Goal: Task Accomplishment & Management: Manage account settings

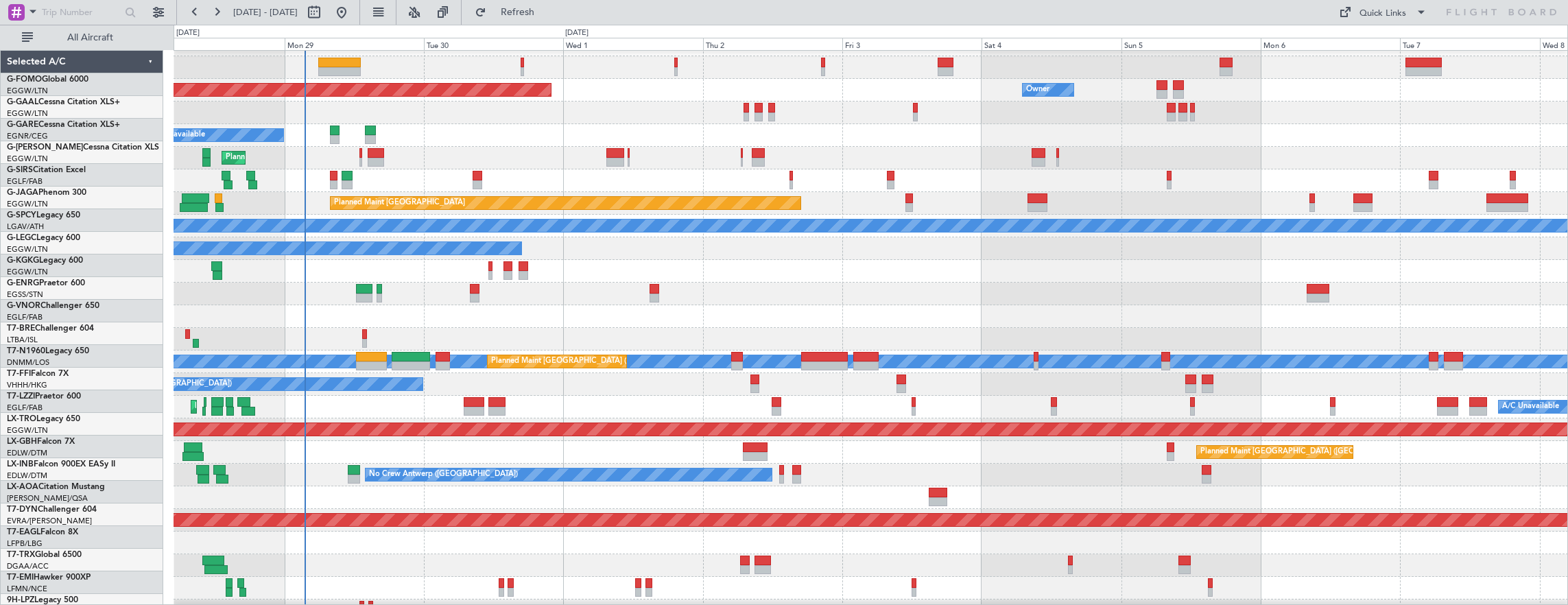
scroll to position [17, 0]
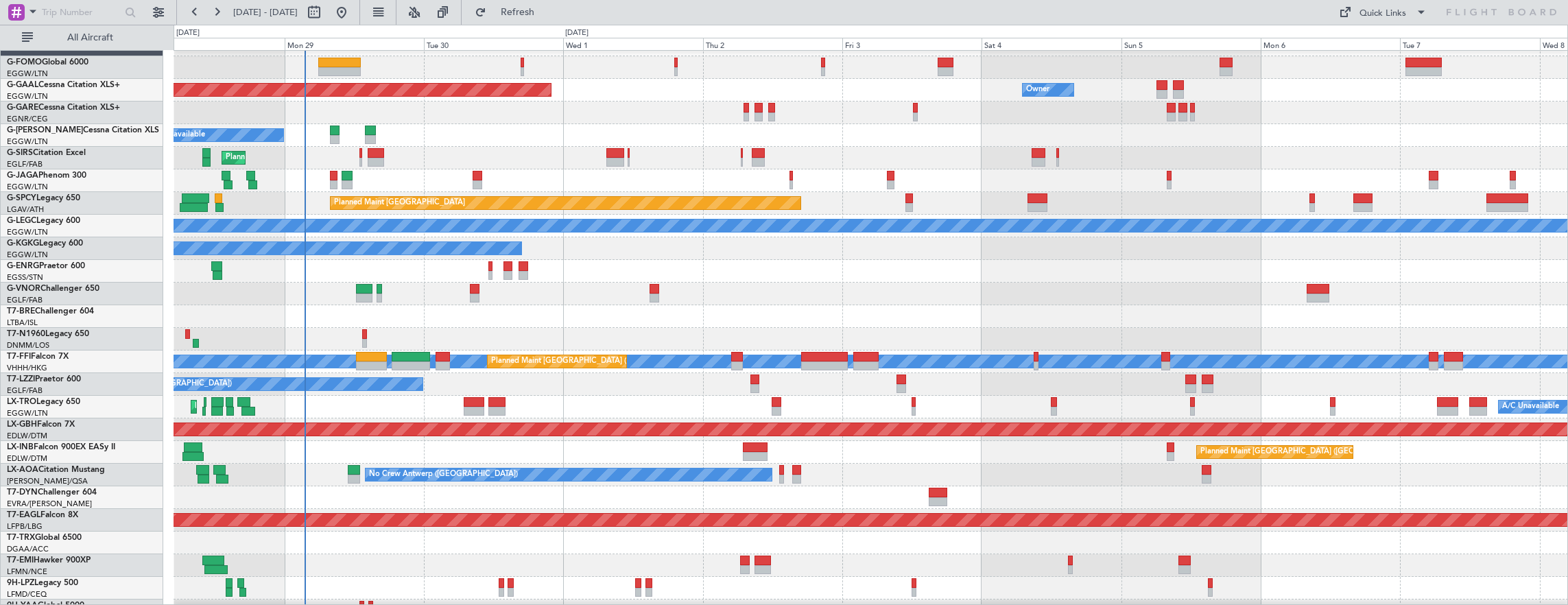
click at [527, 280] on div "Unplanned Maint [GEOGRAPHIC_DATA] ([GEOGRAPHIC_DATA]) A/C Unavailable" at bounding box center [871, 271] width 1395 height 23
click at [126, 35] on span "All Aircraft" at bounding box center [90, 38] width 109 height 10
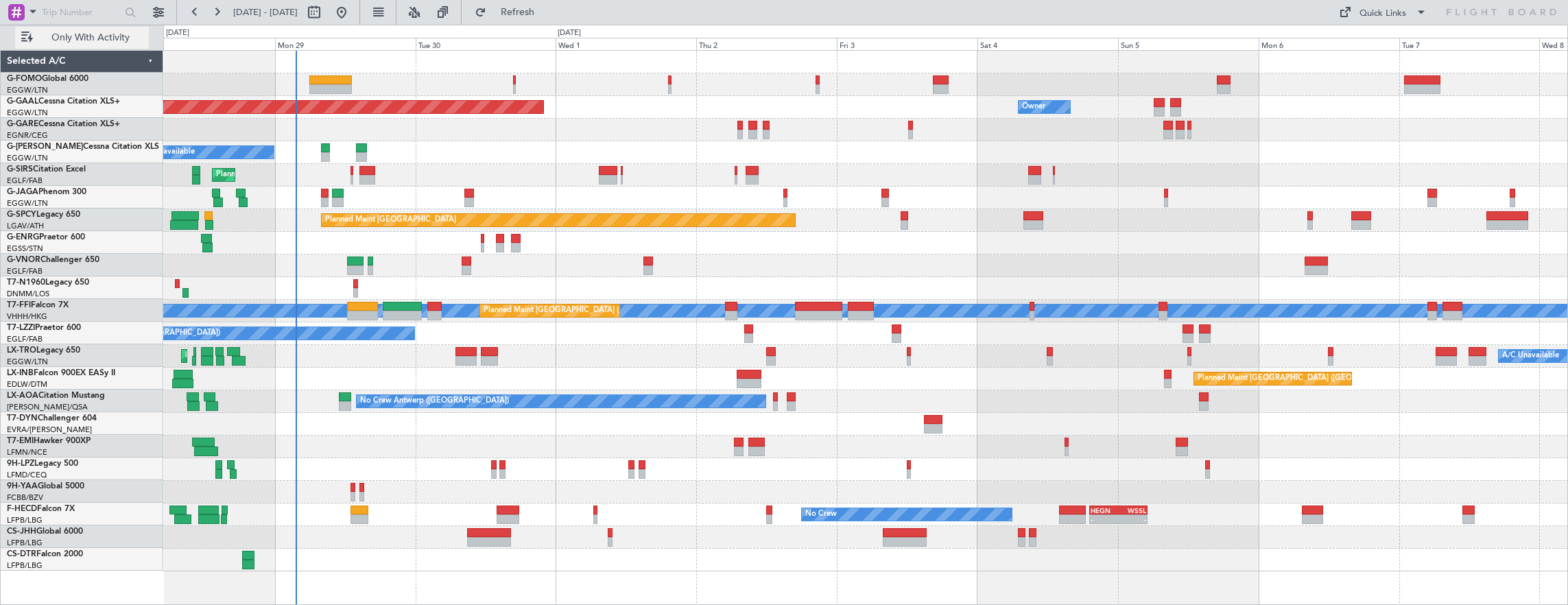
scroll to position [0, 0]
click at [168, 604] on html "[DATE] - [DATE] Refresh Quick Links Only With Activity Owner Planned [GEOGRAPHI…" at bounding box center [784, 302] width 1568 height 605
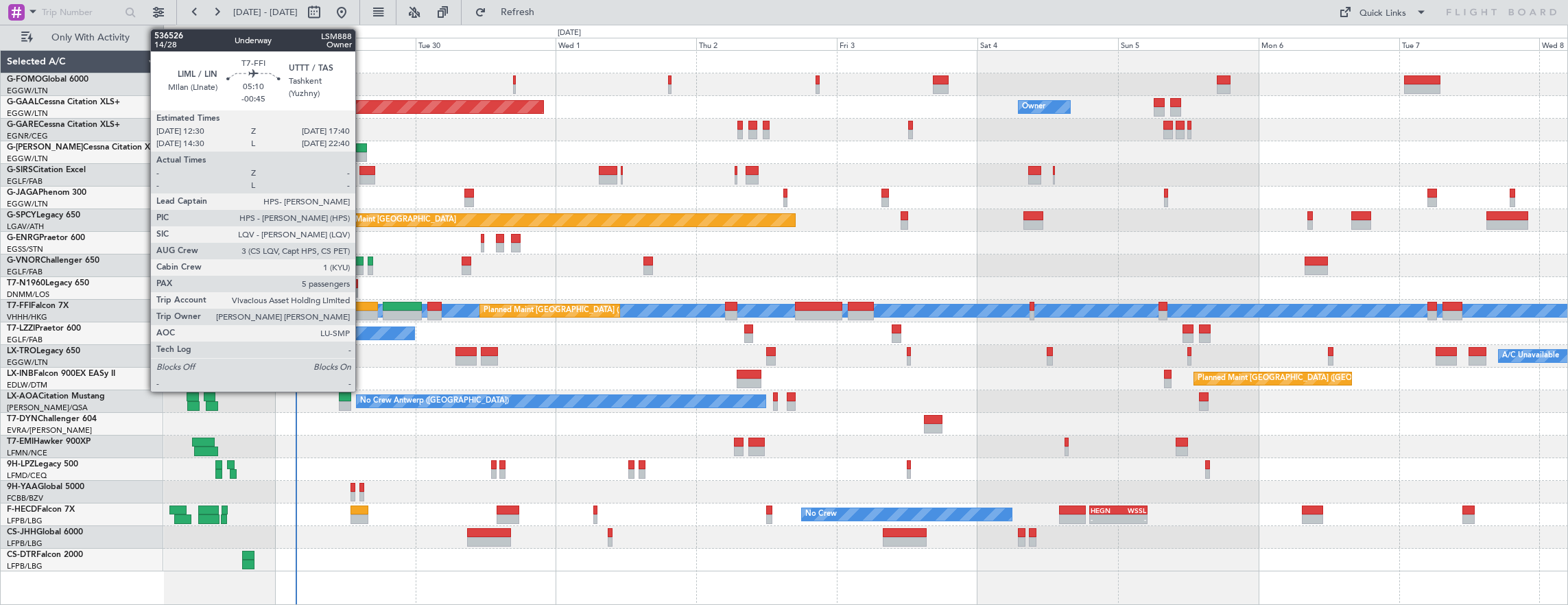
click at [362, 303] on div at bounding box center [362, 306] width 31 height 10
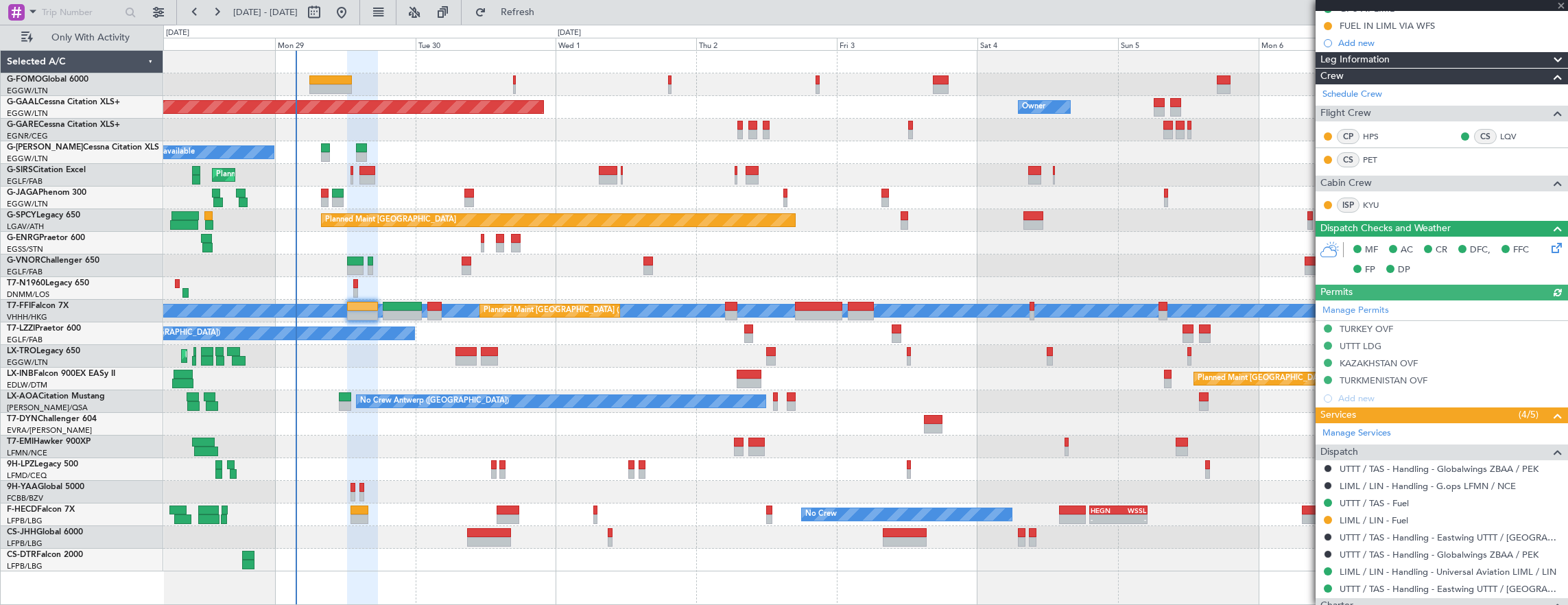
scroll to position [206, 0]
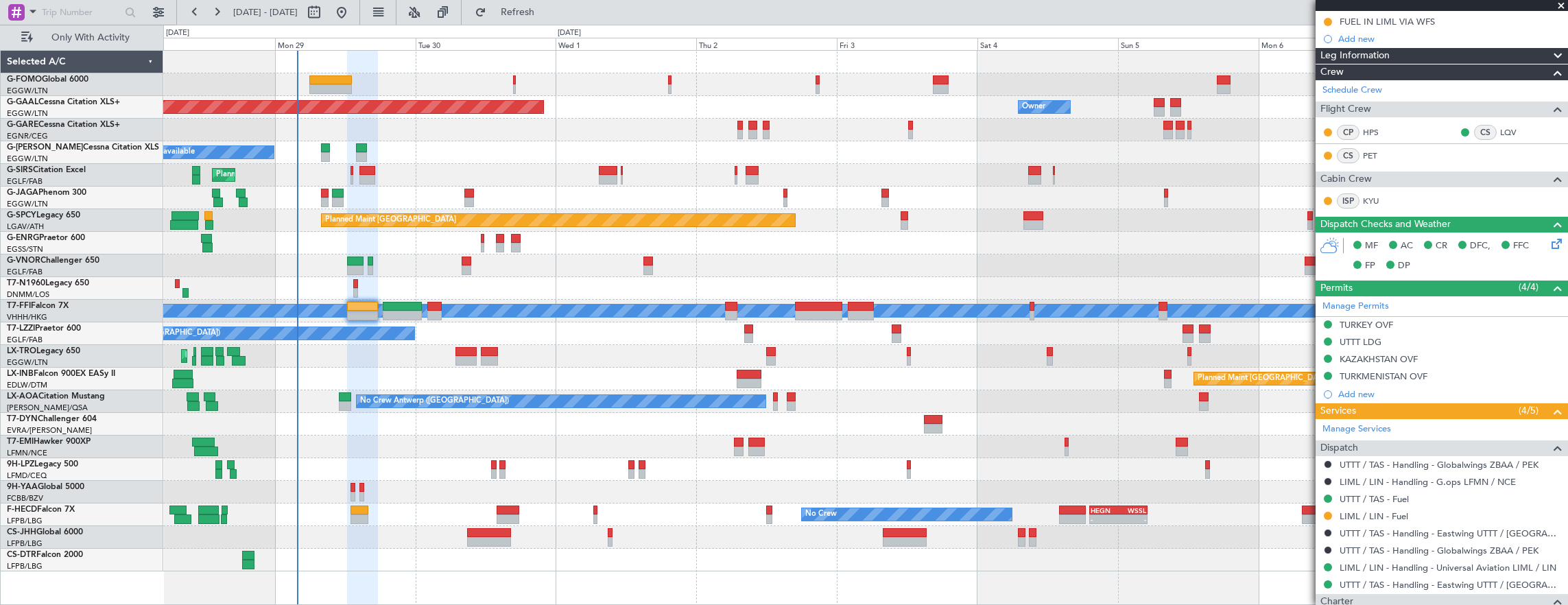
click at [321, 231] on div "Planned Maint Dusseldorf Owner Owner A/C Unavailable Planned Maint [GEOGRAPHIC_…" at bounding box center [865, 311] width 1405 height 520
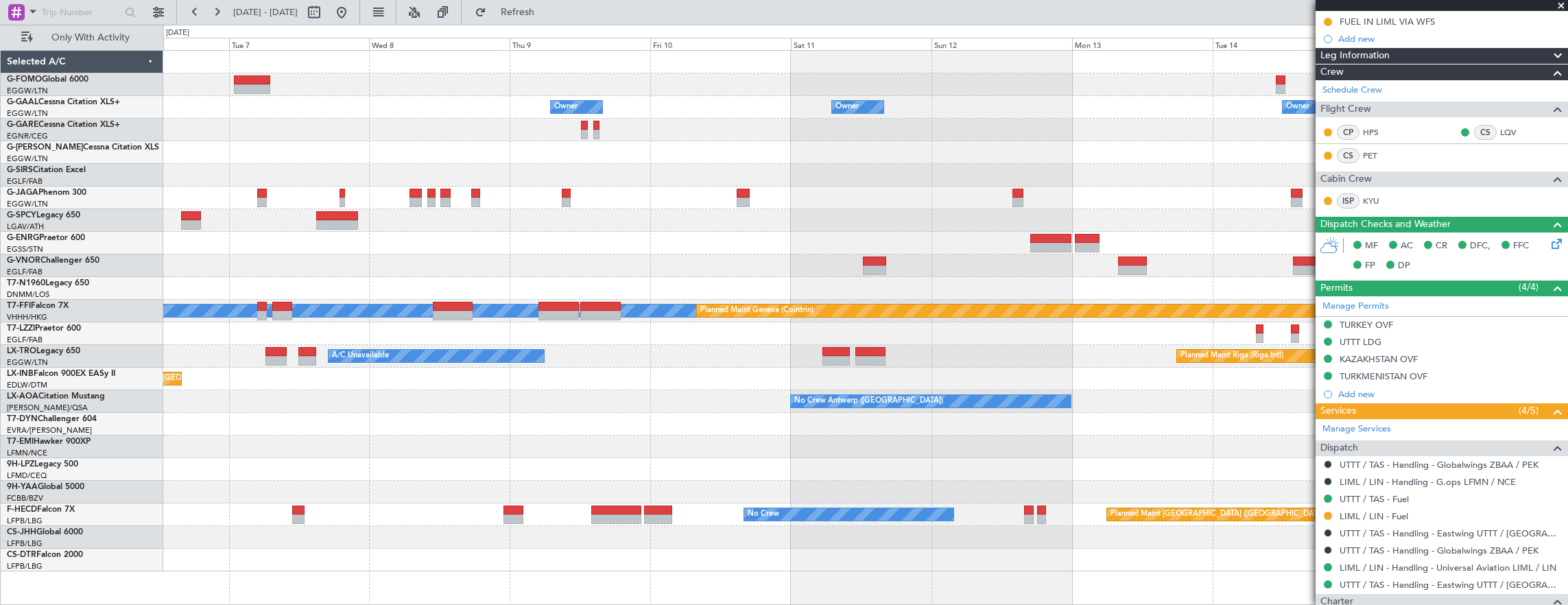
click at [513, 223] on div at bounding box center [865, 221] width 1405 height 23
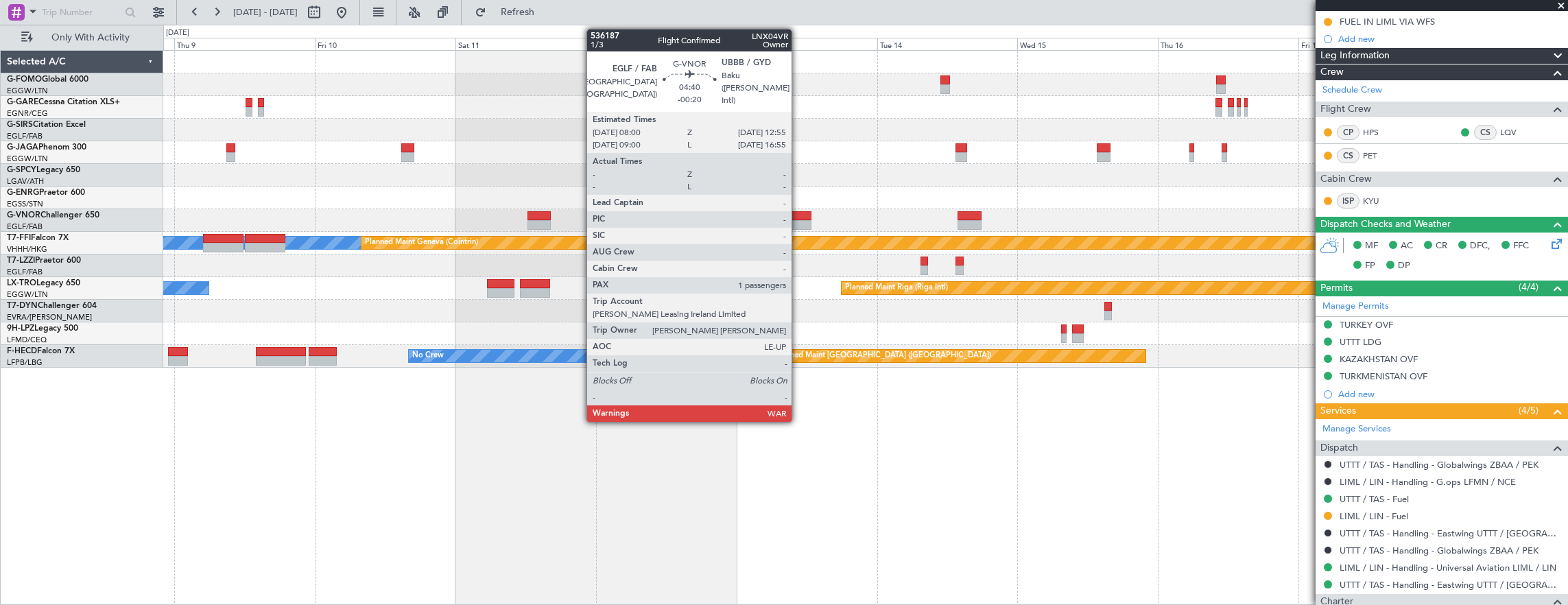
click at [799, 216] on div at bounding box center [797, 216] width 29 height 10
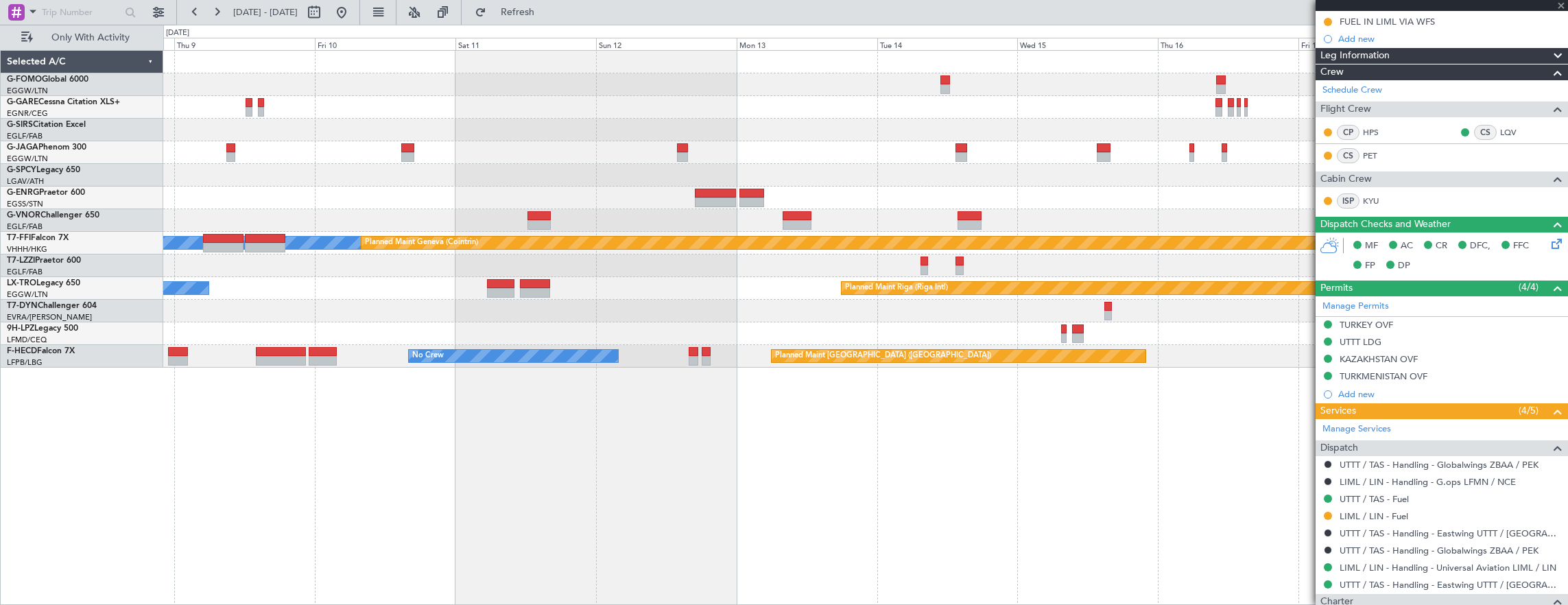
type input "-00:20"
type input "1"
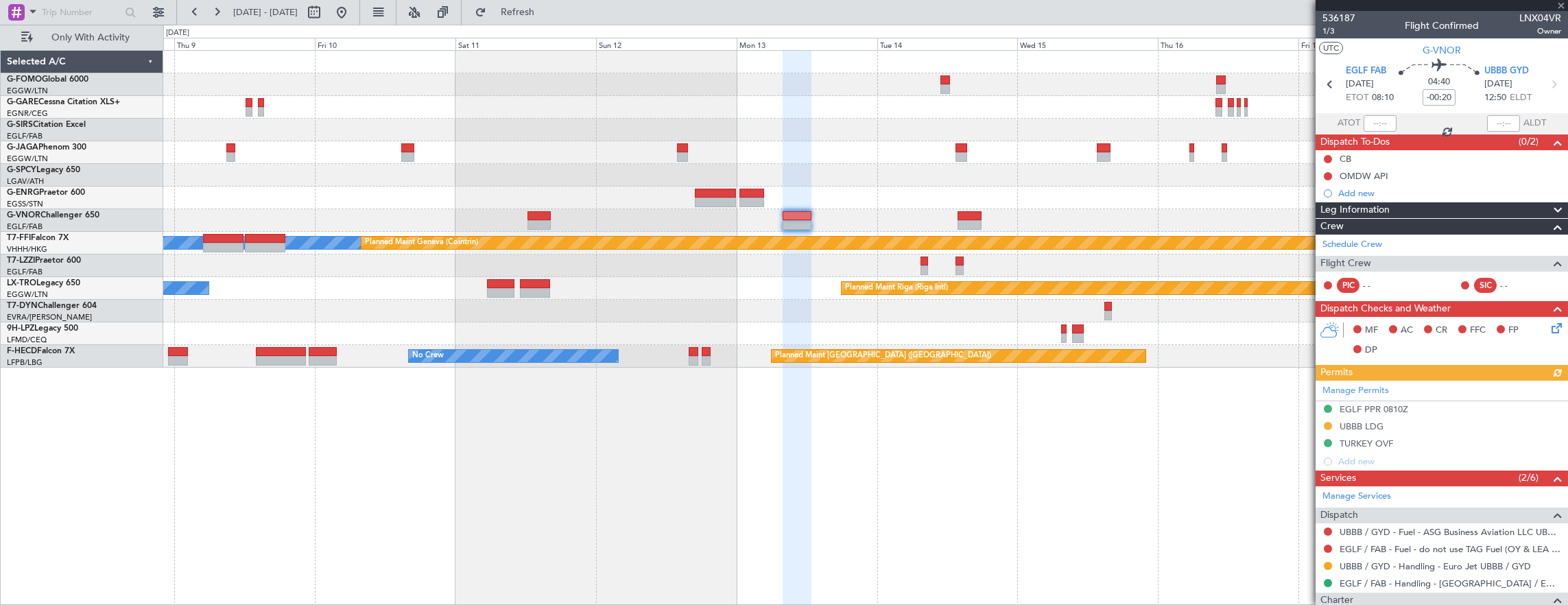
scroll to position [154, 0]
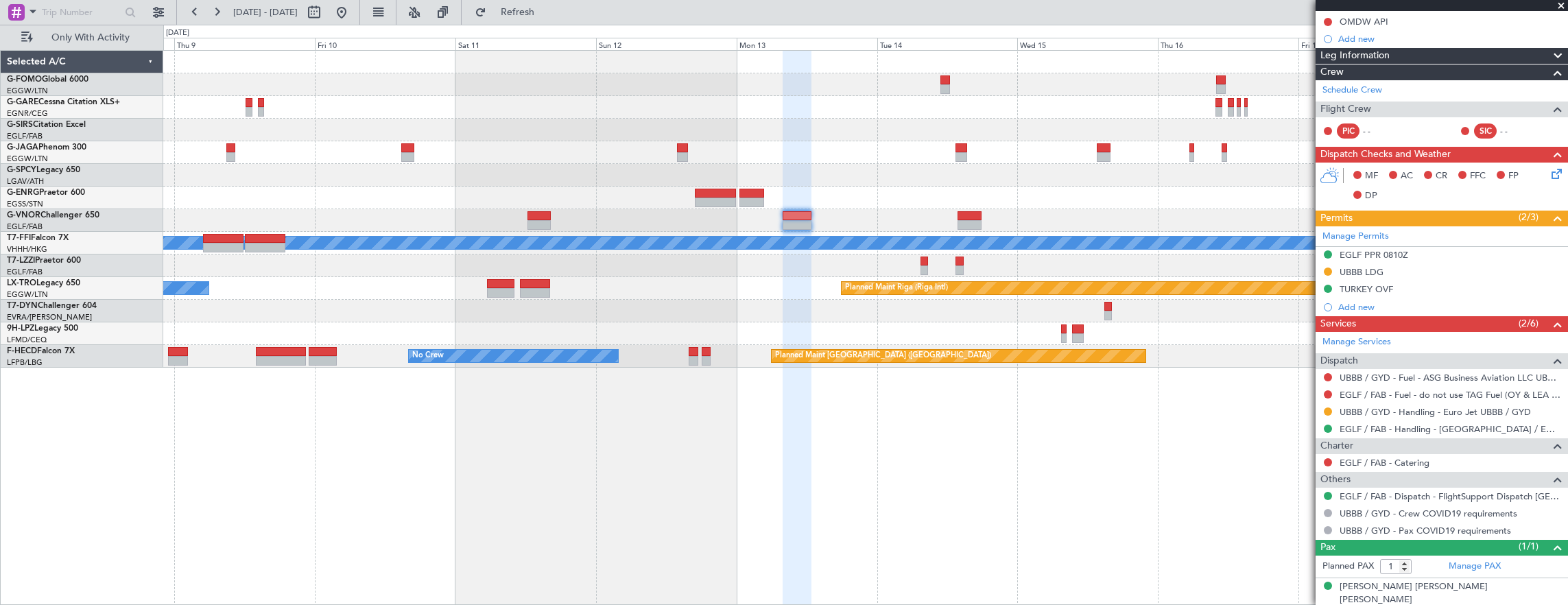
click at [1007, 174] on div at bounding box center [865, 175] width 1405 height 23
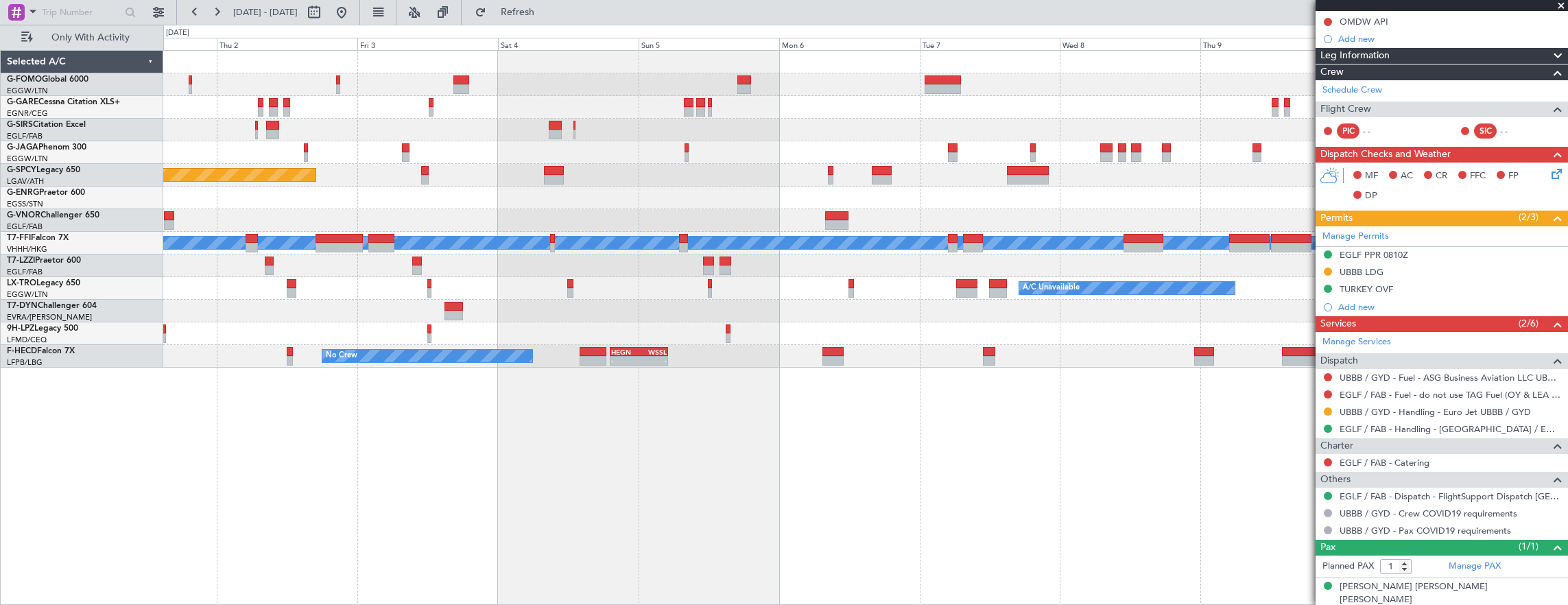
click at [816, 187] on div at bounding box center [865, 198] width 1405 height 23
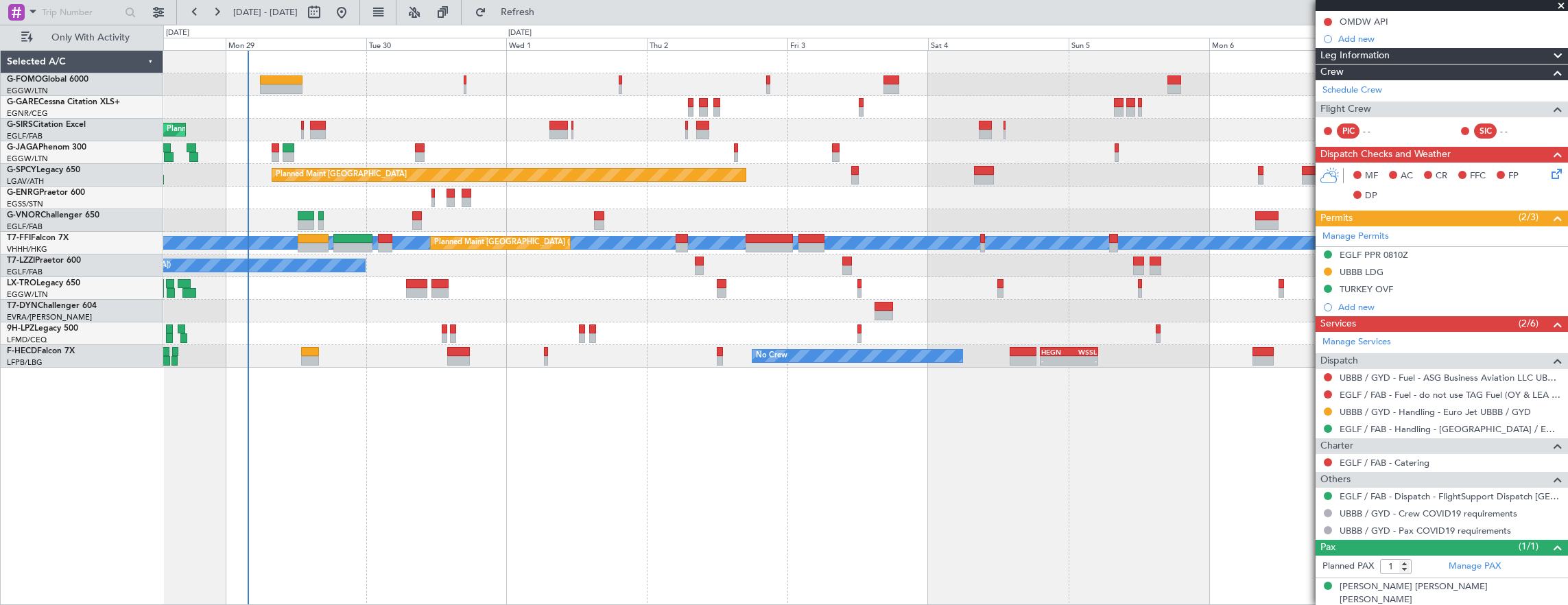
click at [837, 188] on div "Unplanned Maint [GEOGRAPHIC_DATA] ([GEOGRAPHIC_DATA]) A/C Unavailable" at bounding box center [865, 198] width 1405 height 23
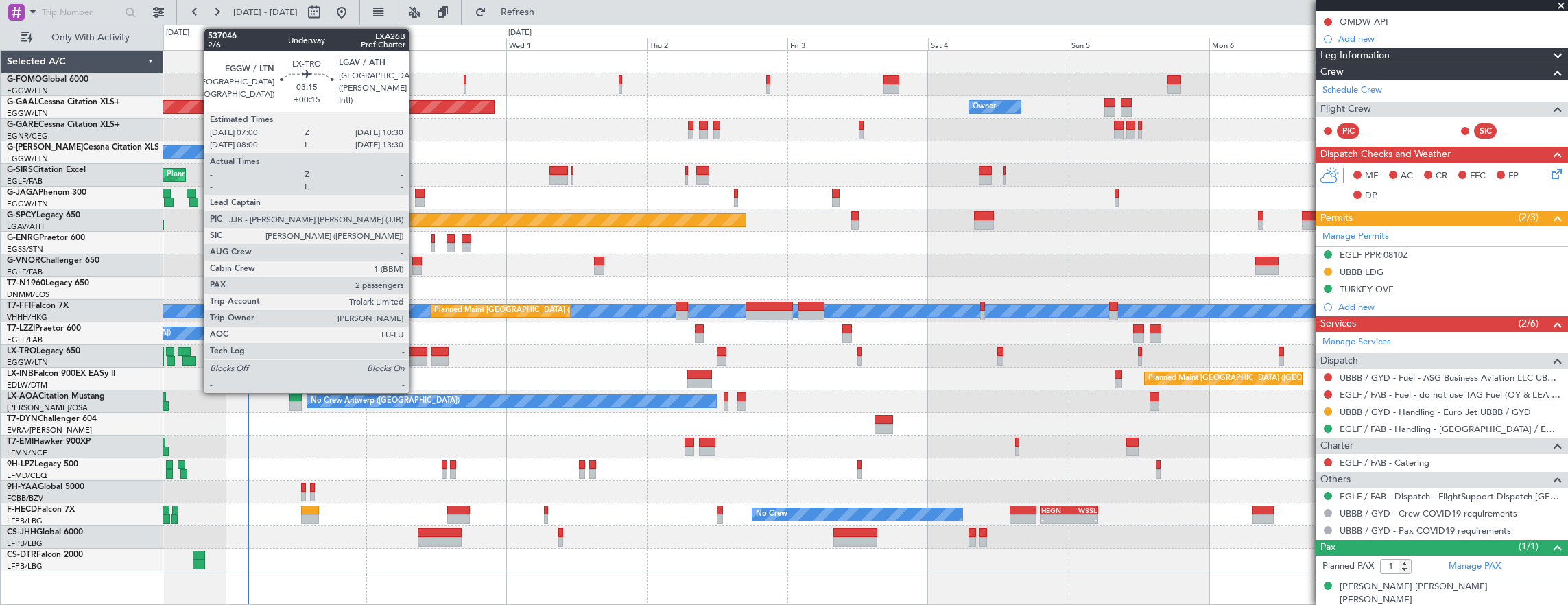
click at [416, 352] on div at bounding box center [416, 352] width 20 height 10
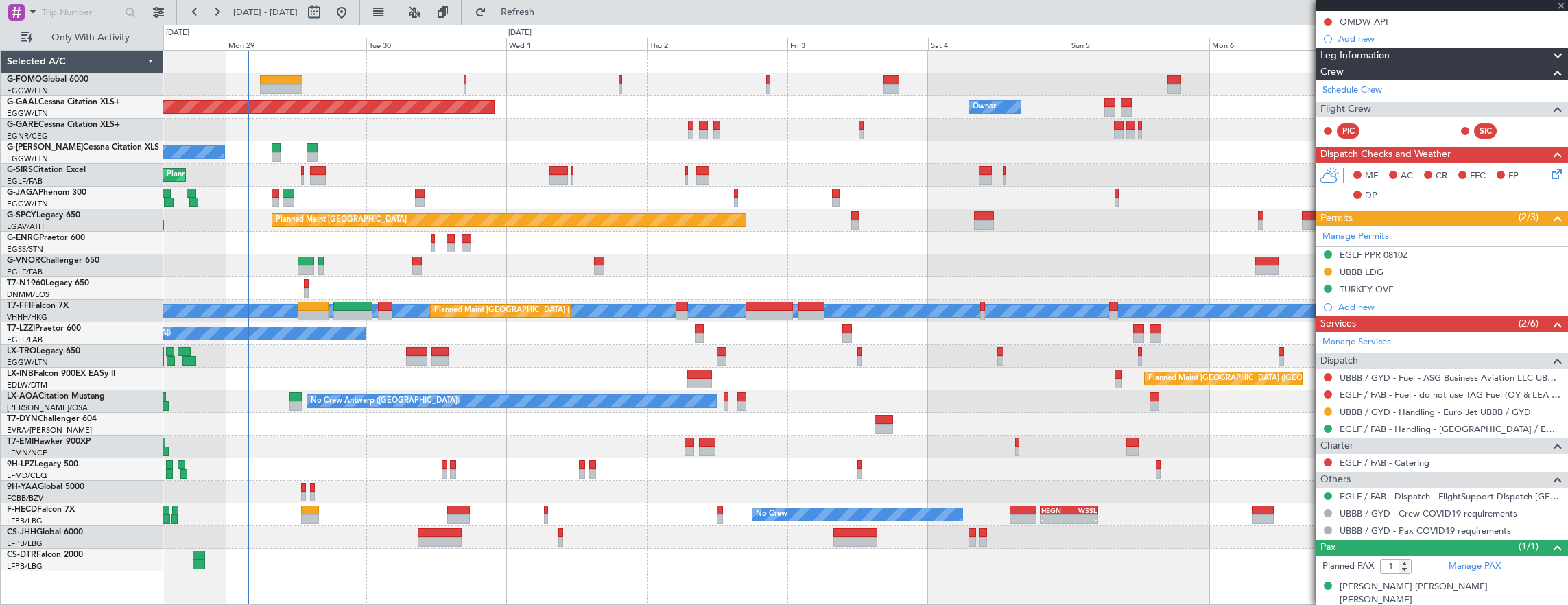
type input "+00:15"
type input "2"
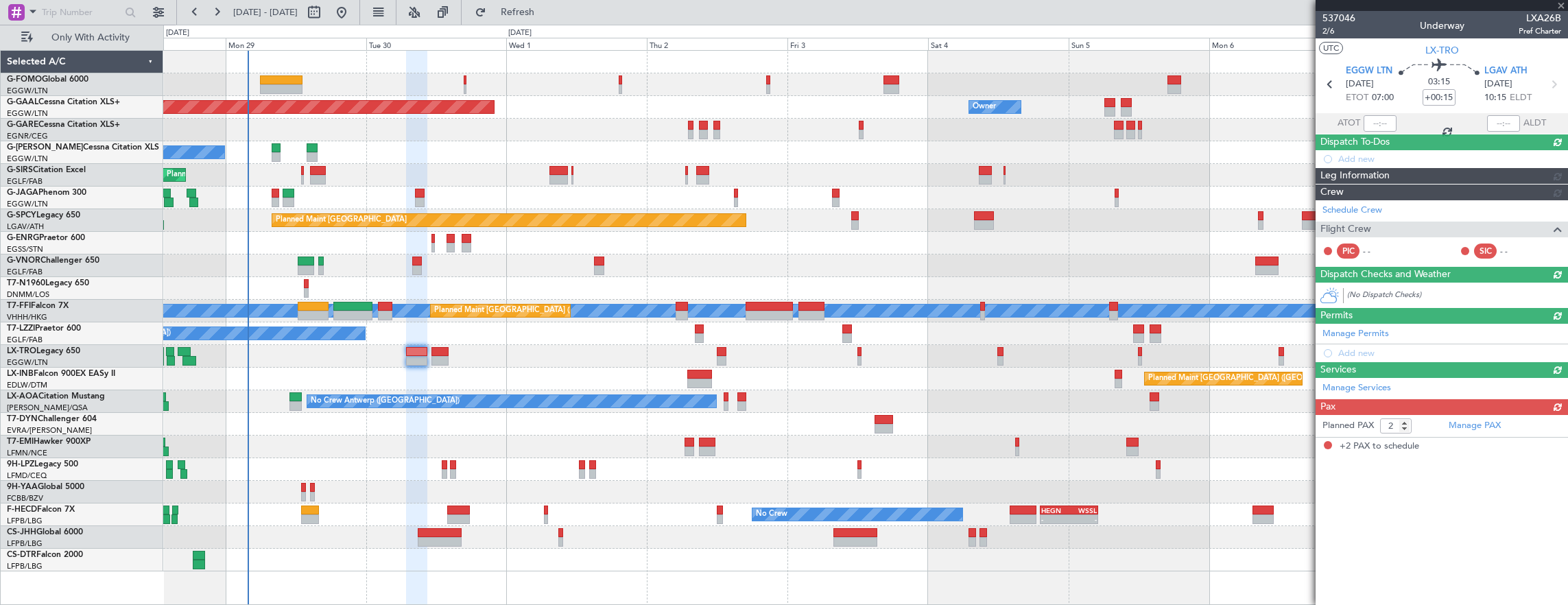
scroll to position [0, 0]
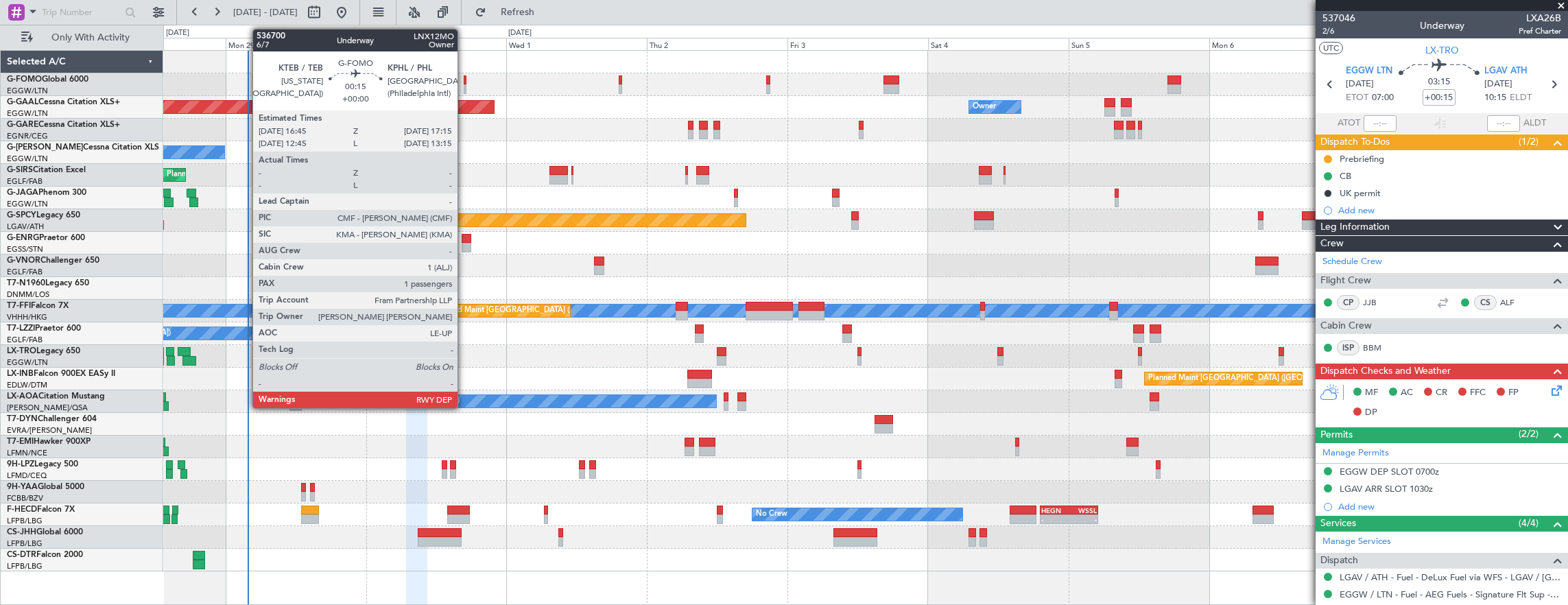
click at [464, 77] on div at bounding box center [465, 80] width 4 height 10
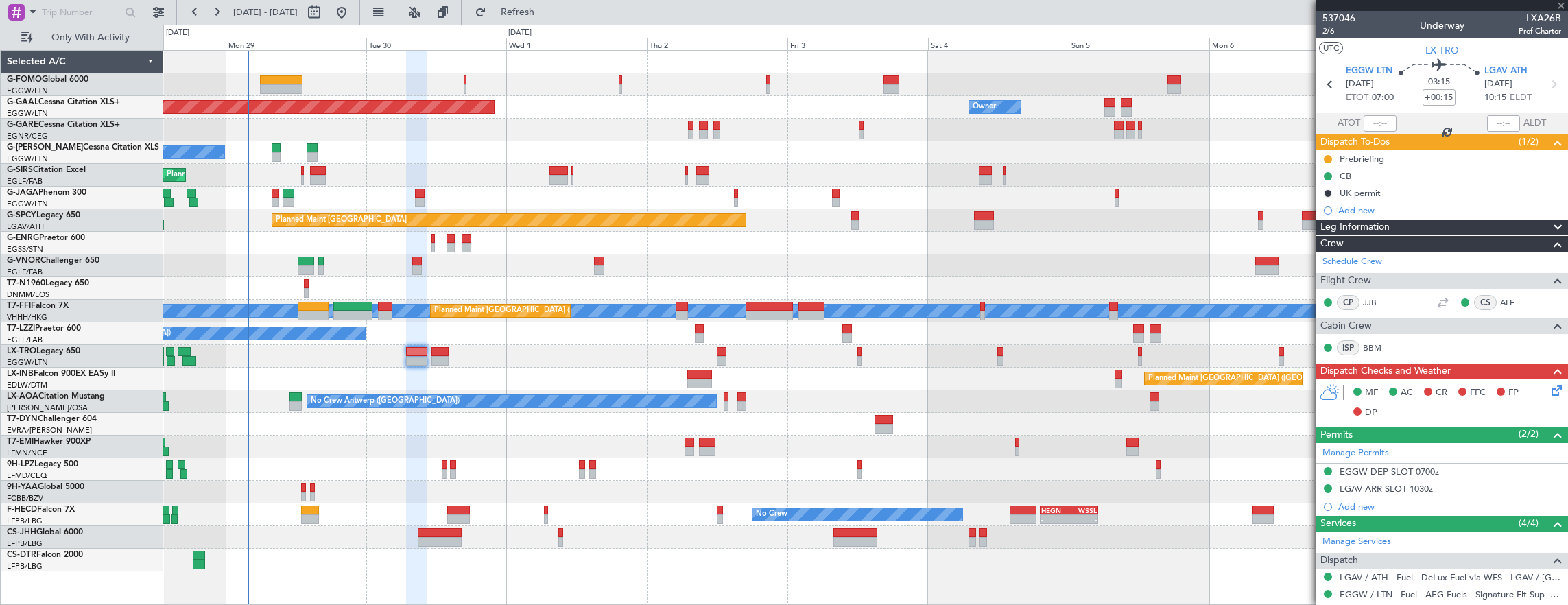
type input "1"
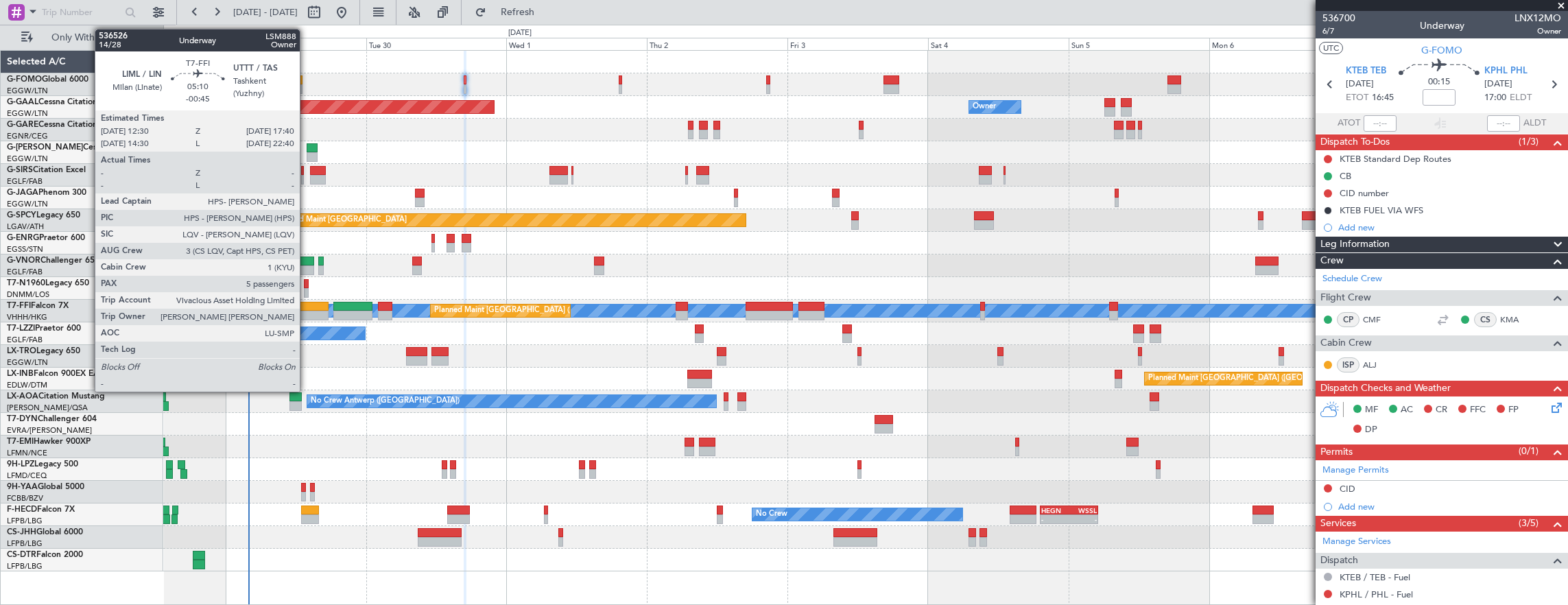
click at [306, 306] on div at bounding box center [313, 306] width 31 height 10
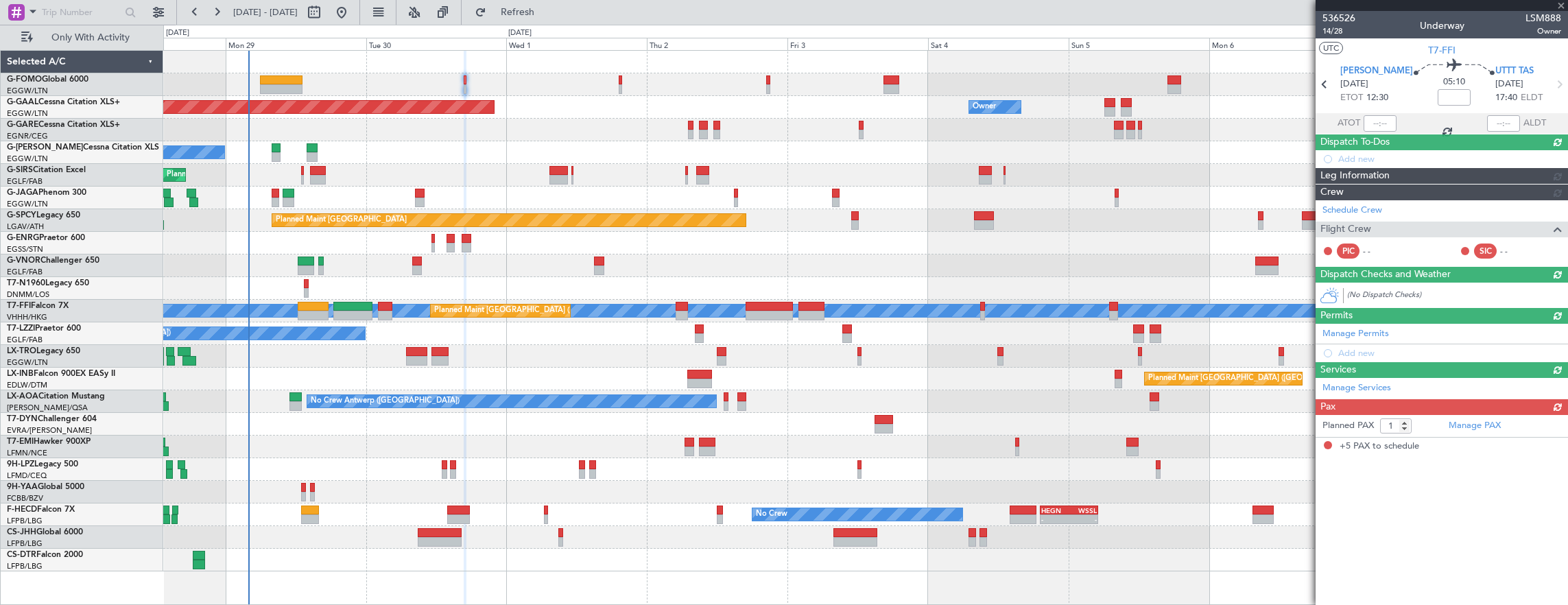
type input "-00:45"
type input "5"
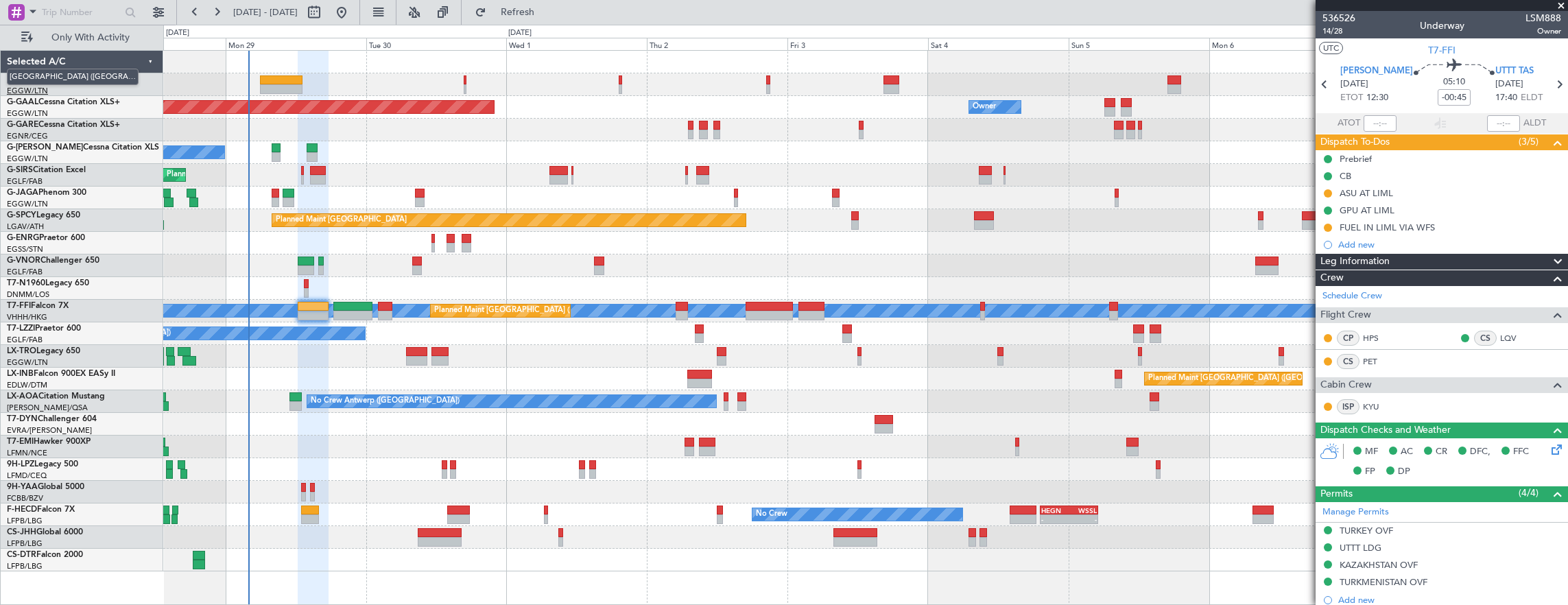
click at [54, 79] on span "[GEOGRAPHIC_DATA] ([GEOGRAPHIC_DATA])" at bounding box center [73, 77] width 132 height 17
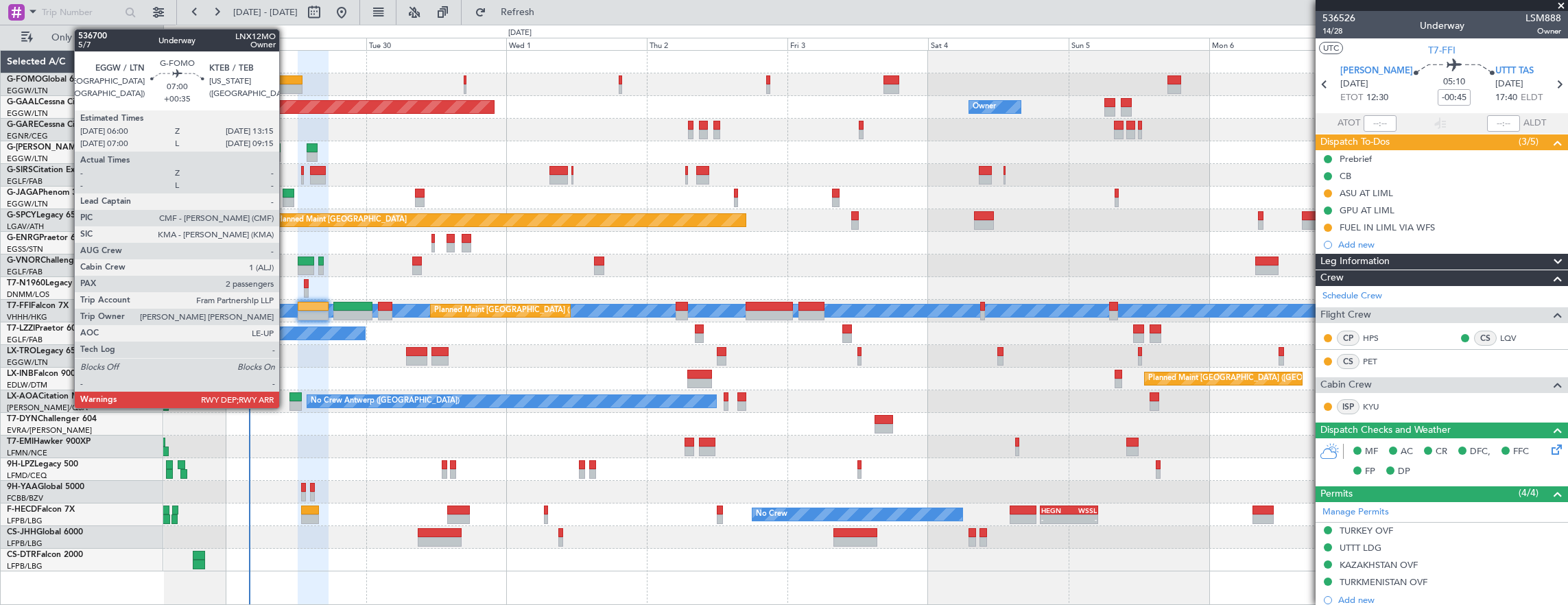
click at [286, 82] on div at bounding box center [281, 80] width 42 height 10
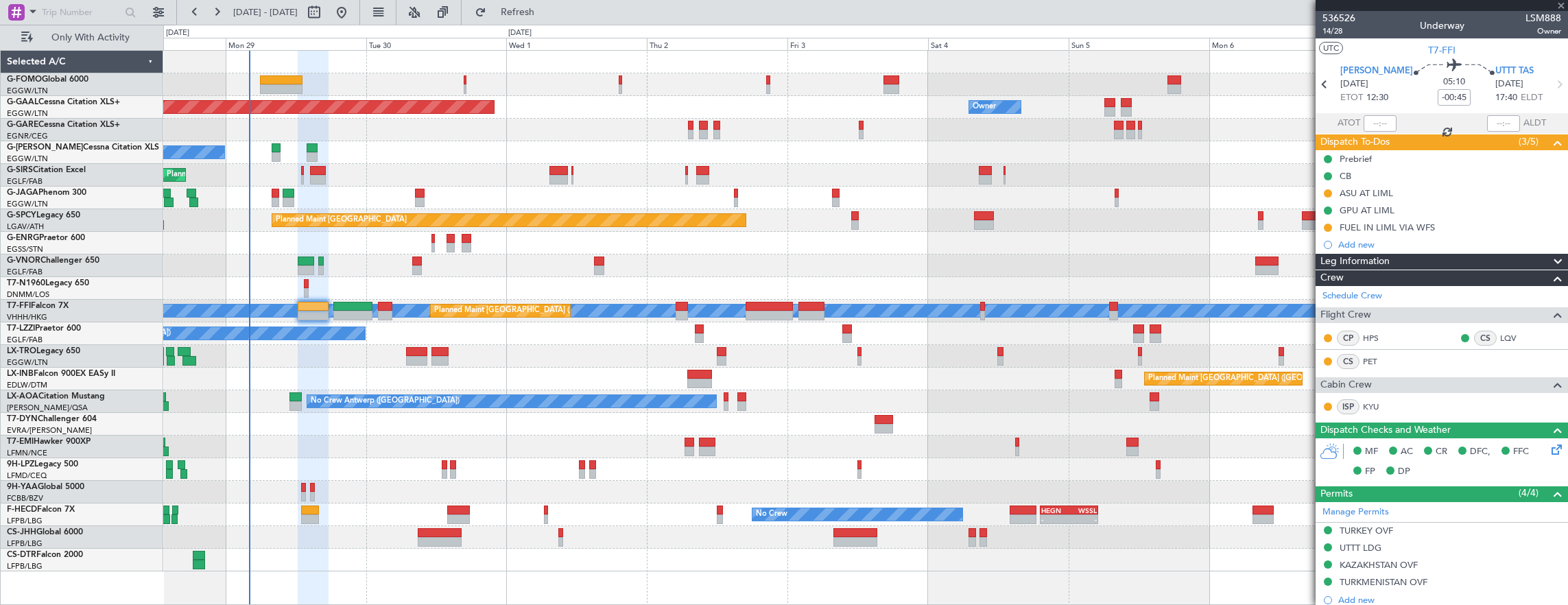
type input "+00:35"
type input "2"
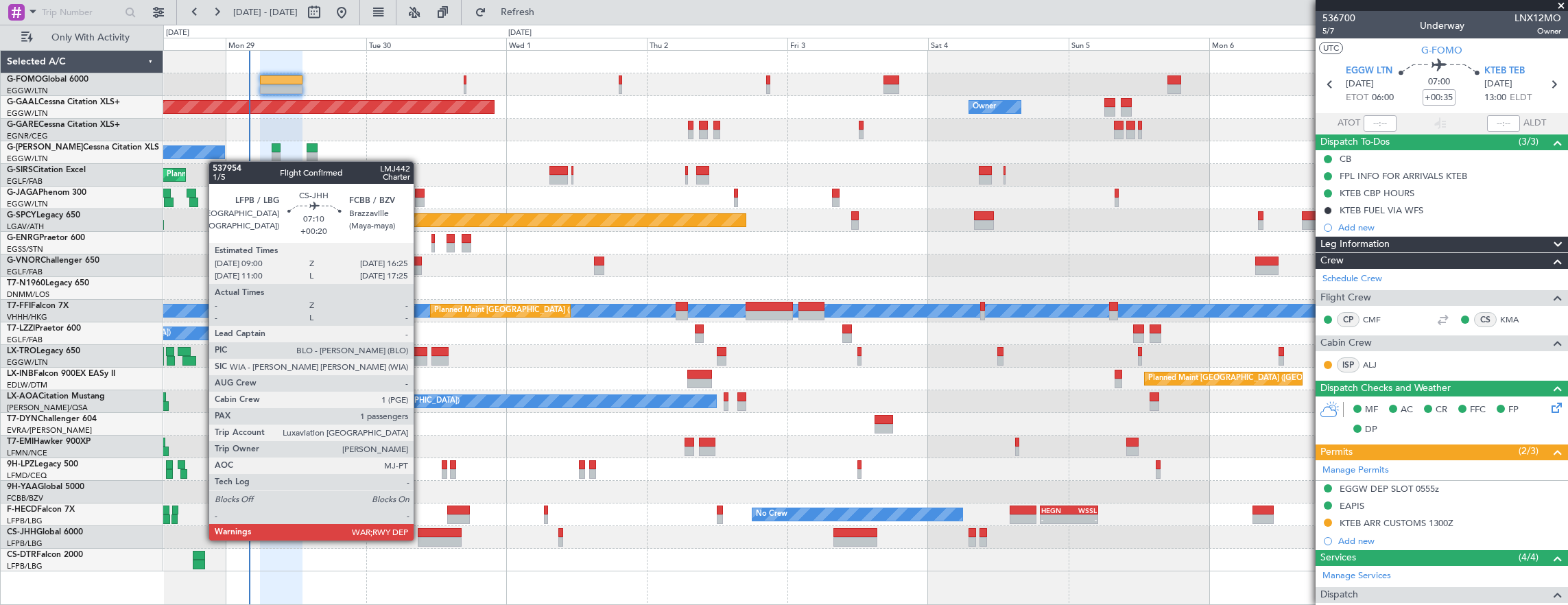
click at [421, 539] on div at bounding box center [439, 541] width 44 height 10
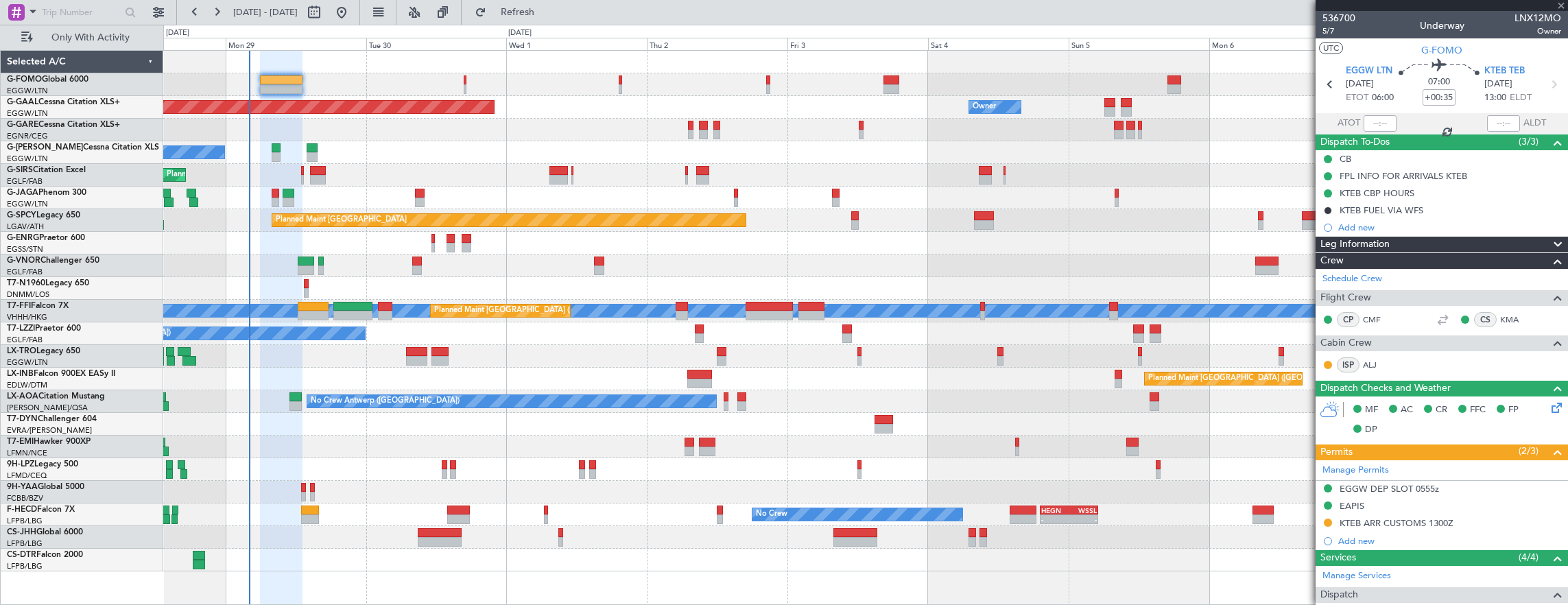
type input "+00:20"
type input "1"
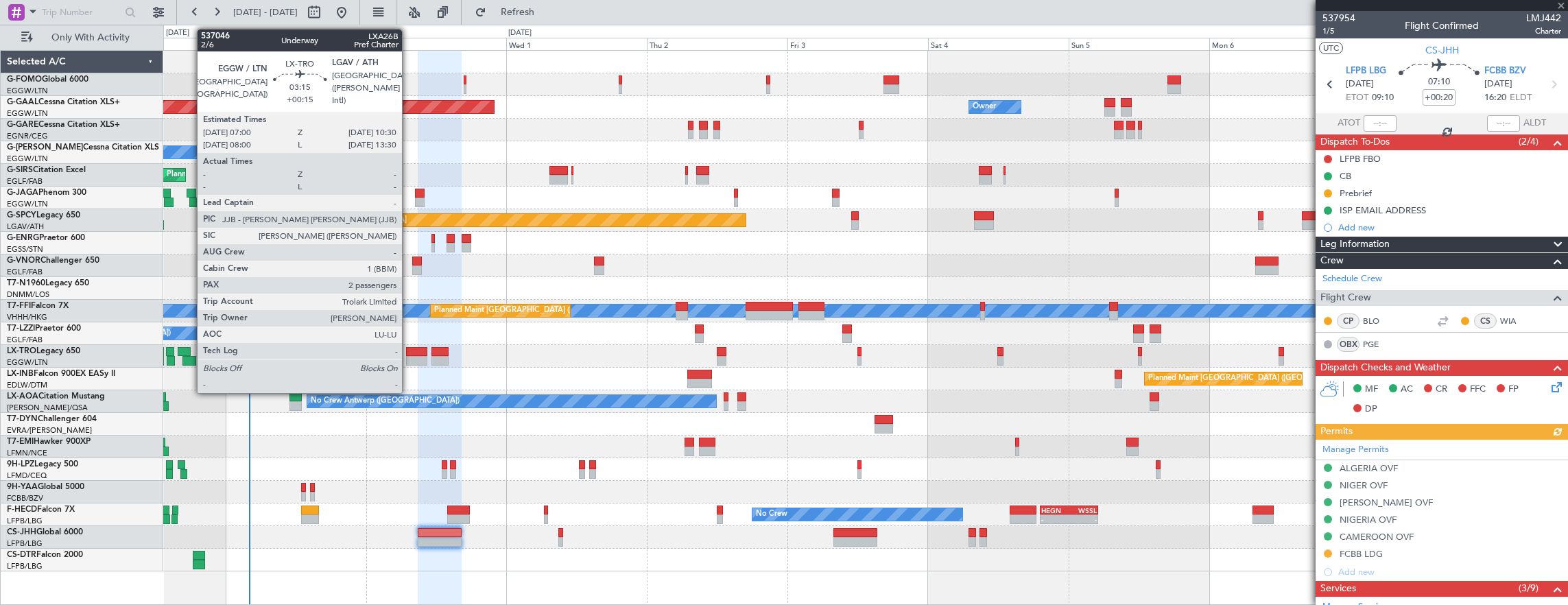
click at [409, 361] on div at bounding box center [416, 361] width 20 height 10
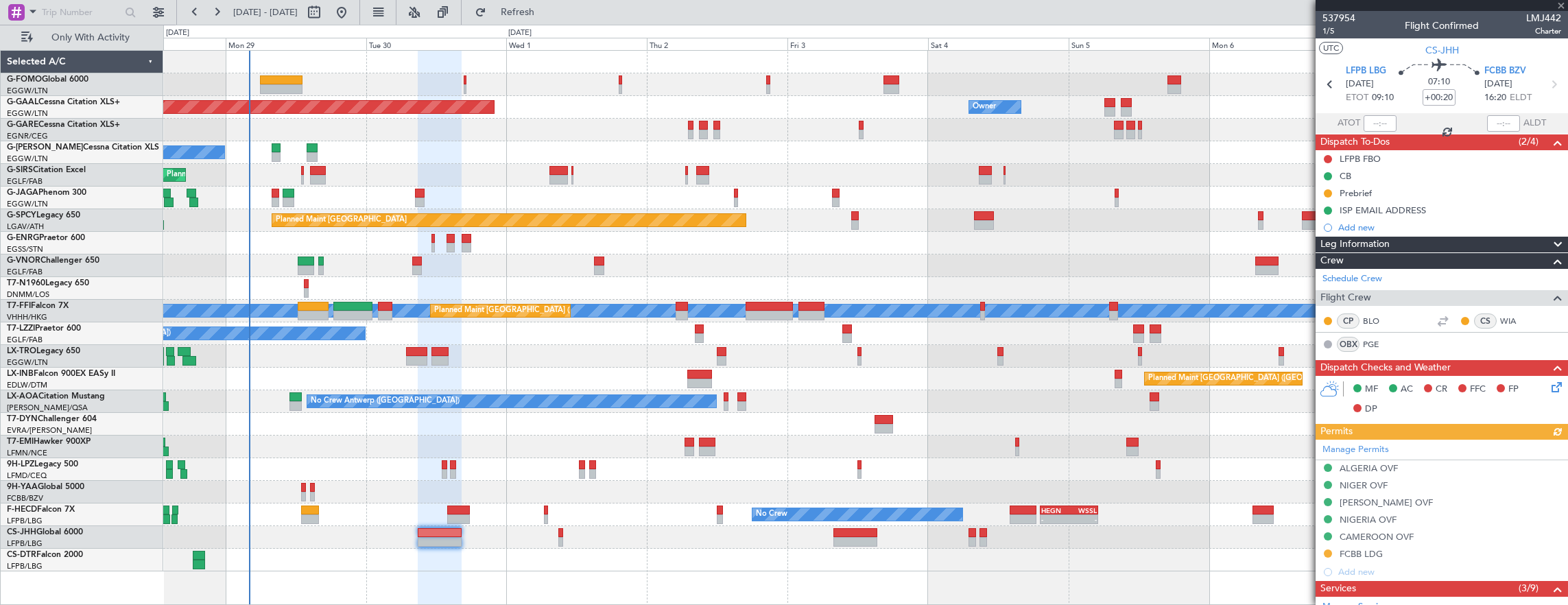
type input "+00:15"
type input "2"
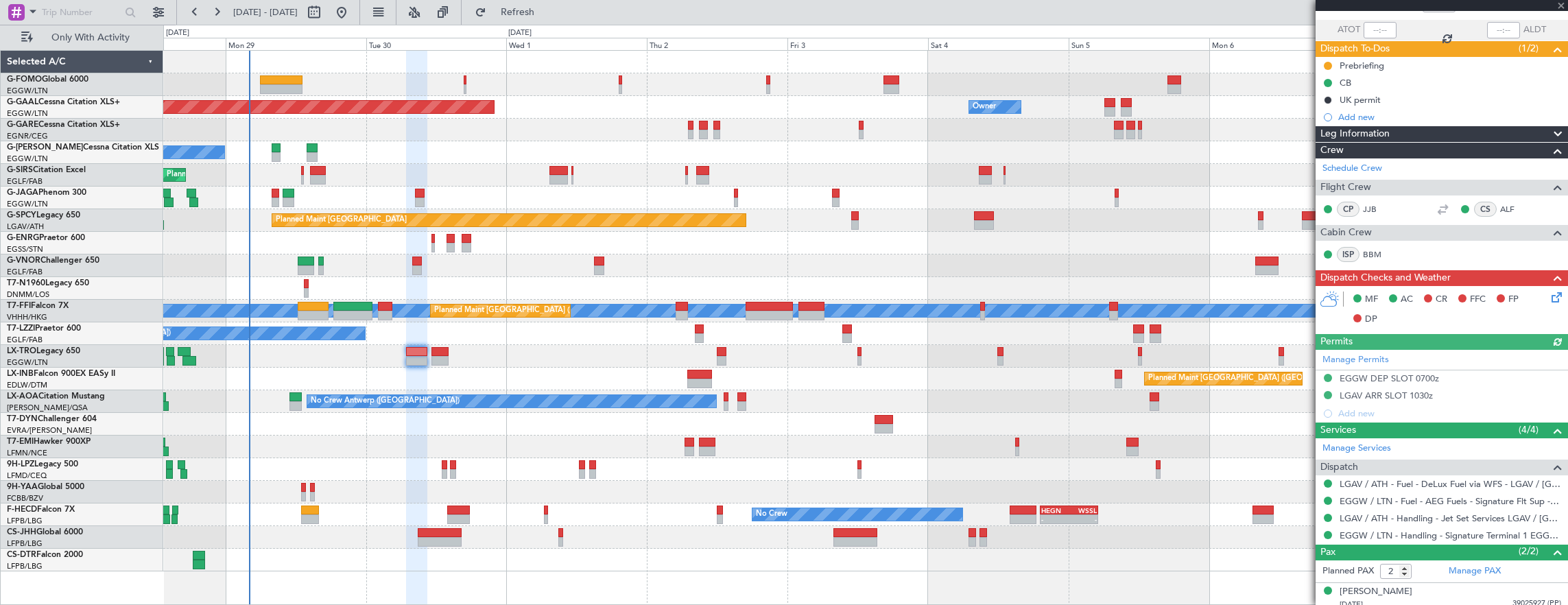
scroll to position [129, 0]
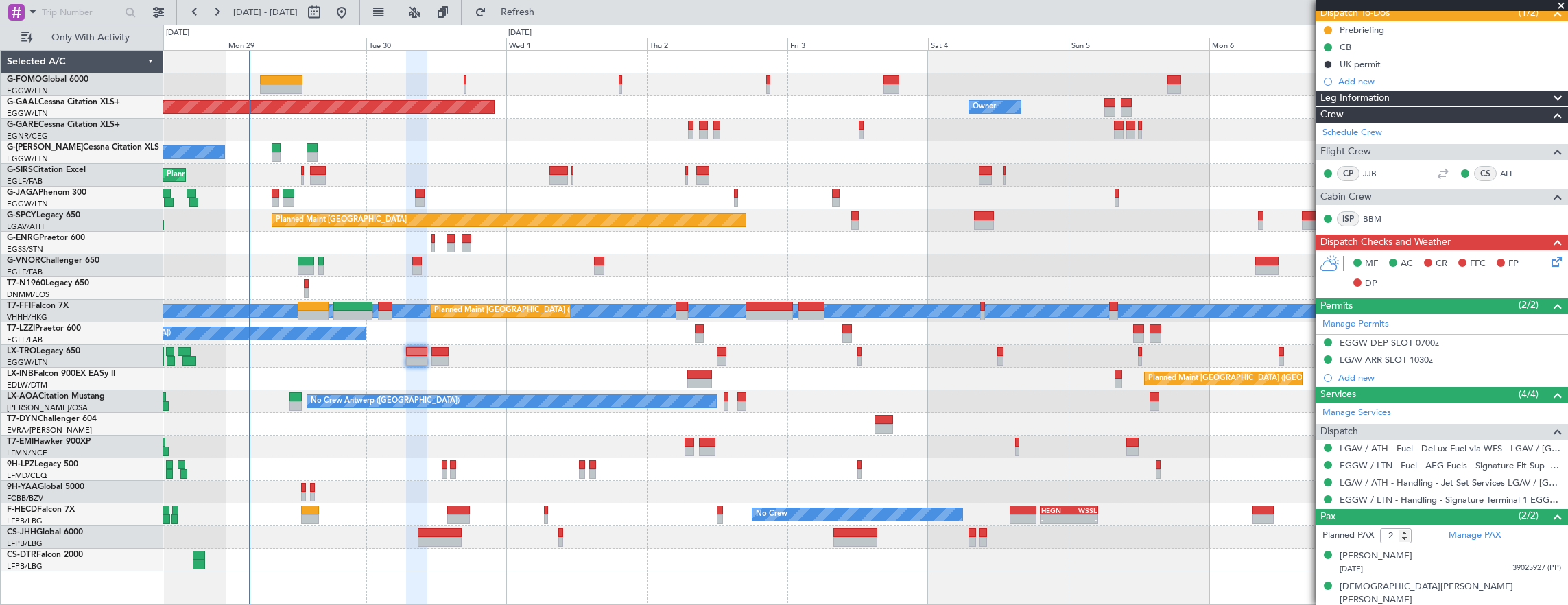
click at [1537, 269] on div "MF AC CR FFC FP DP" at bounding box center [1448, 275] width 202 height 41
click at [1549, 262] on icon at bounding box center [1554, 259] width 11 height 11
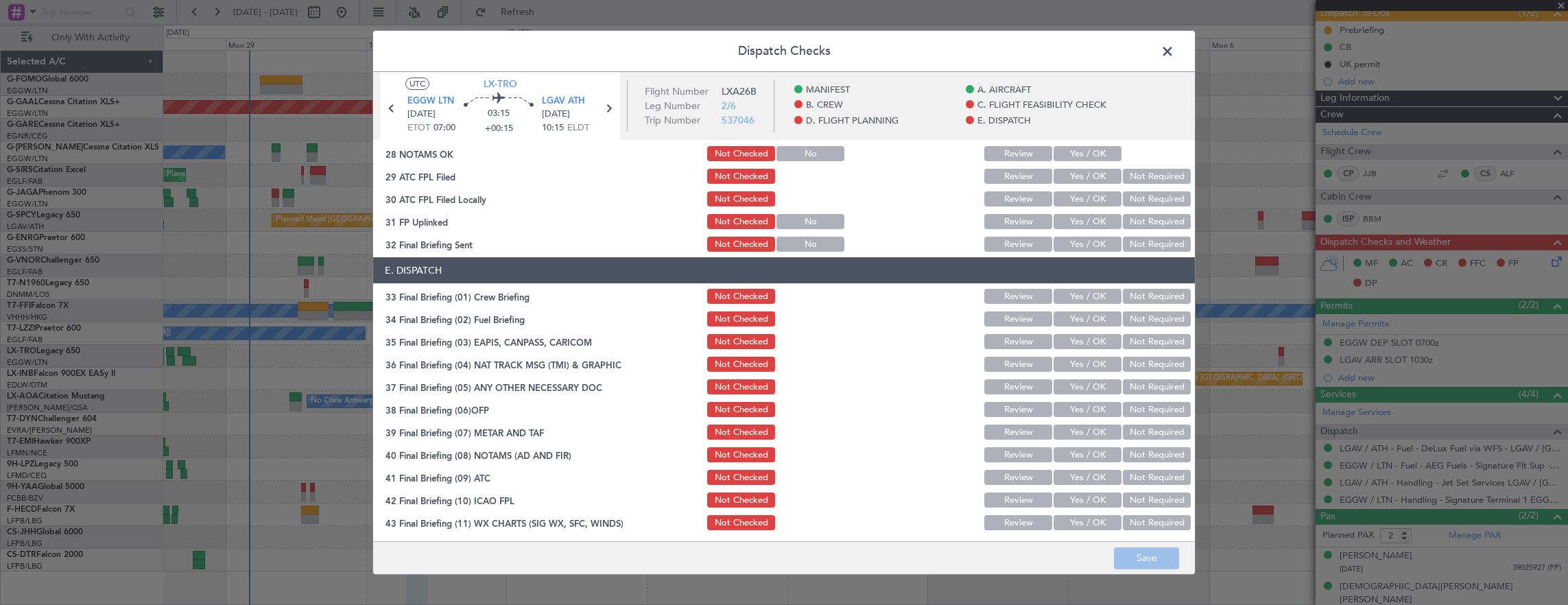
scroll to position [825, 0]
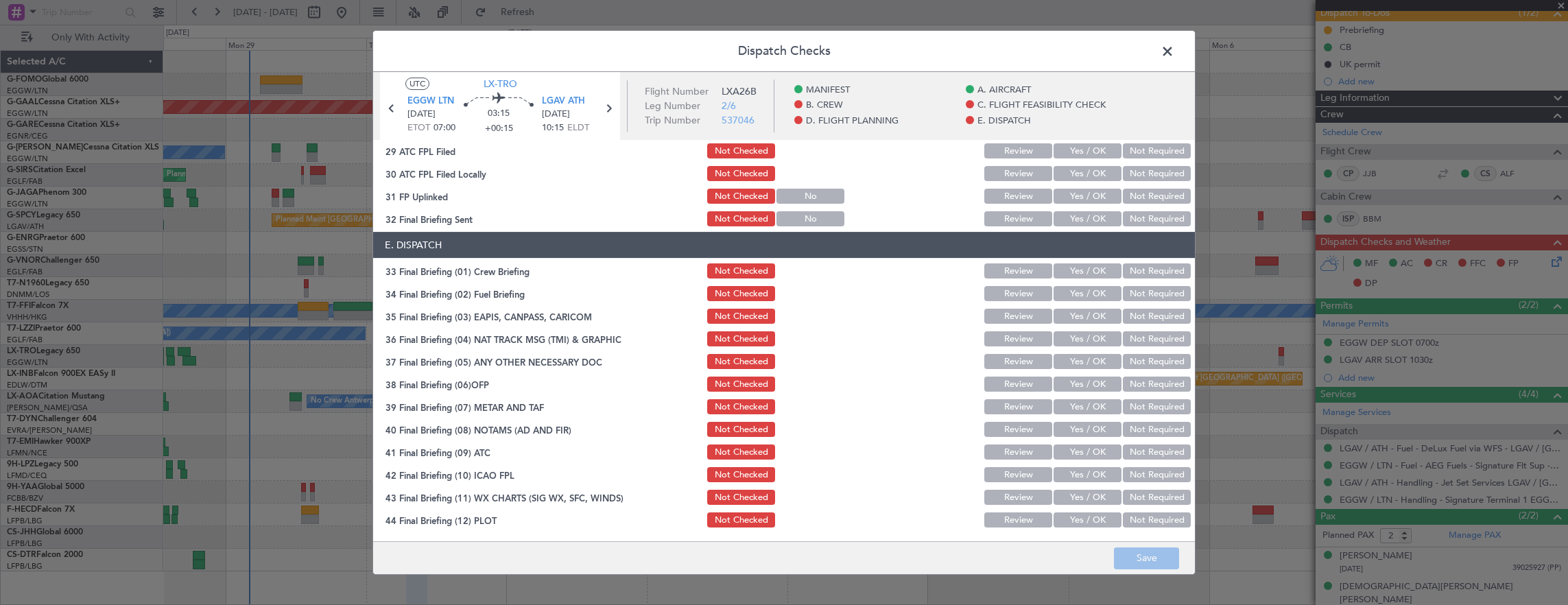
click at [1175, 61] on span at bounding box center [1175, 54] width 0 height 27
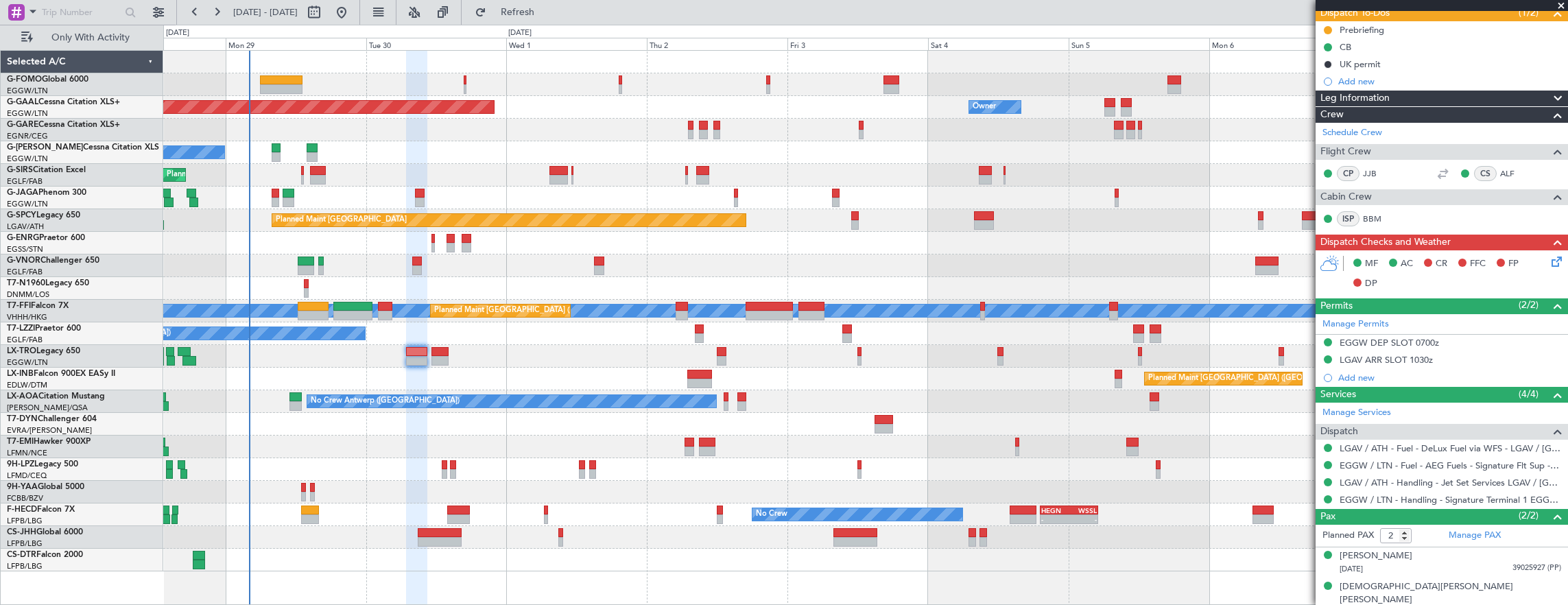
scroll to position [0, 0]
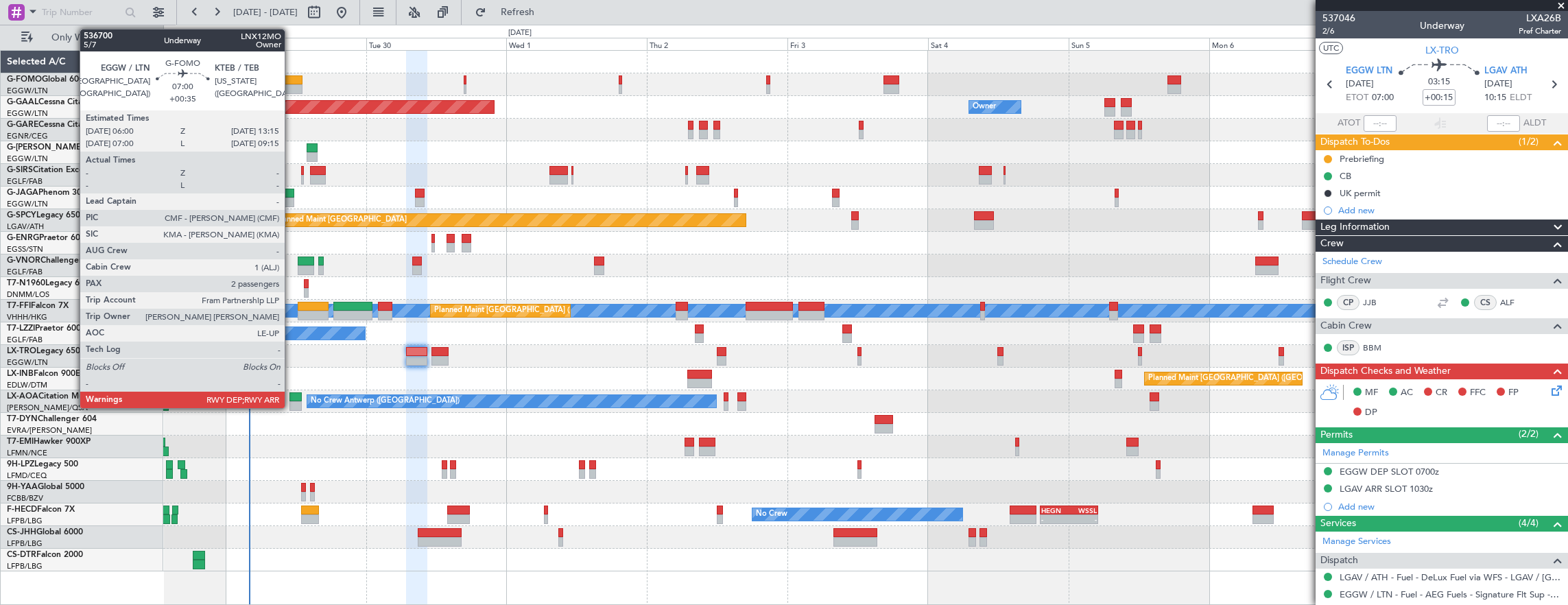
click at [291, 85] on div at bounding box center [281, 89] width 42 height 10
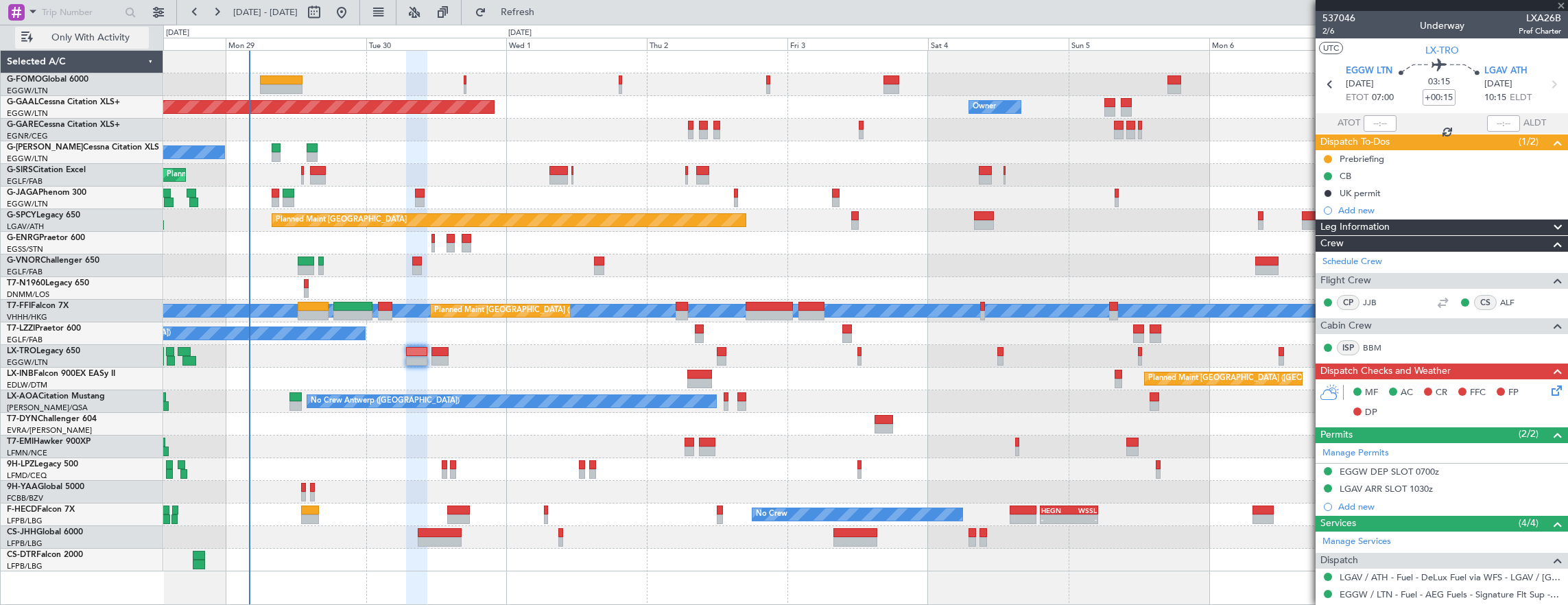
type input "+00:35"
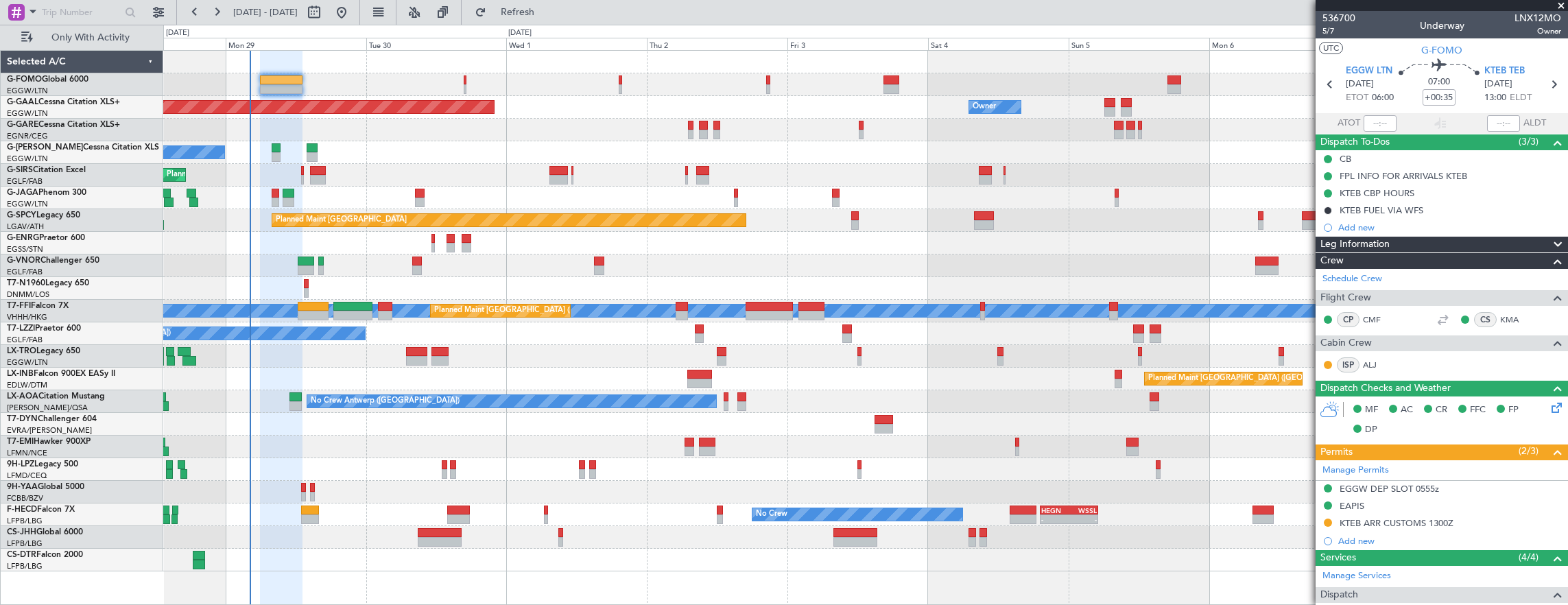
click at [467, 86] on div at bounding box center [865, 85] width 1405 height 23
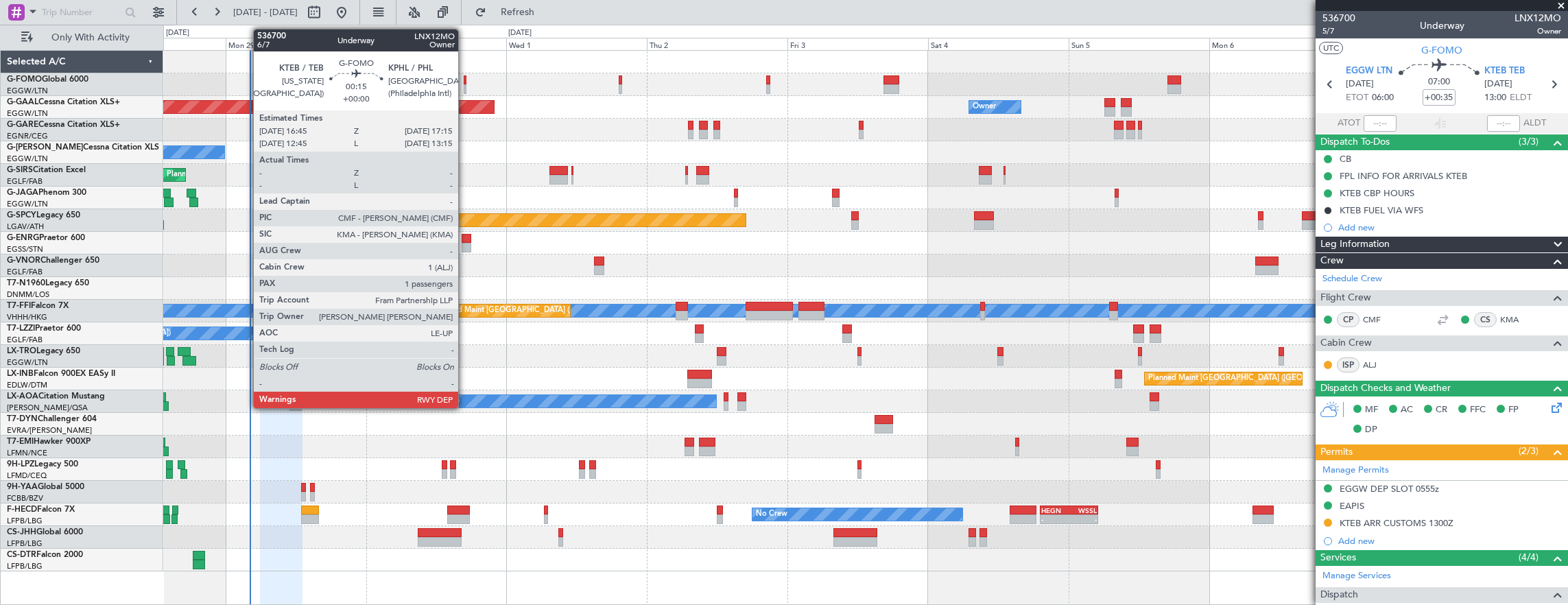
click at [465, 85] on div at bounding box center [465, 89] width 4 height 10
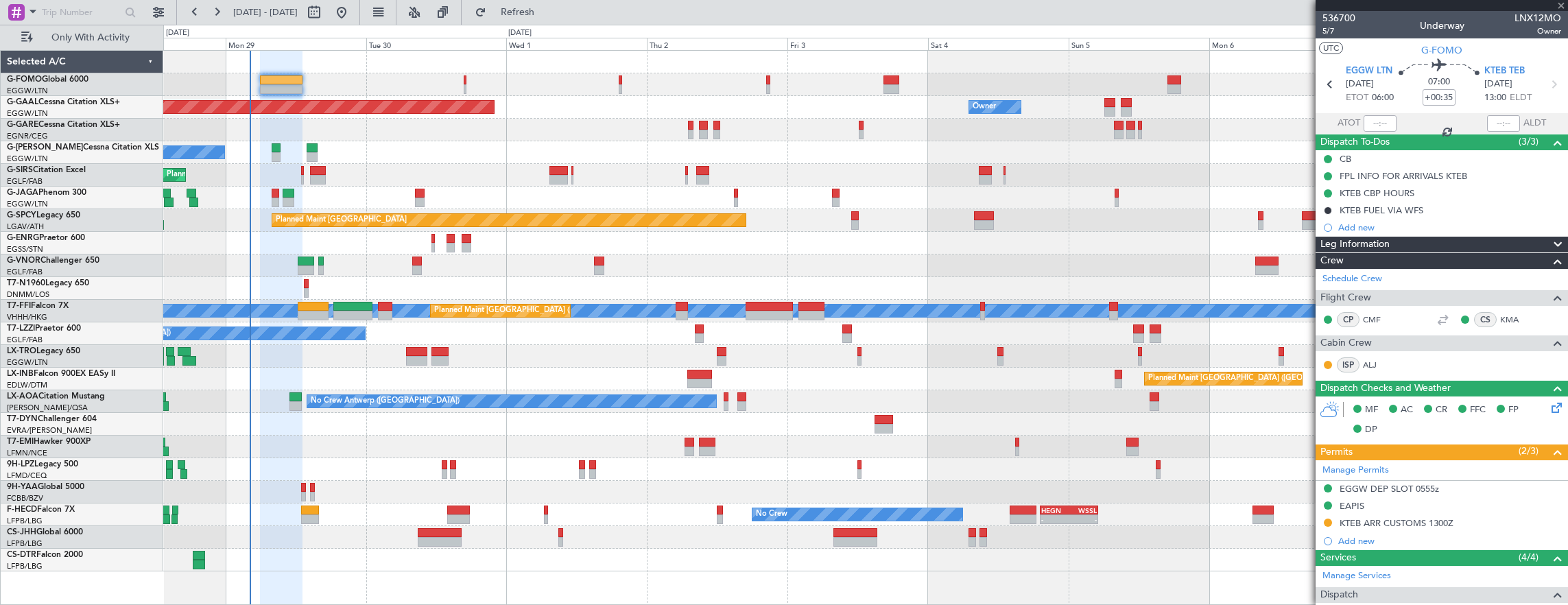
type input "1"
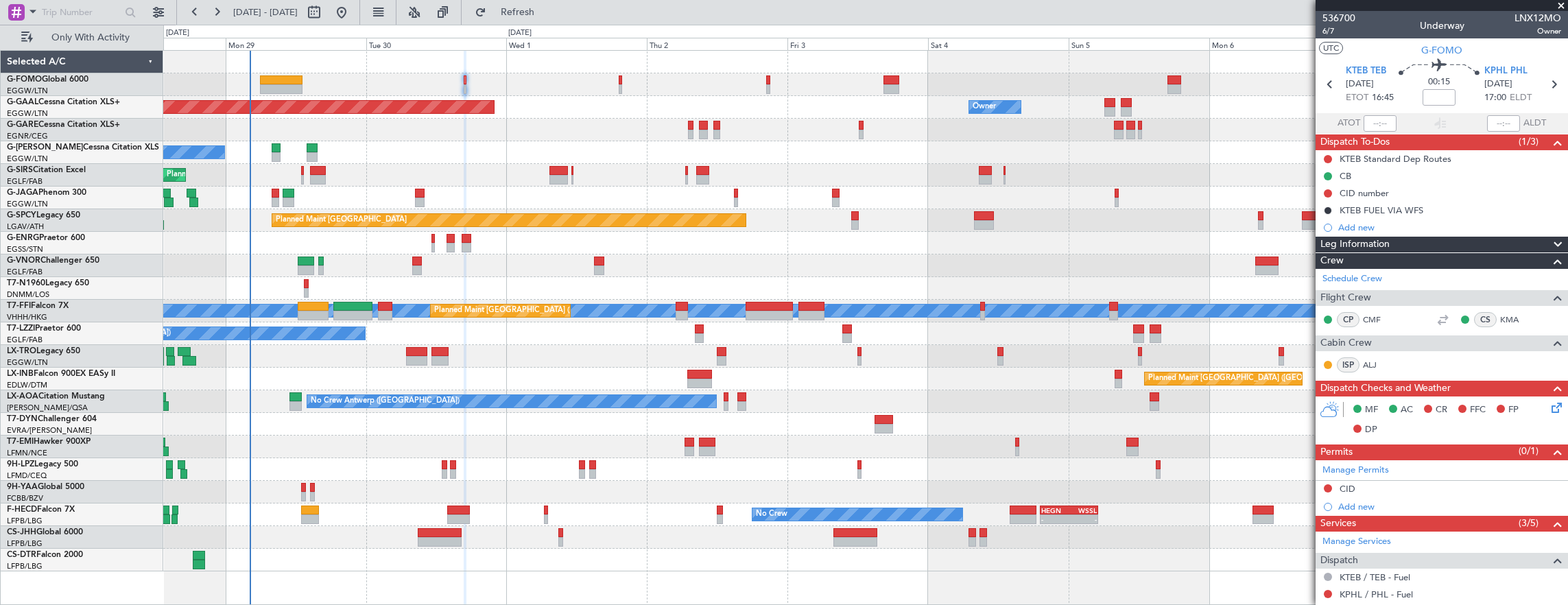
drag, startPoint x: 1329, startPoint y: 157, endPoint x: 1331, endPoint y: 170, distance: 13.2
click at [1329, 157] on button at bounding box center [1327, 159] width 8 height 8
click at [1322, 243] on span "Cancelled" at bounding box center [1331, 239] width 39 height 14
click at [1439, 100] on div "Flight Time" at bounding box center [1436, 107] width 44 height 17
click at [1431, 101] on div "Flight Time" at bounding box center [1436, 107] width 44 height 17
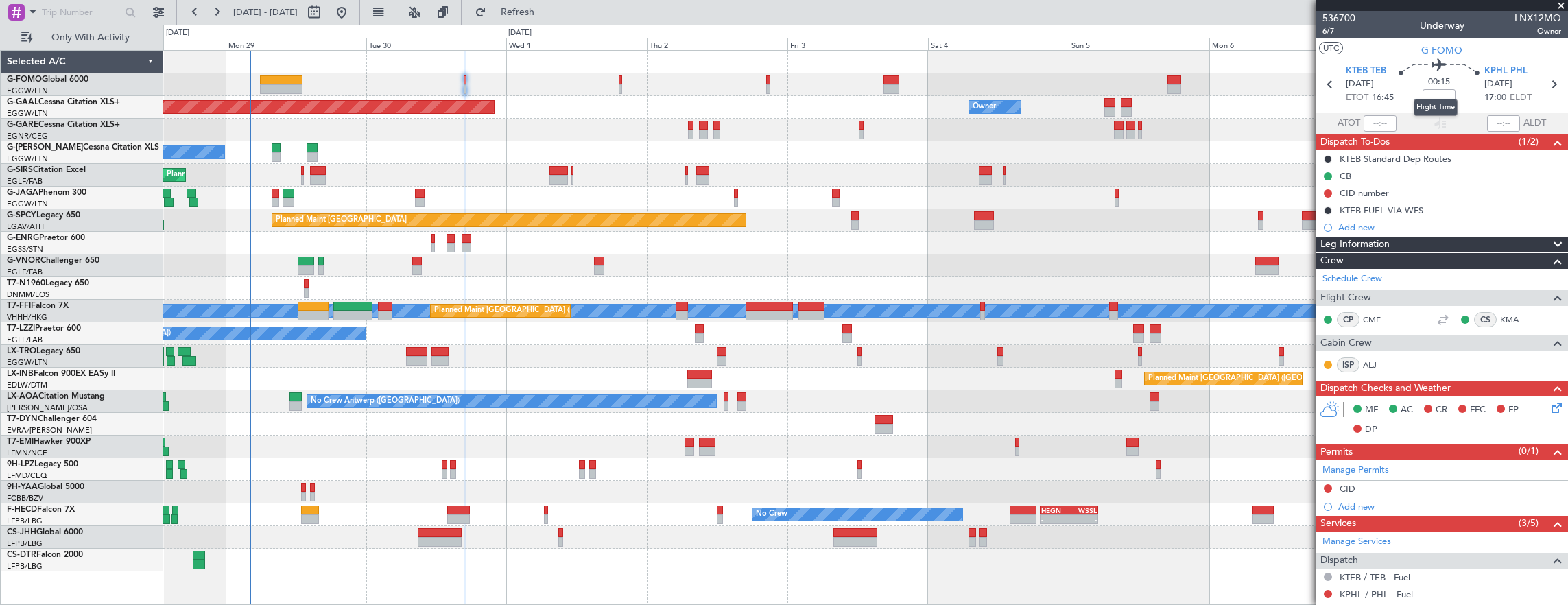
click at [1438, 92] on mat-tooltip-component "Flight Time" at bounding box center [1436, 107] width 63 height 36
click at [1435, 95] on input at bounding box center [1439, 98] width 33 height 17
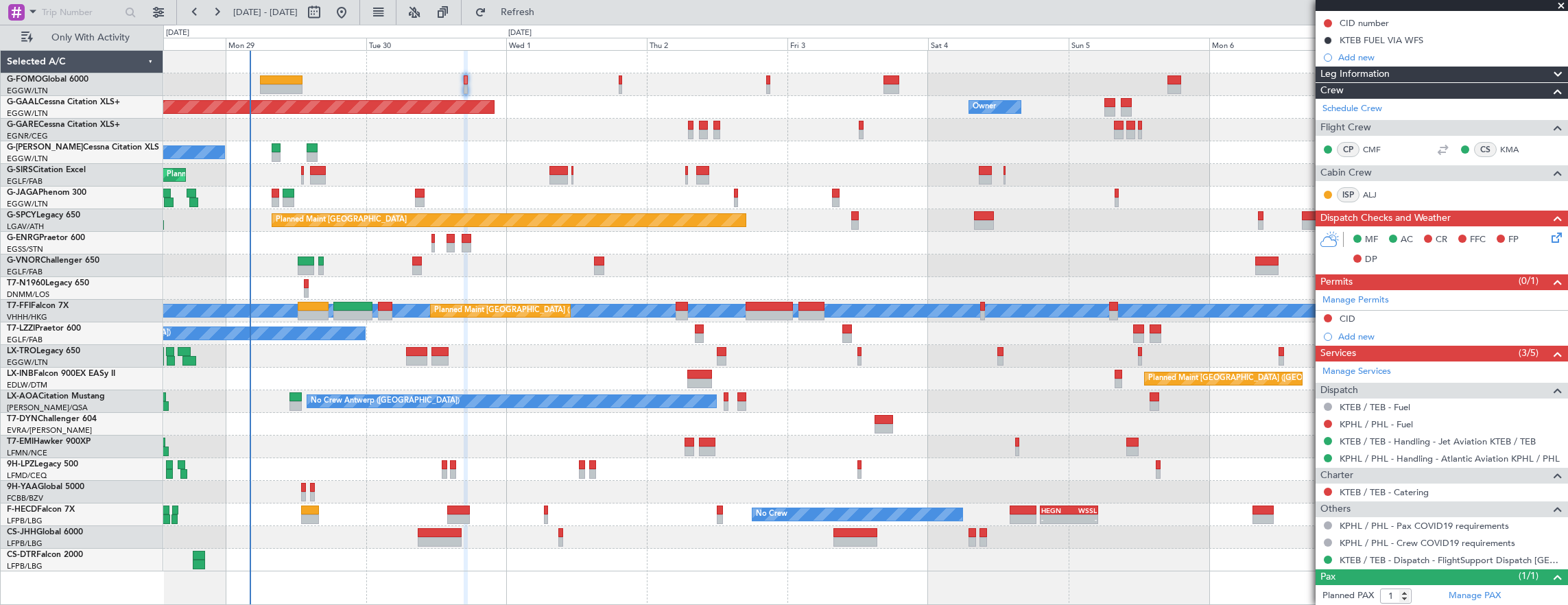
scroll to position [199, 0]
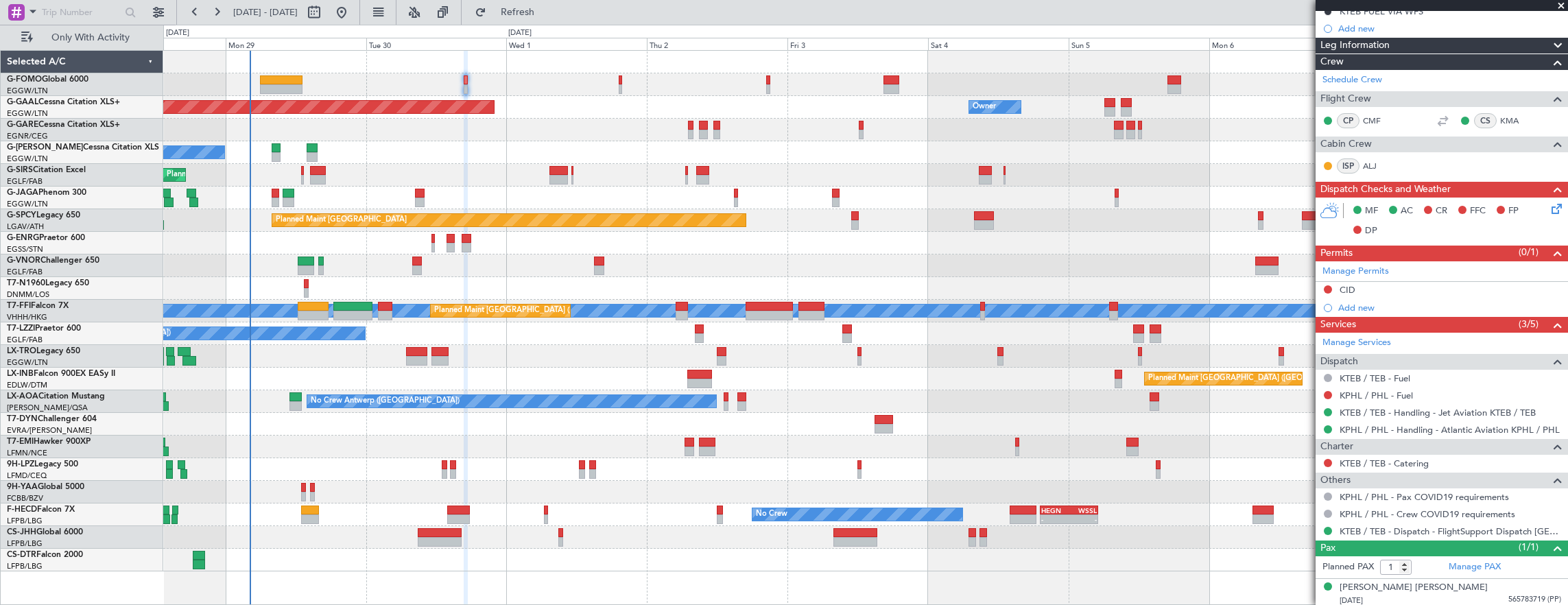
click at [1549, 209] on icon at bounding box center [1554, 206] width 11 height 11
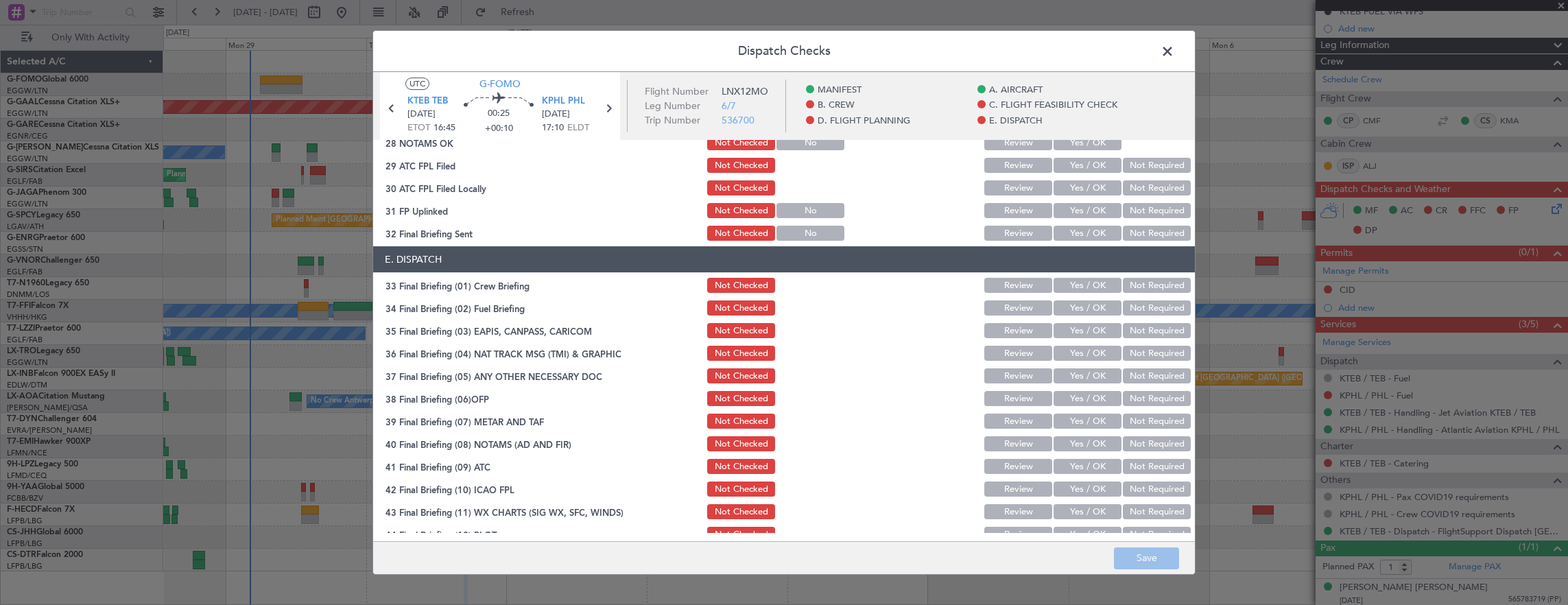
scroll to position [825, 0]
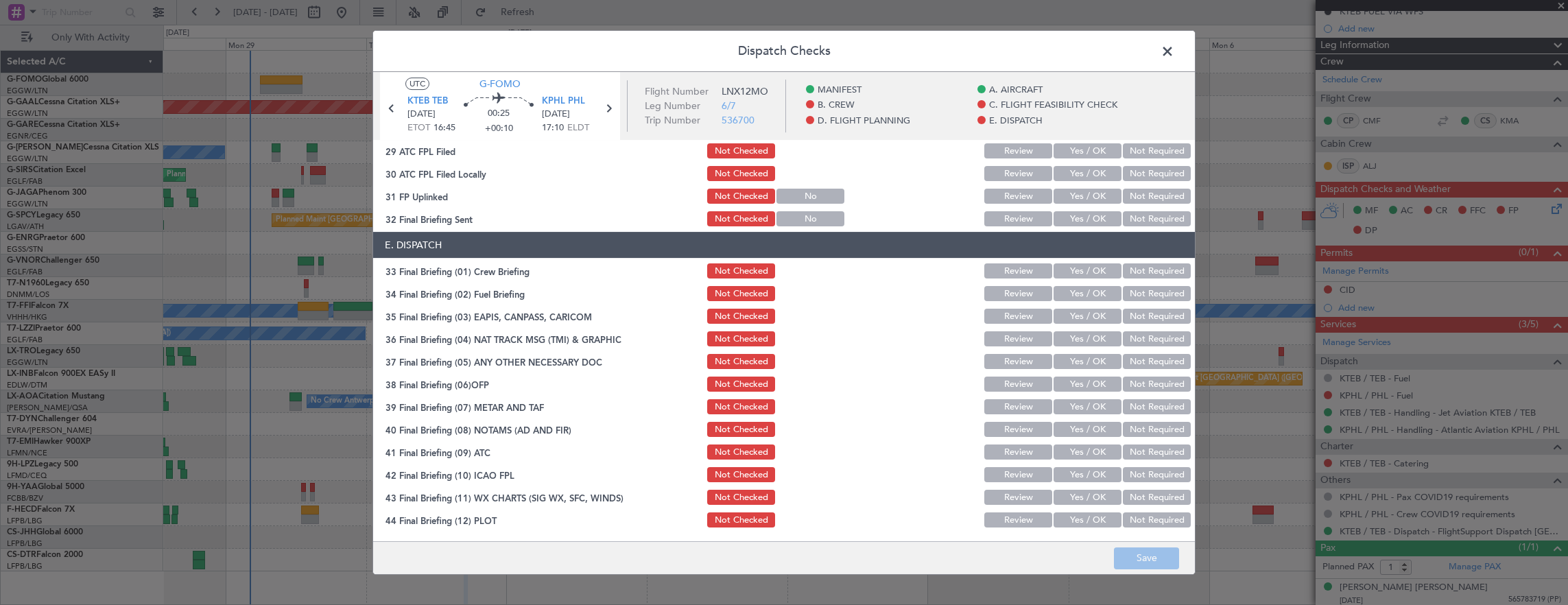
click at [1175, 51] on span at bounding box center [1175, 54] width 0 height 27
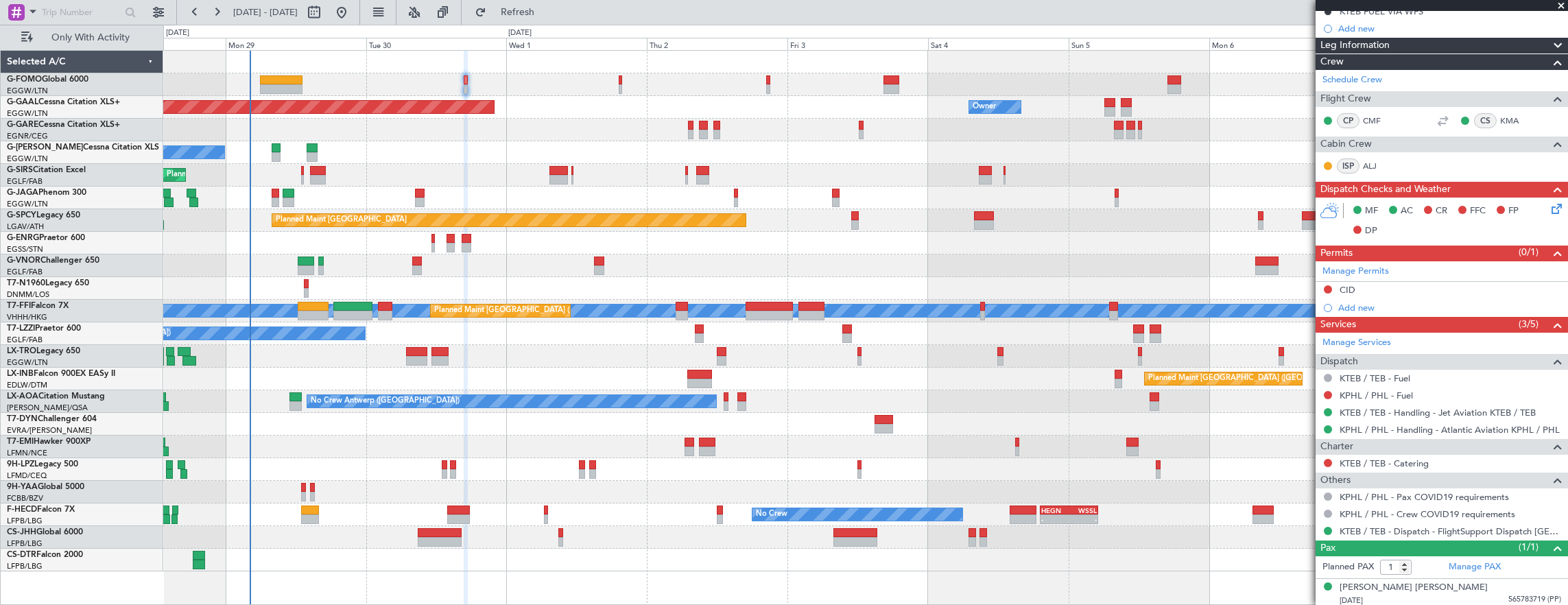
click at [1328, 462] on mat-tooltip-component "Confirmed" at bounding box center [1329, 448] width 62 height 36
click at [1326, 460] on button at bounding box center [1327, 463] width 8 height 8
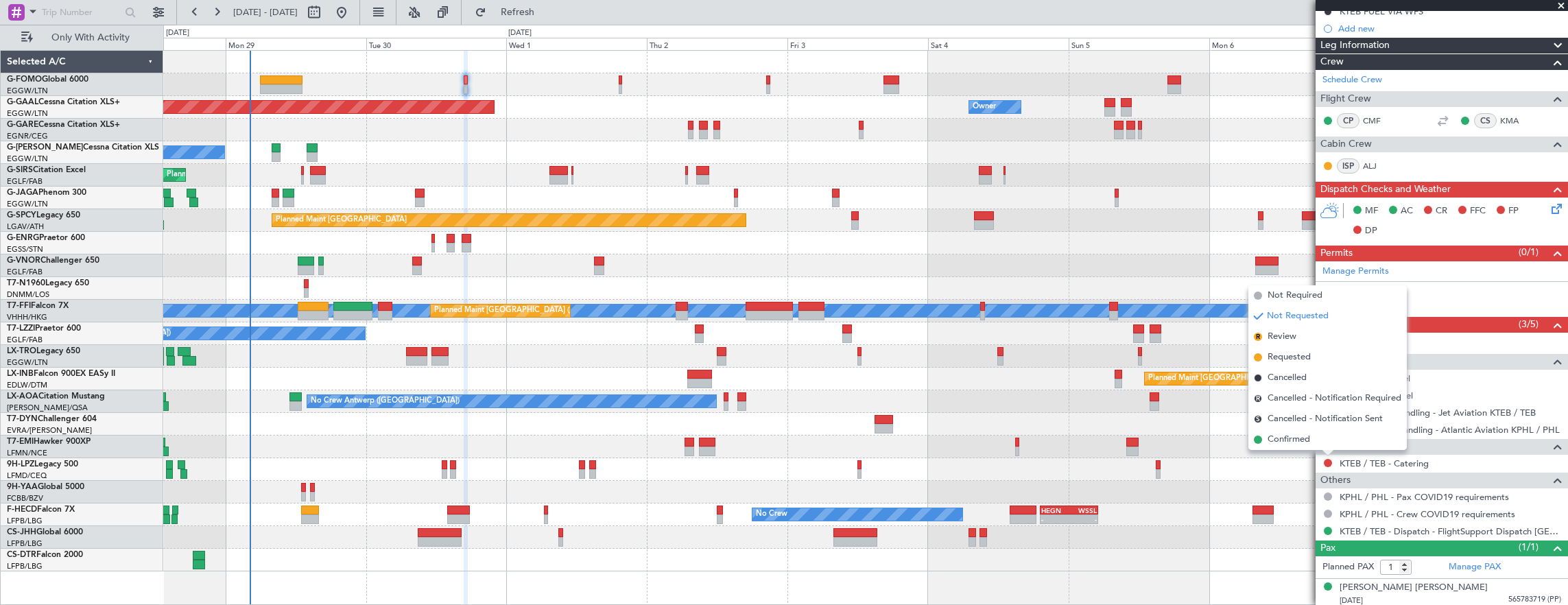
click at [1020, 197] on div at bounding box center [865, 198] width 1405 height 23
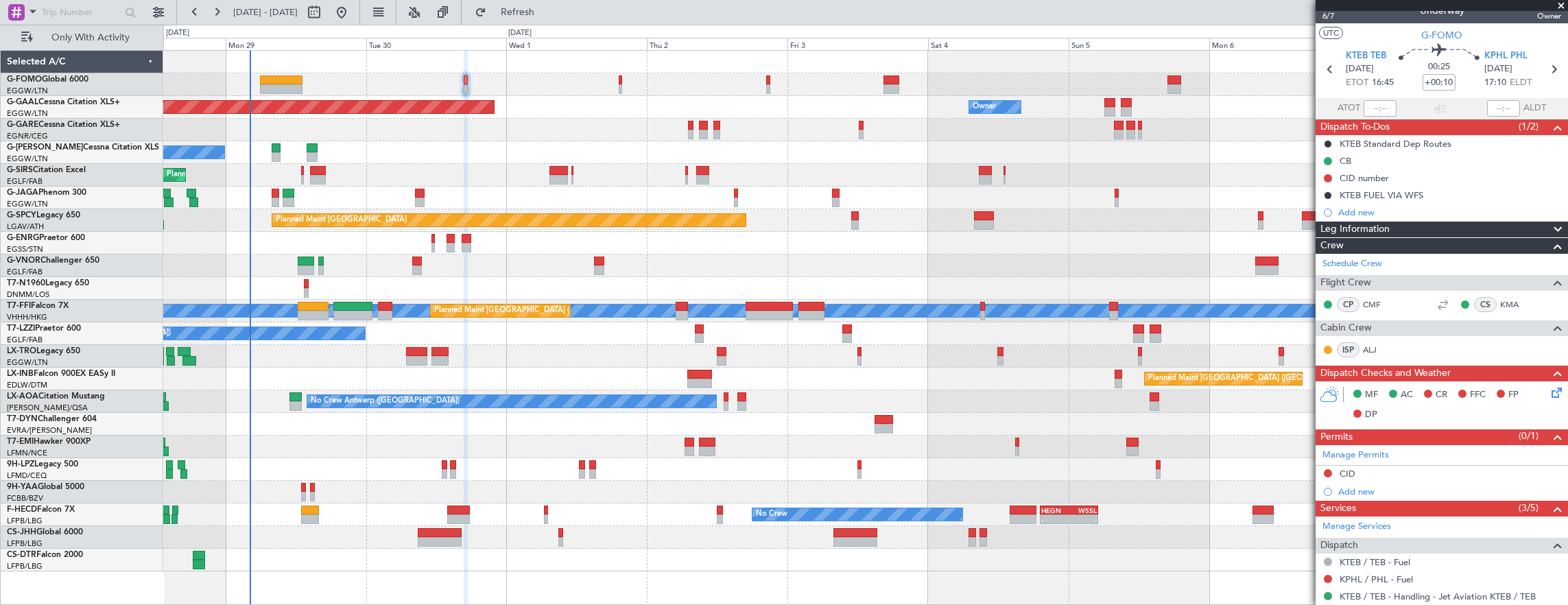
scroll to position [0, 0]
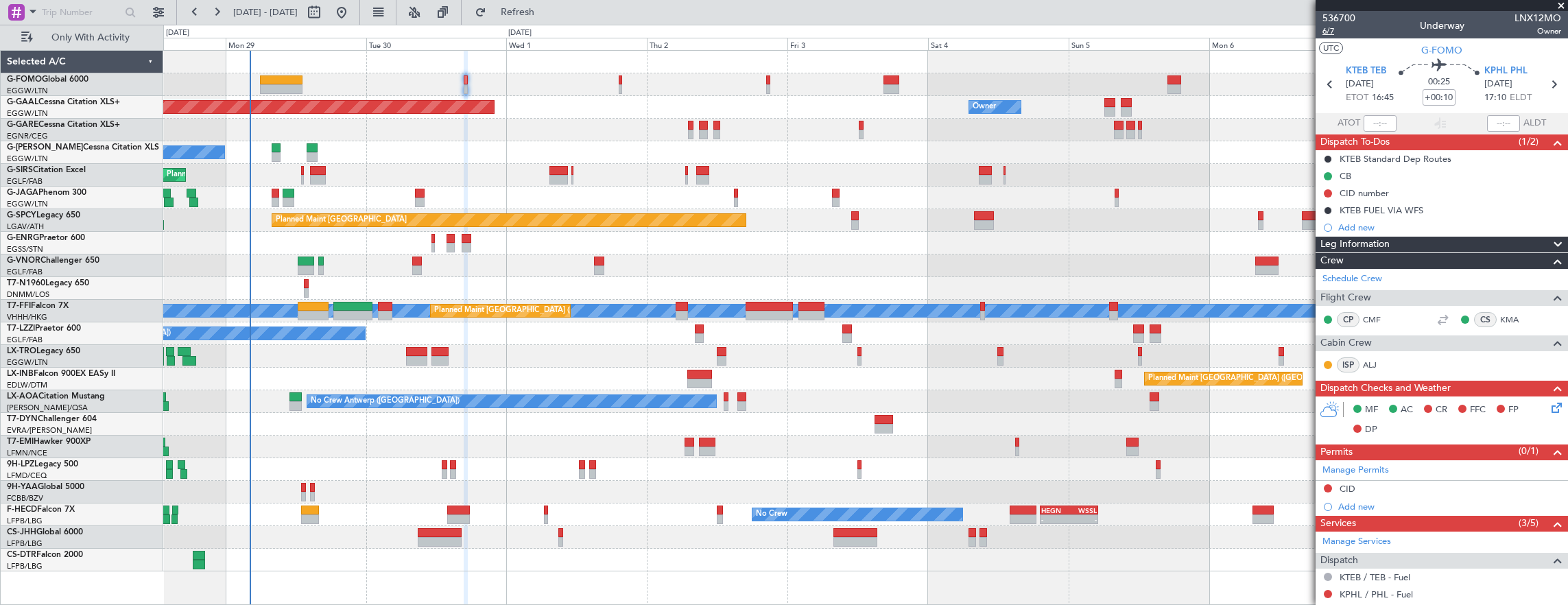
click at [1338, 32] on span "6/7" at bounding box center [1340, 31] width 33 height 11
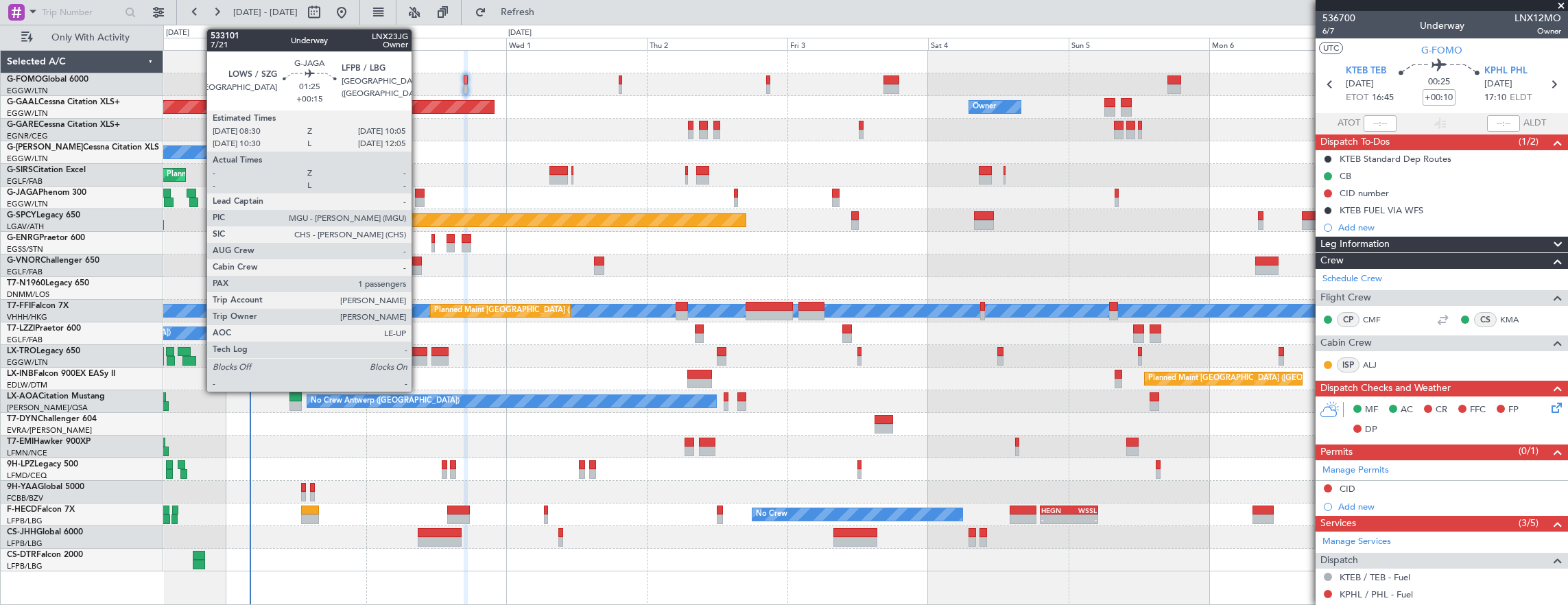
click at [418, 196] on div at bounding box center [420, 193] width 10 height 10
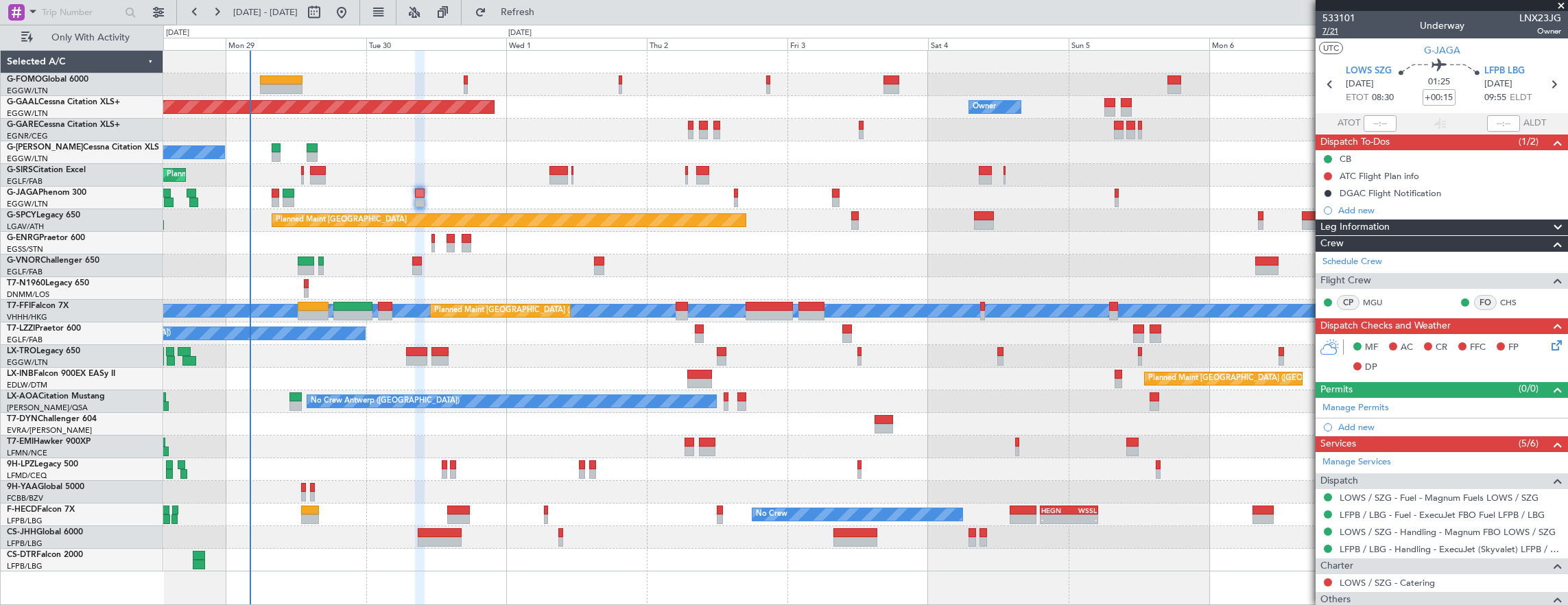
click at [1325, 33] on span "7/21" at bounding box center [1340, 31] width 33 height 11
click at [1334, 35] on span "7/21" at bounding box center [1340, 31] width 33 height 11
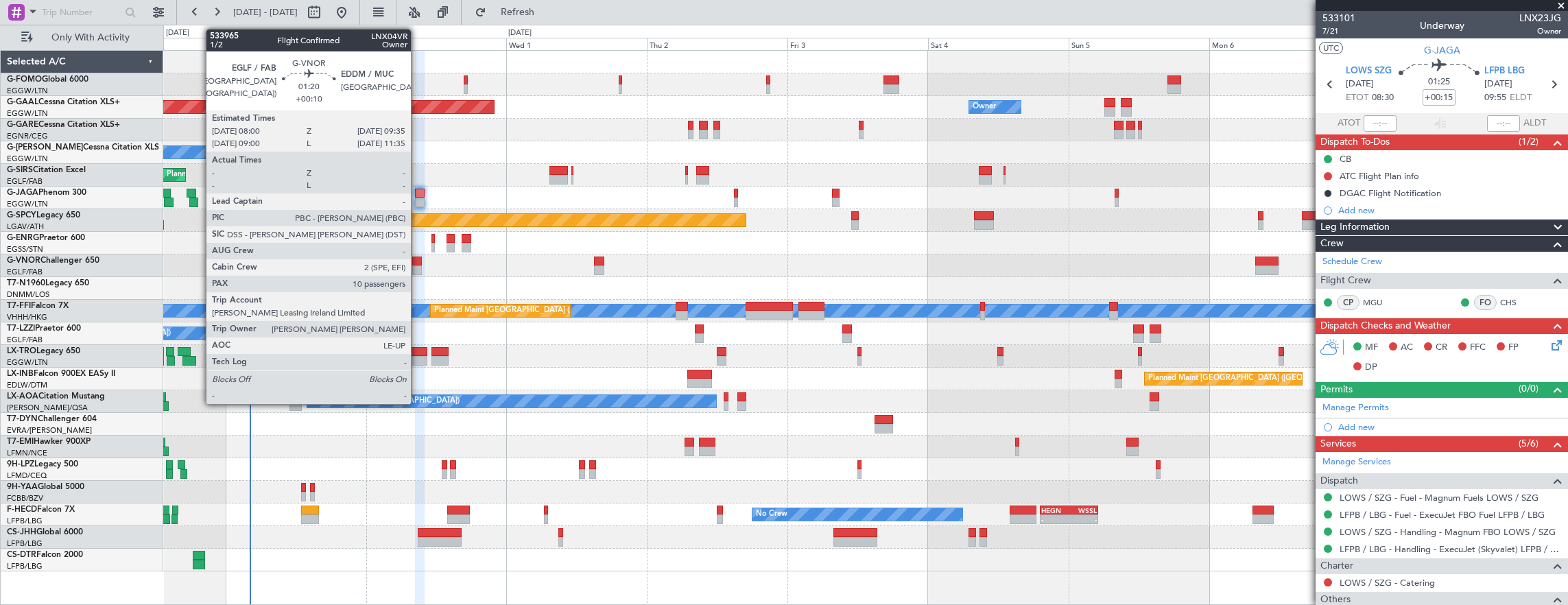
click at [418, 261] on div at bounding box center [417, 261] width 10 height 10
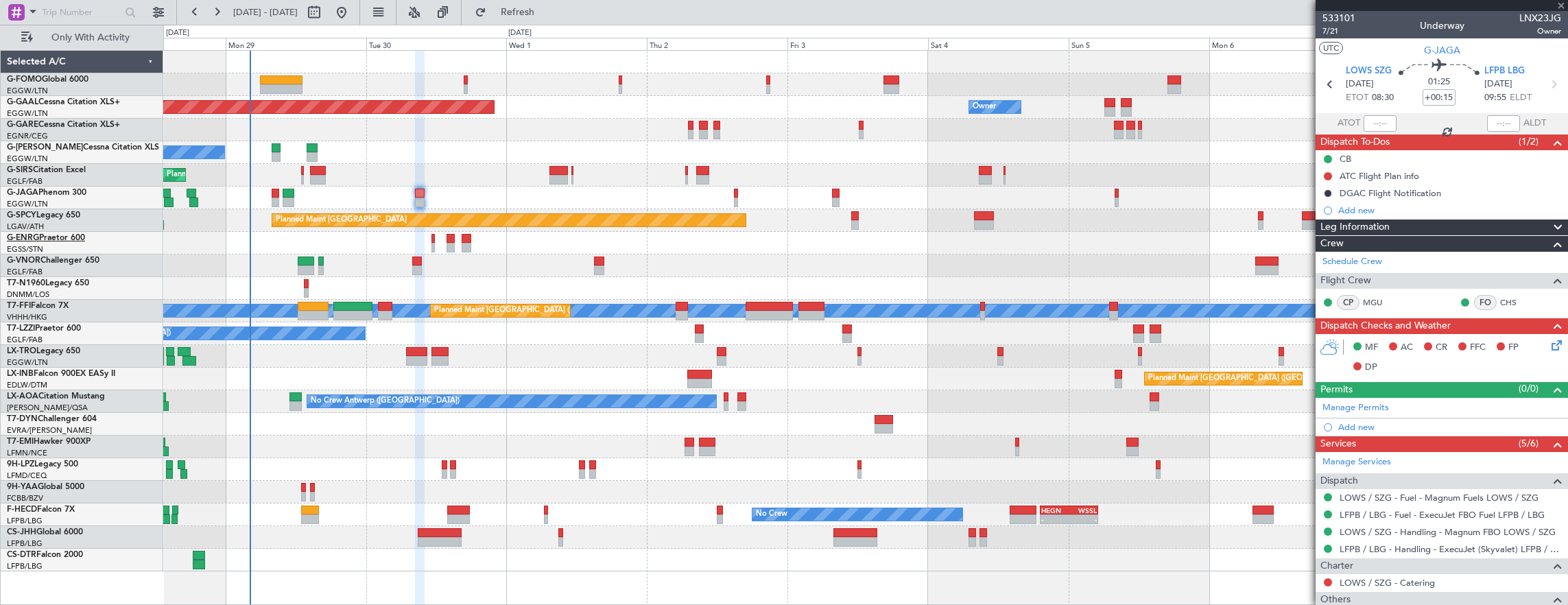
type input "+00:10"
type input "10"
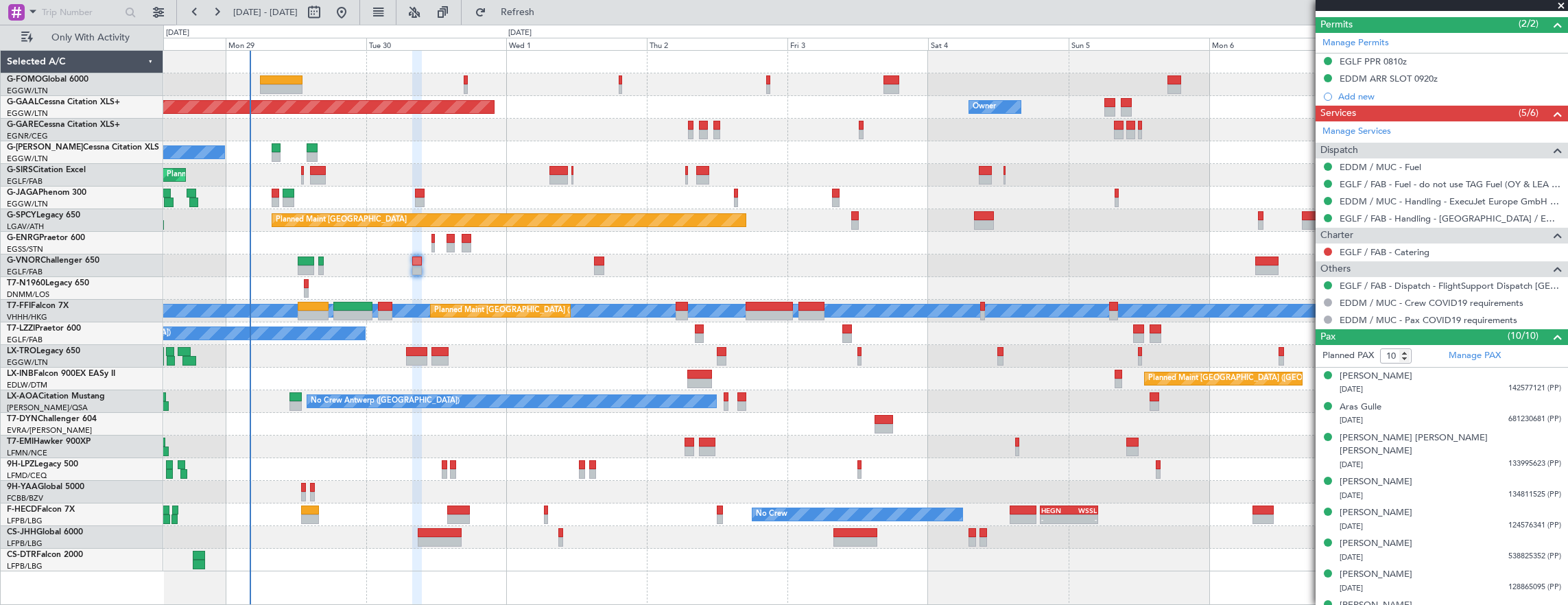
scroll to position [457, 0]
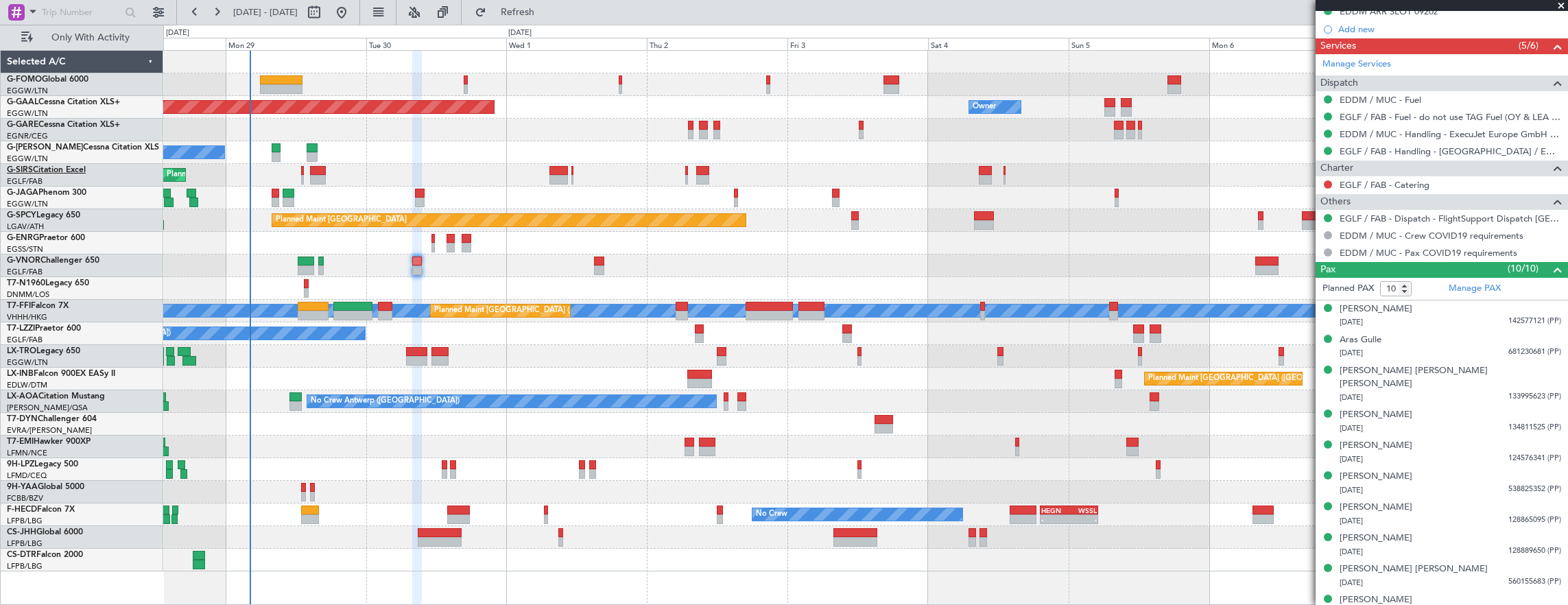
click at [53, 170] on link "G-SIRS Citation Excel" at bounding box center [46, 169] width 79 height 8
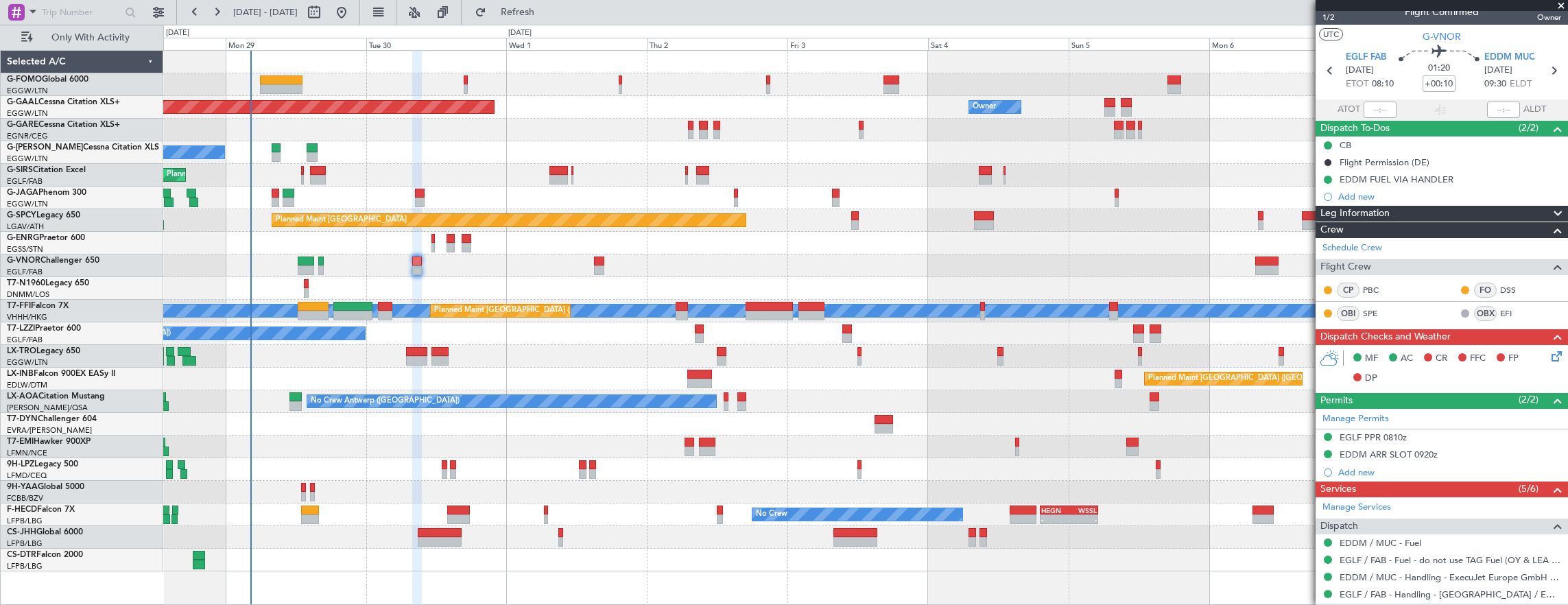
scroll to position [0, 0]
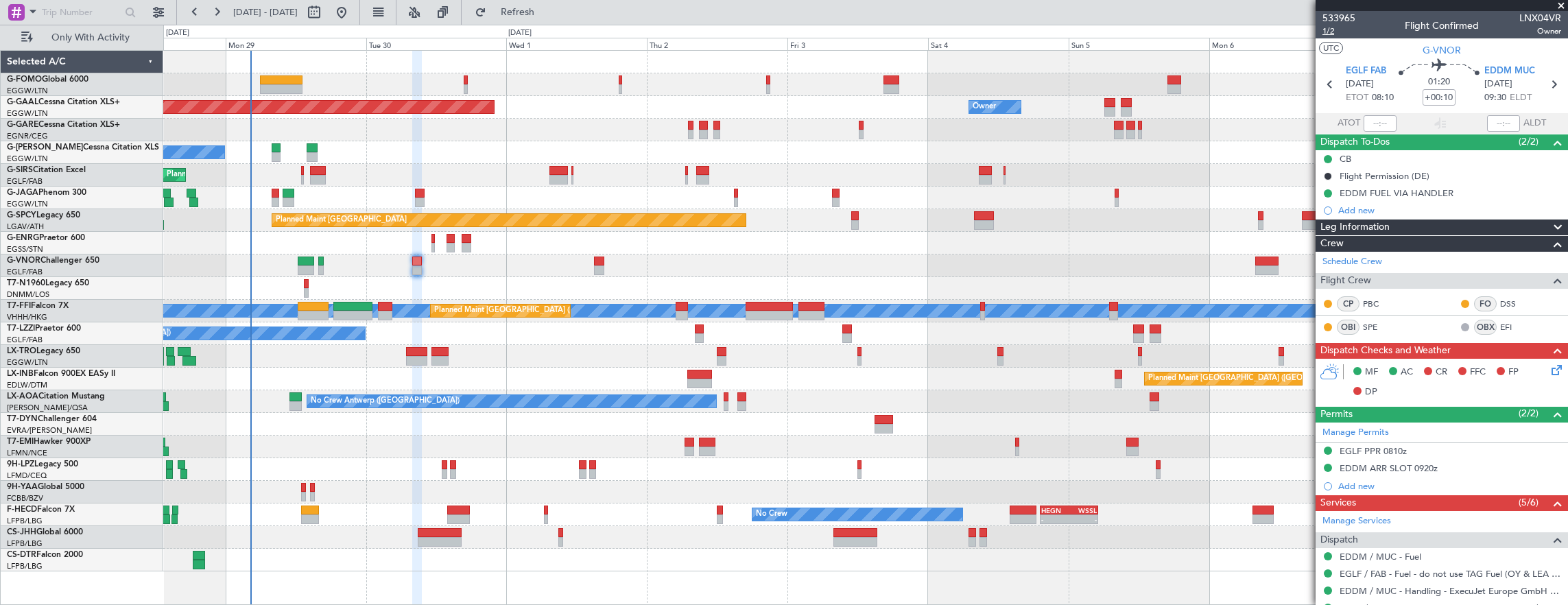
click at [1334, 32] on span "1/2" at bounding box center [1340, 31] width 33 height 11
click at [1340, 32] on span "1/2" at bounding box center [1340, 31] width 33 height 11
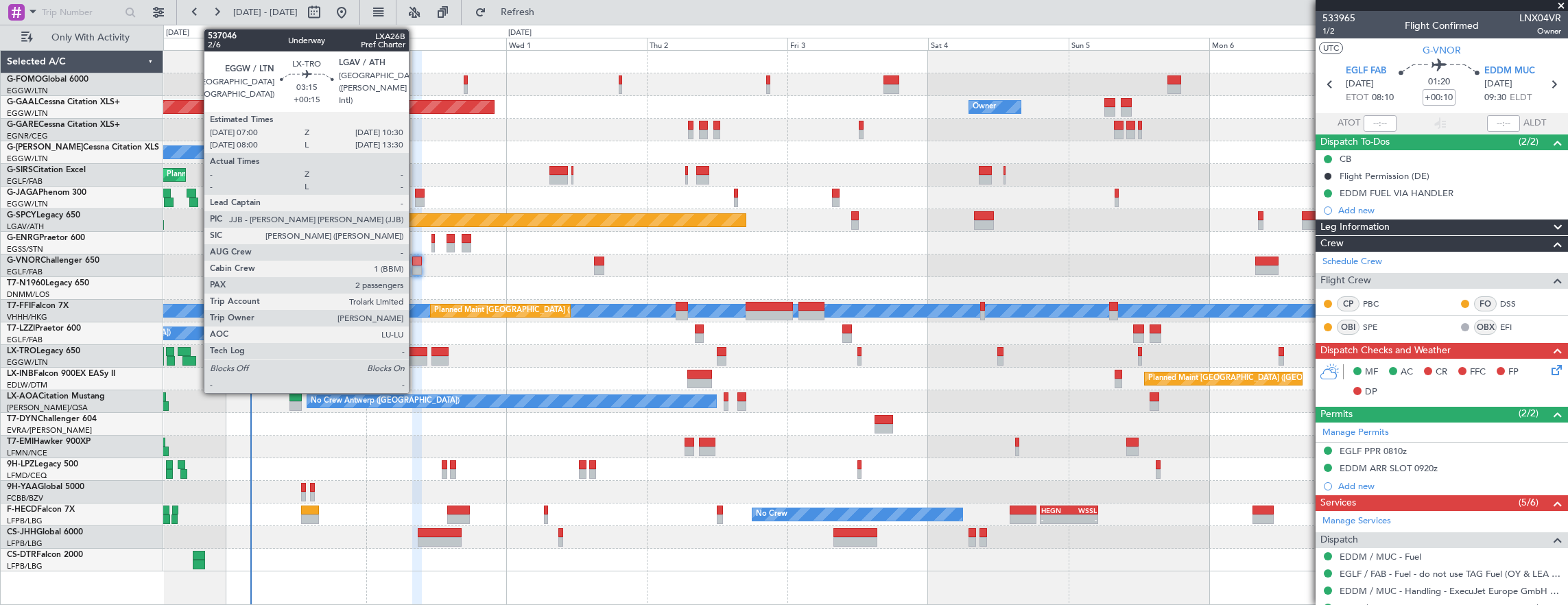
click at [416, 355] on div at bounding box center [416, 352] width 20 height 10
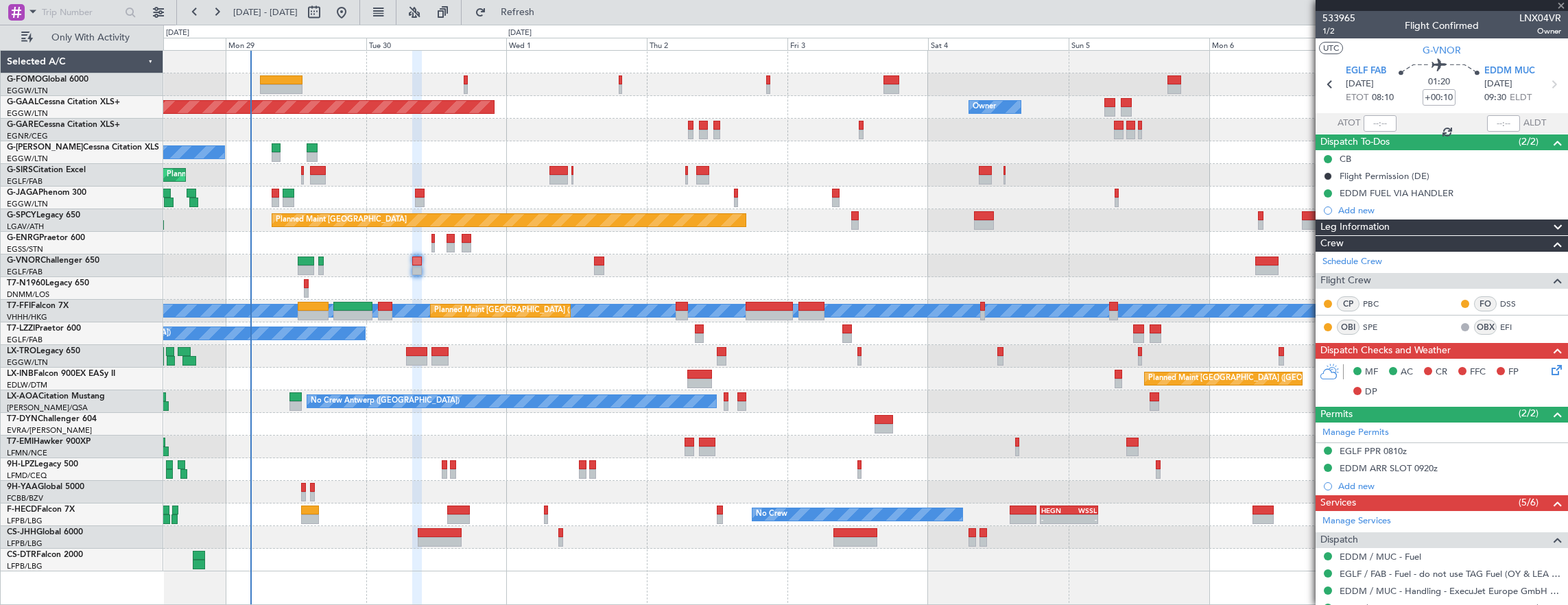
type input "+00:15"
type input "2"
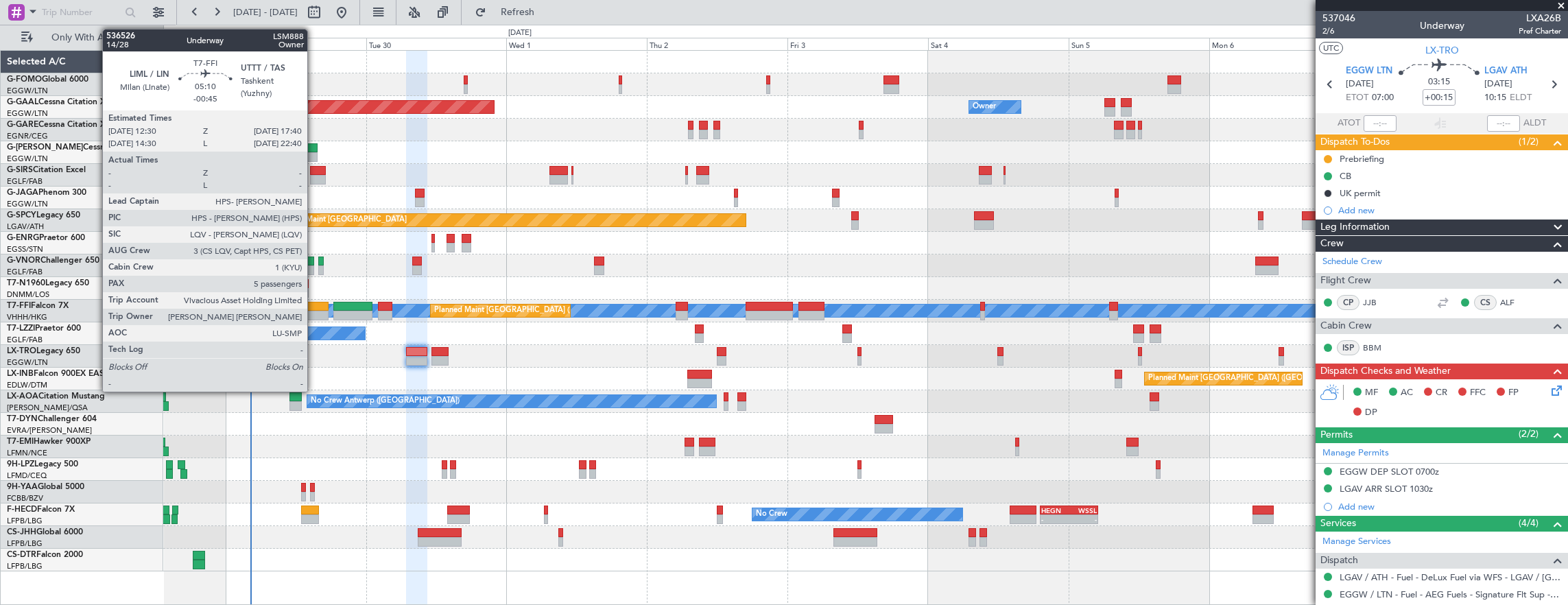
click at [314, 307] on div at bounding box center [313, 306] width 31 height 10
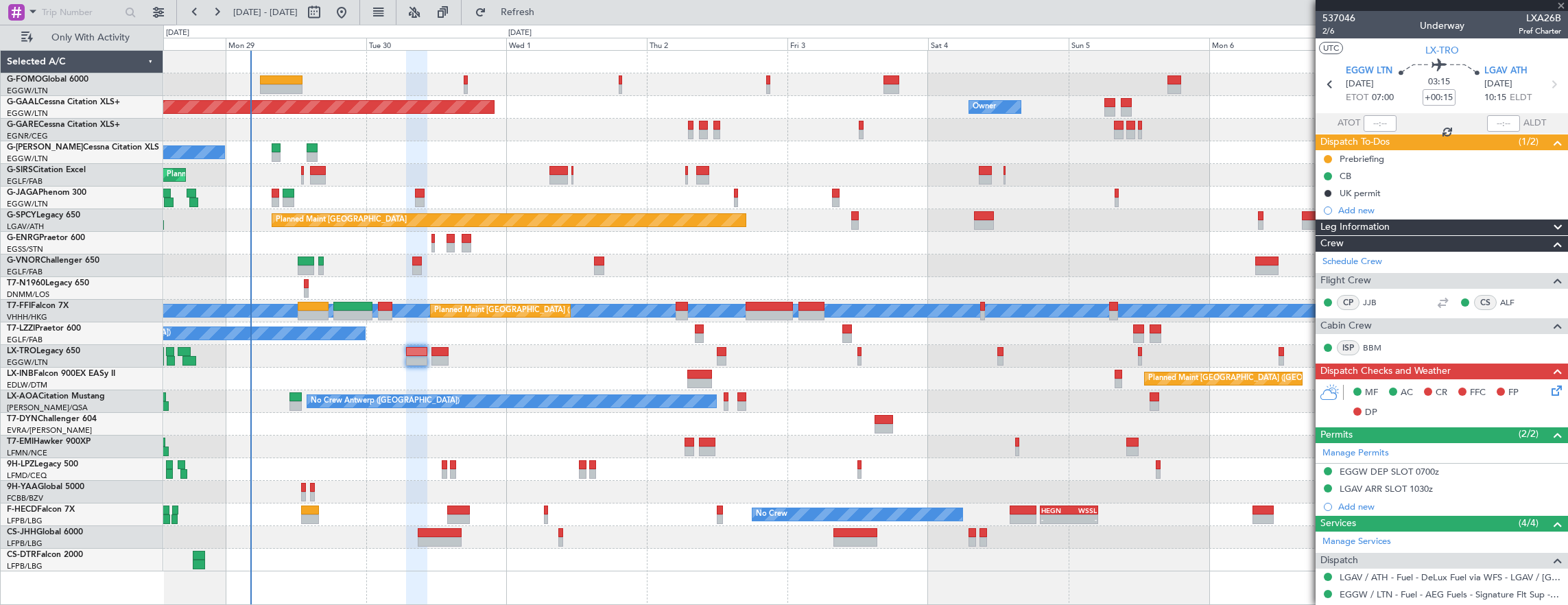
type input "-00:45"
type input "5"
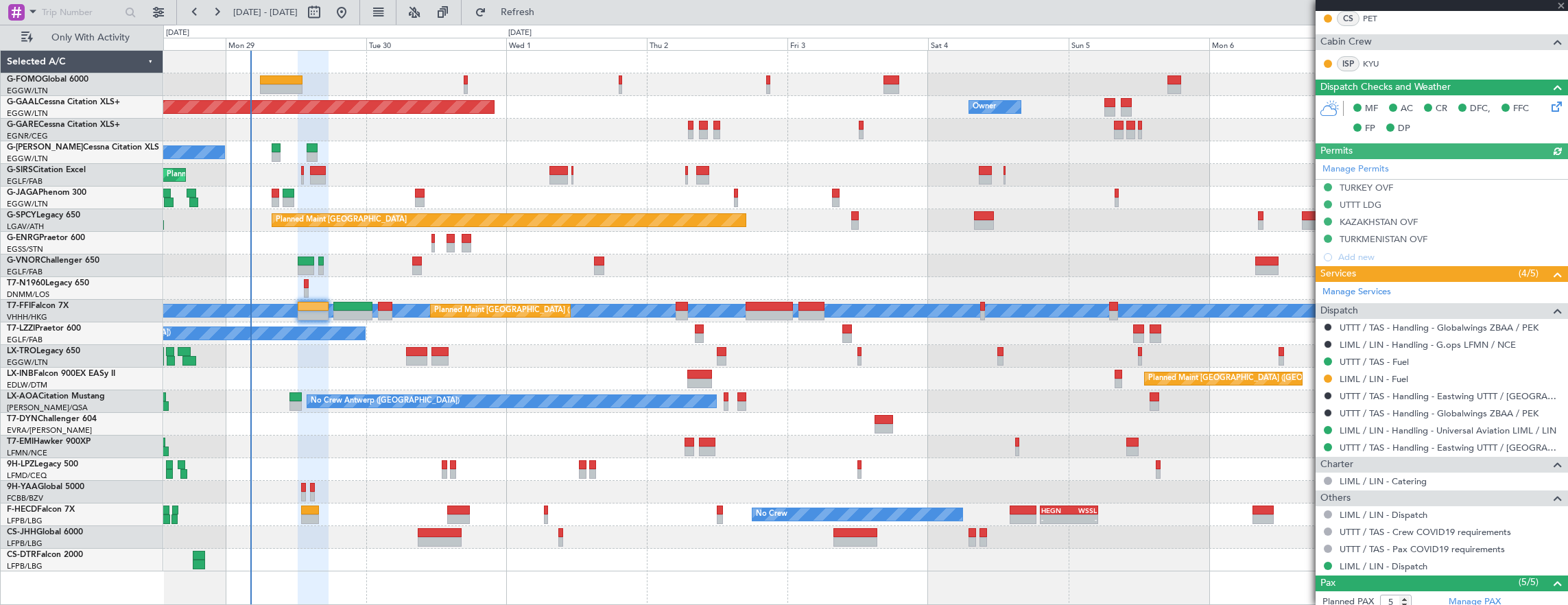
scroll to position [501, 0]
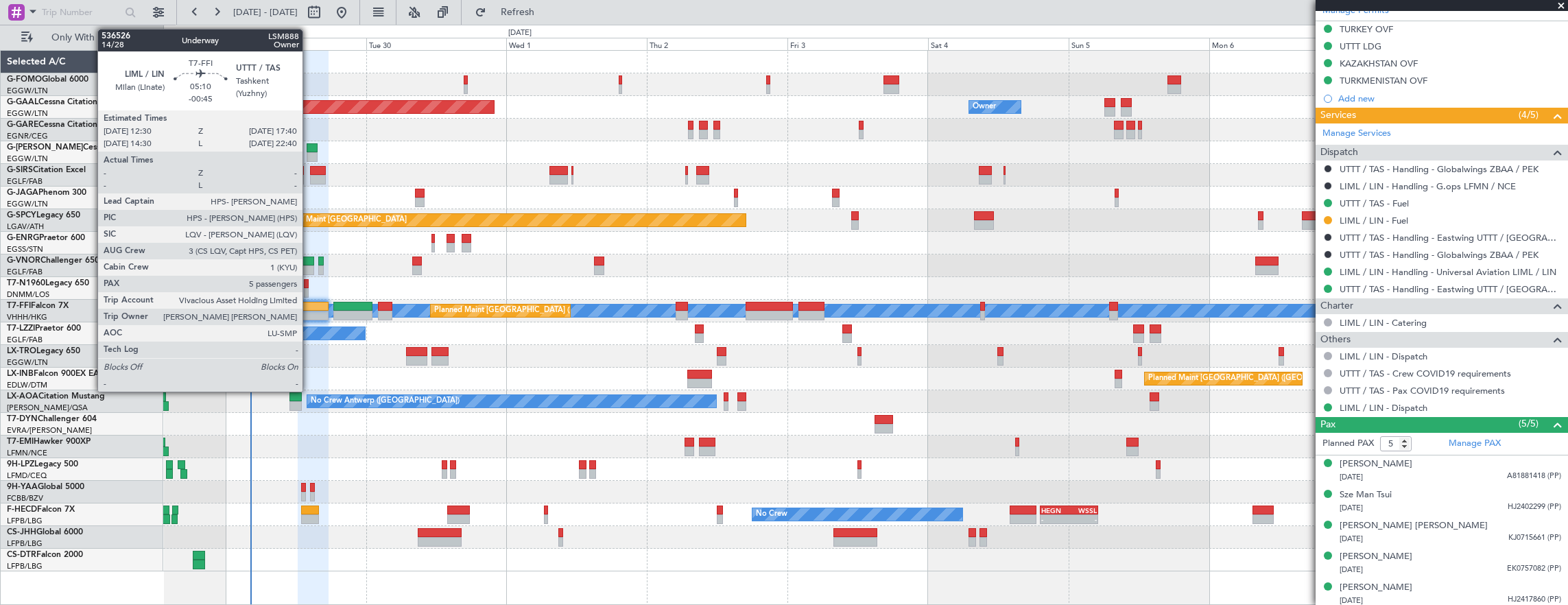
click at [309, 309] on div at bounding box center [313, 306] width 31 height 10
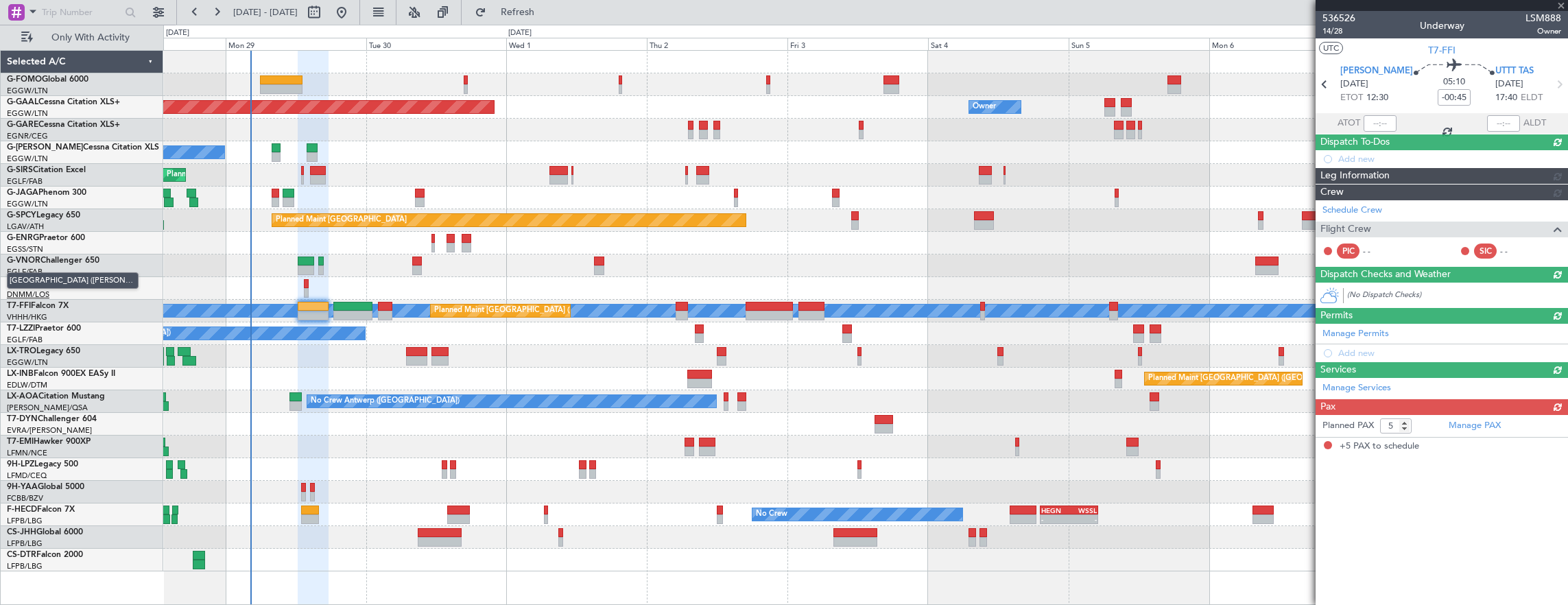
scroll to position [0, 0]
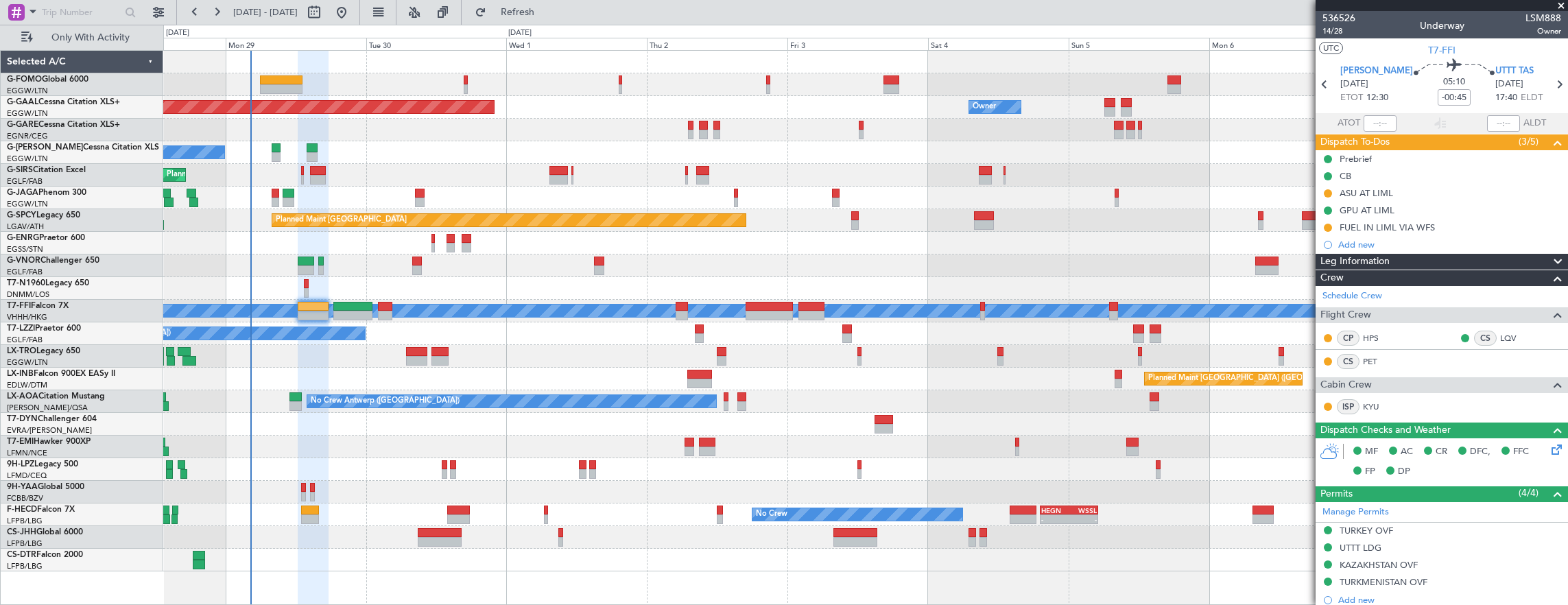
click at [1438, 158] on div "Prebrief" at bounding box center [1442, 159] width 253 height 17
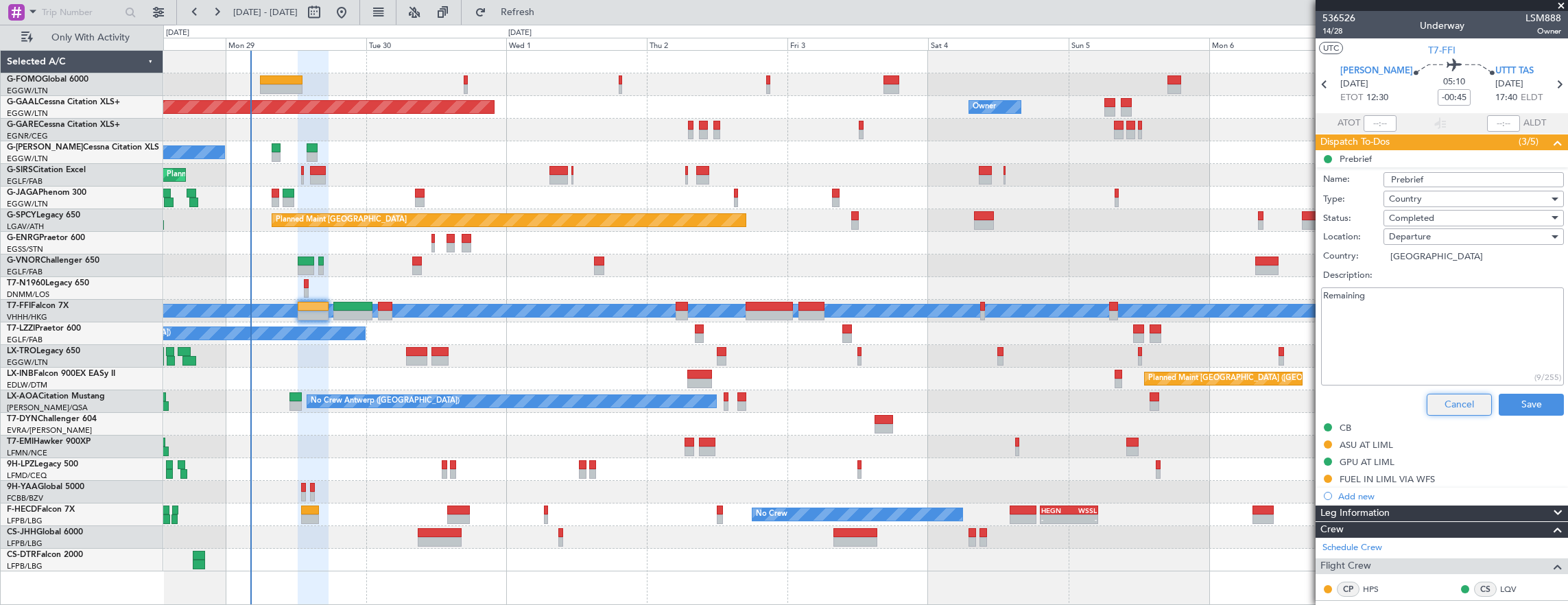
click at [1453, 399] on button "Cancel" at bounding box center [1459, 405] width 65 height 22
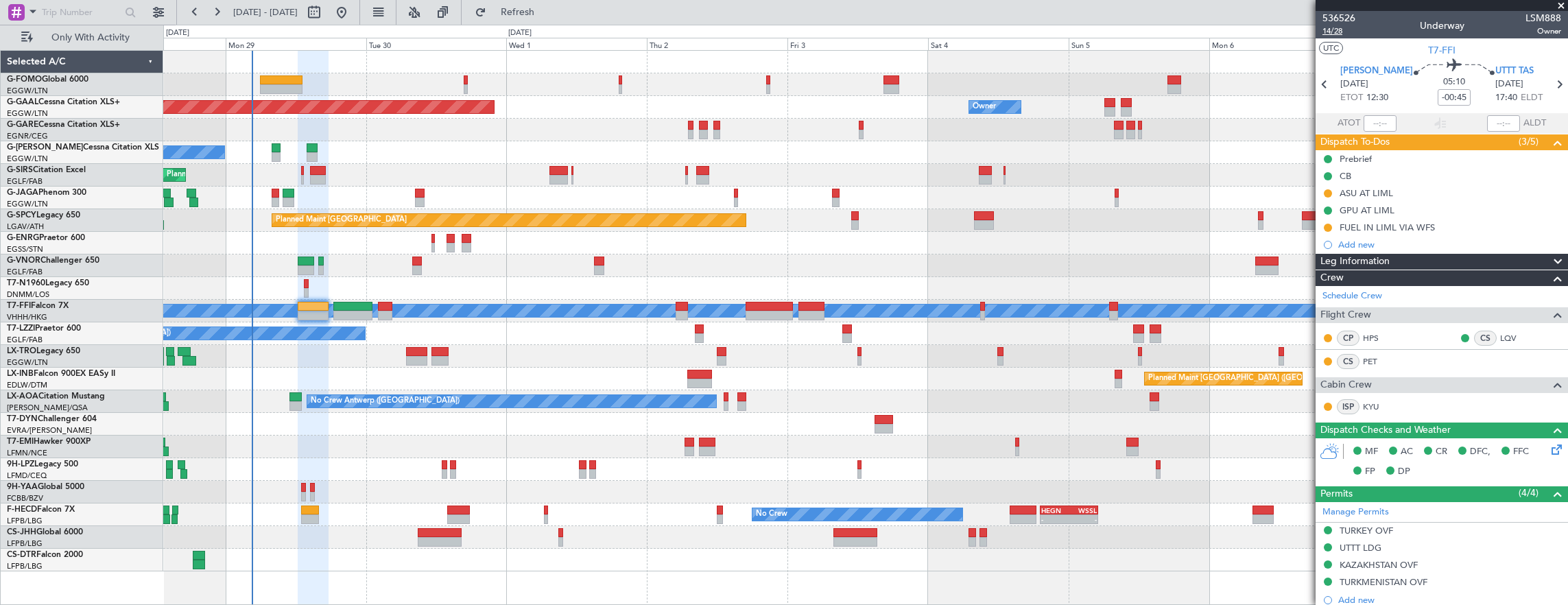
click at [1342, 34] on span "14/28" at bounding box center [1340, 31] width 33 height 11
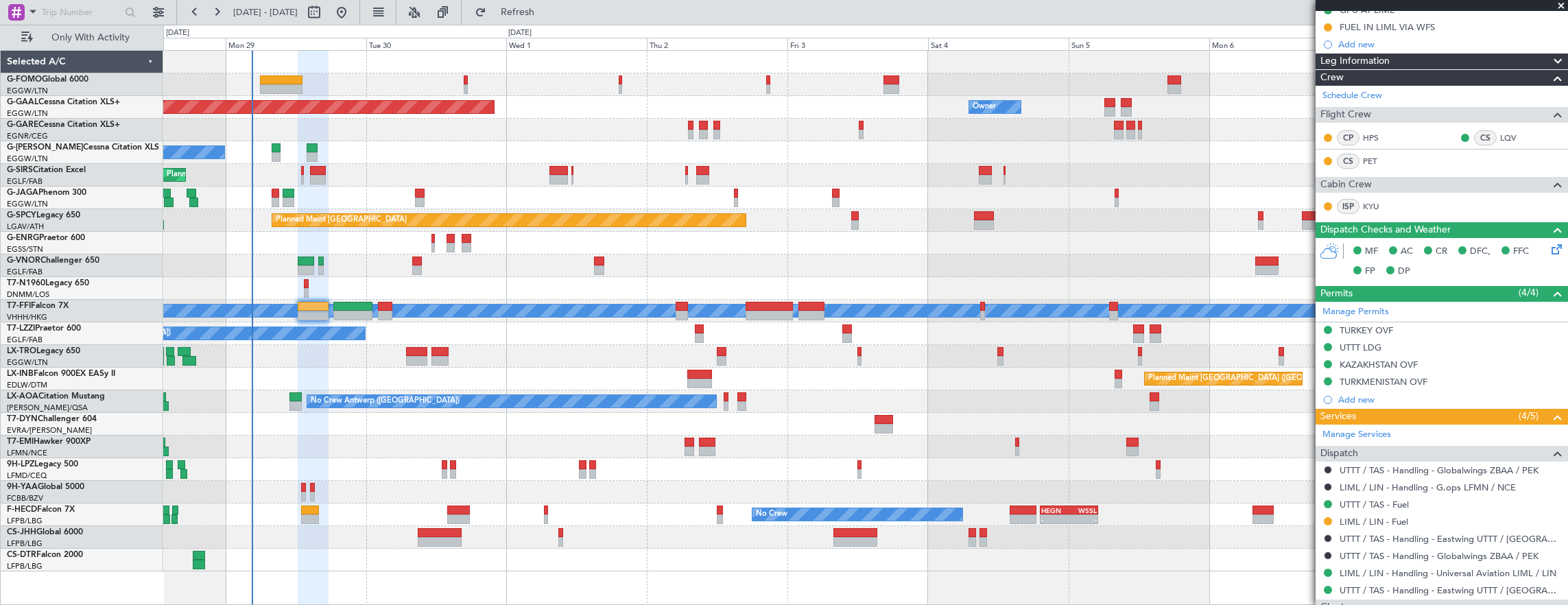
scroll to position [343, 0]
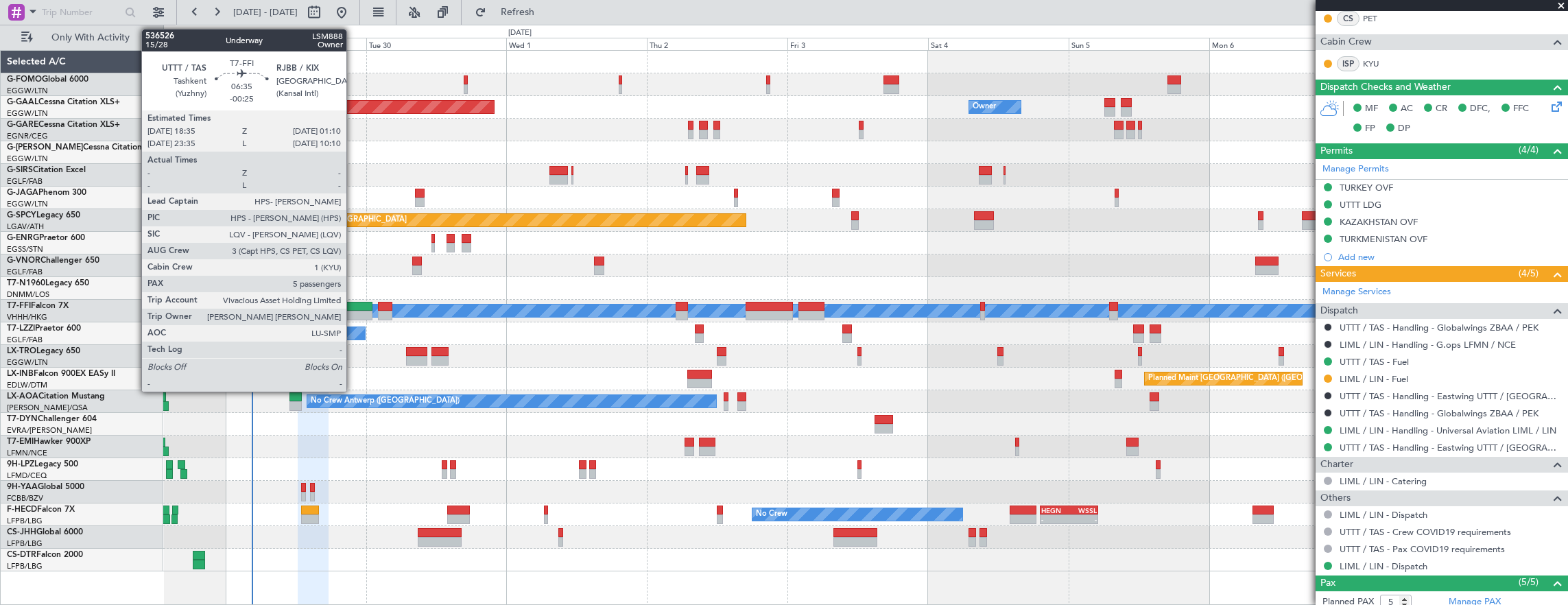
click at [353, 312] on div at bounding box center [353, 315] width 39 height 10
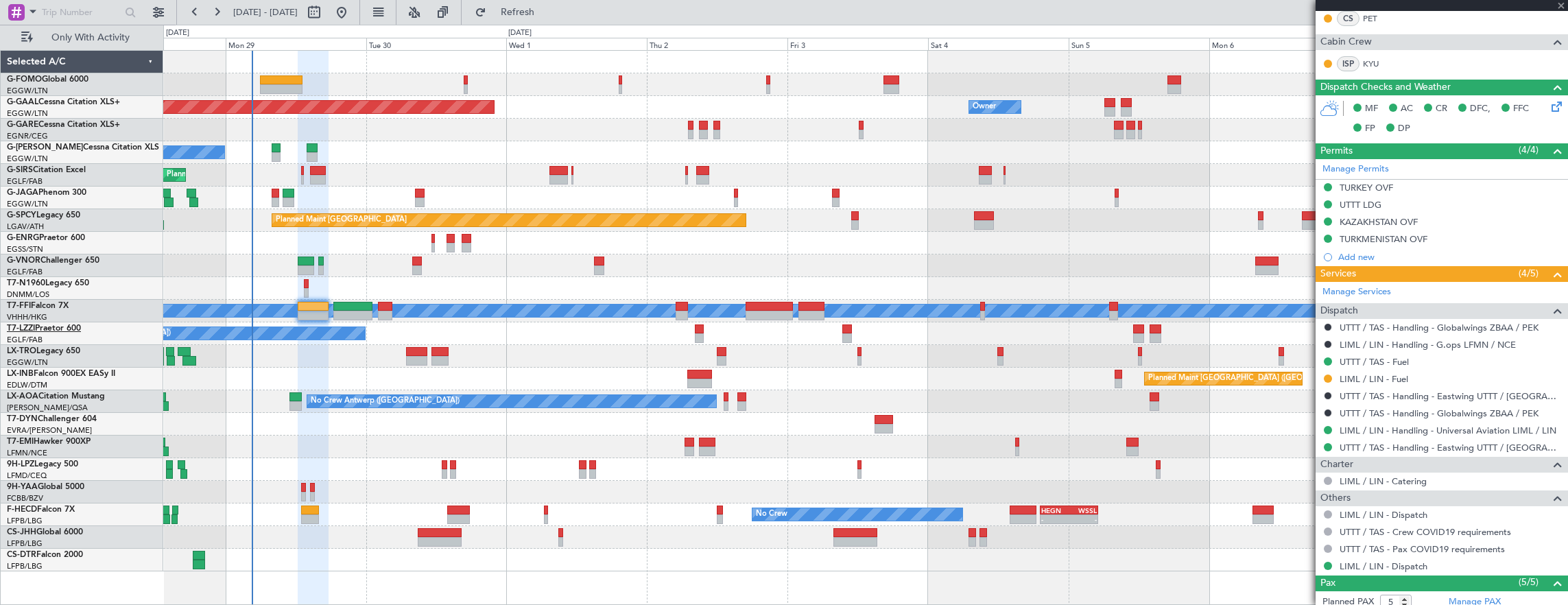
scroll to position [0, 0]
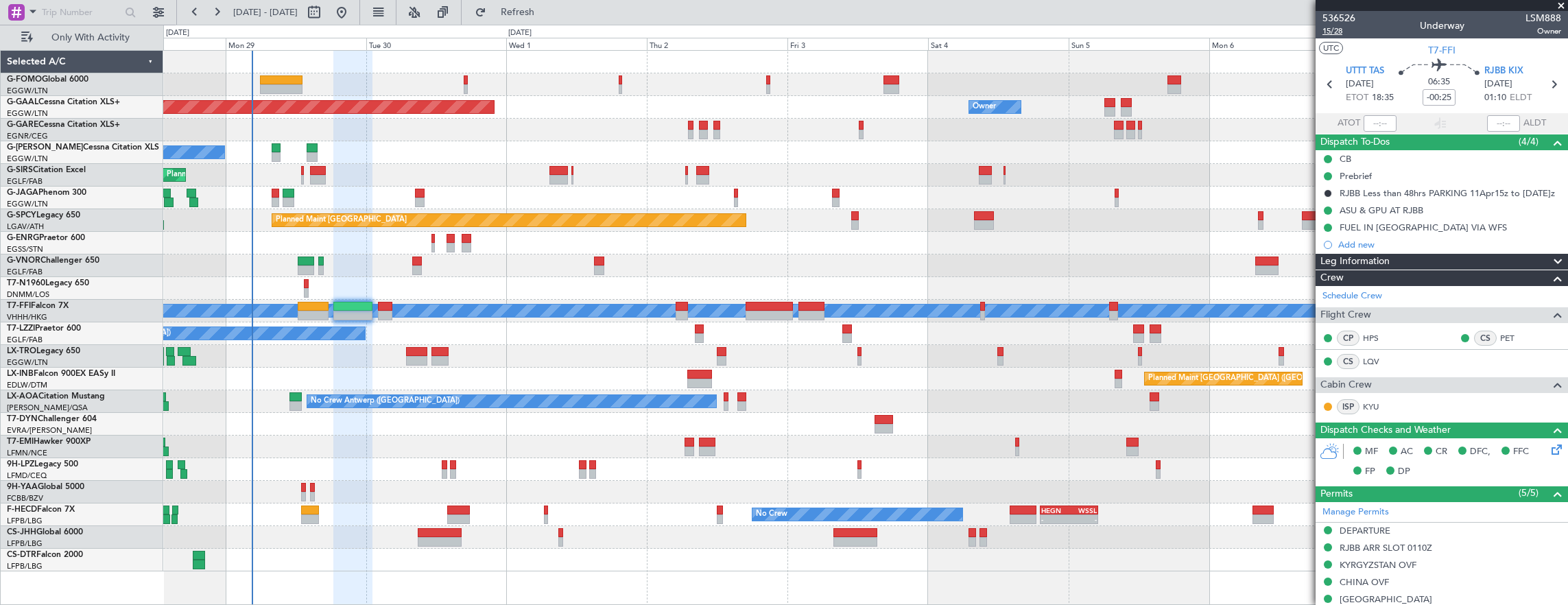
click at [1329, 33] on span "15/28" at bounding box center [1340, 31] width 33 height 11
click at [1412, 172] on div "Prebrief" at bounding box center [1442, 175] width 253 height 17
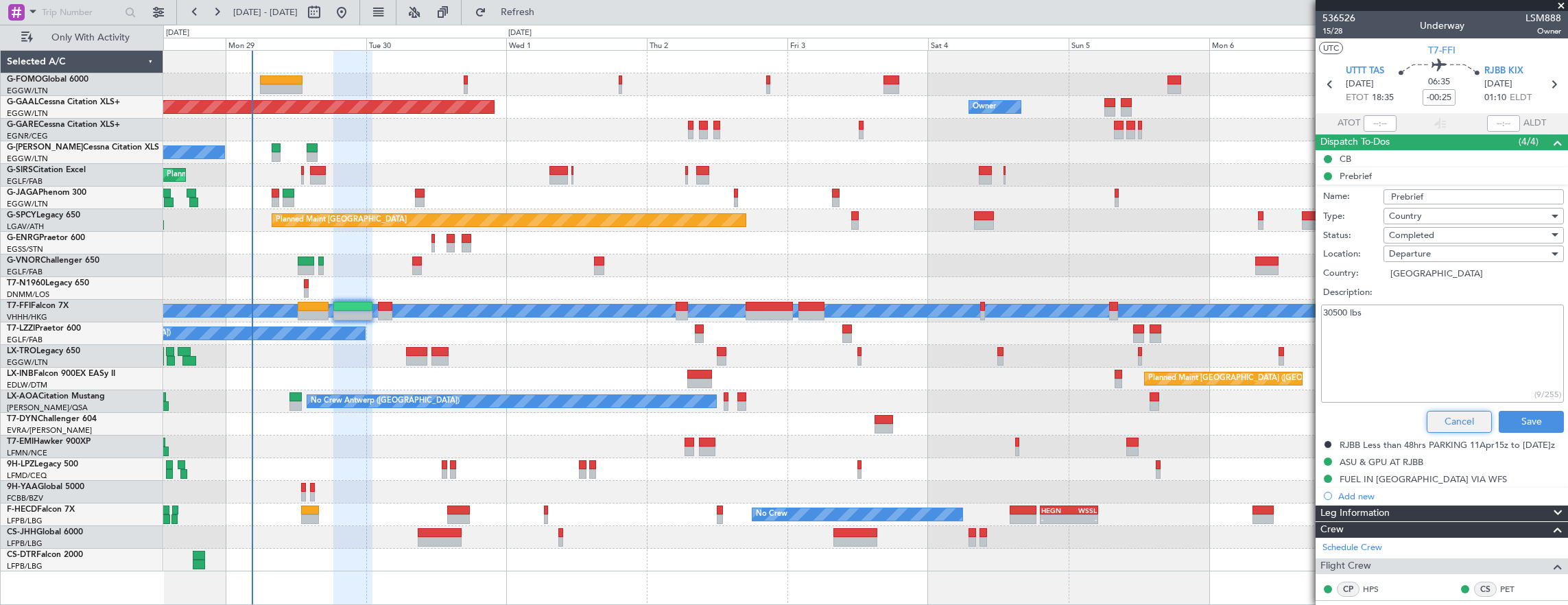
click at [1459, 418] on button "Cancel" at bounding box center [1459, 421] width 65 height 22
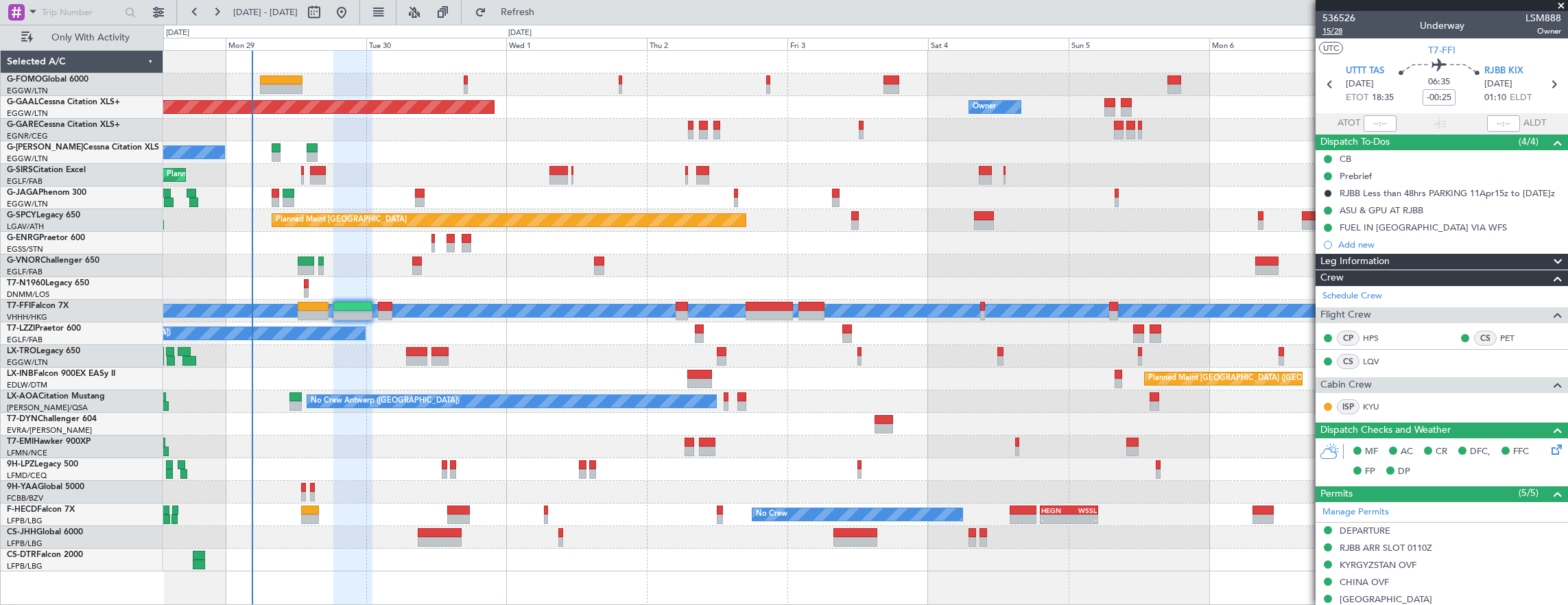
click at [1325, 32] on span "15/28" at bounding box center [1340, 31] width 33 height 11
click at [1350, 34] on span "15/28" at bounding box center [1340, 31] width 33 height 11
click at [1339, 33] on span "15/28" at bounding box center [1340, 31] width 33 height 11
click at [1340, 32] on span "15/28" at bounding box center [1340, 31] width 33 height 11
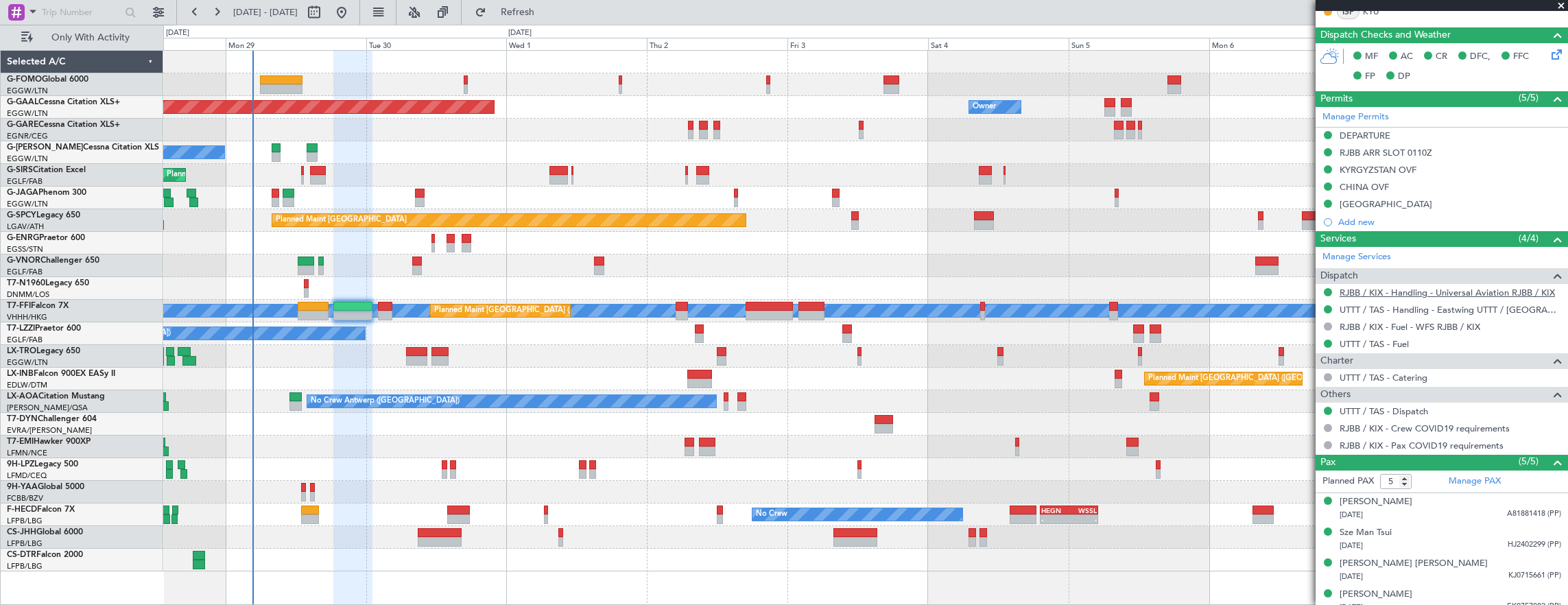
scroll to position [433, 0]
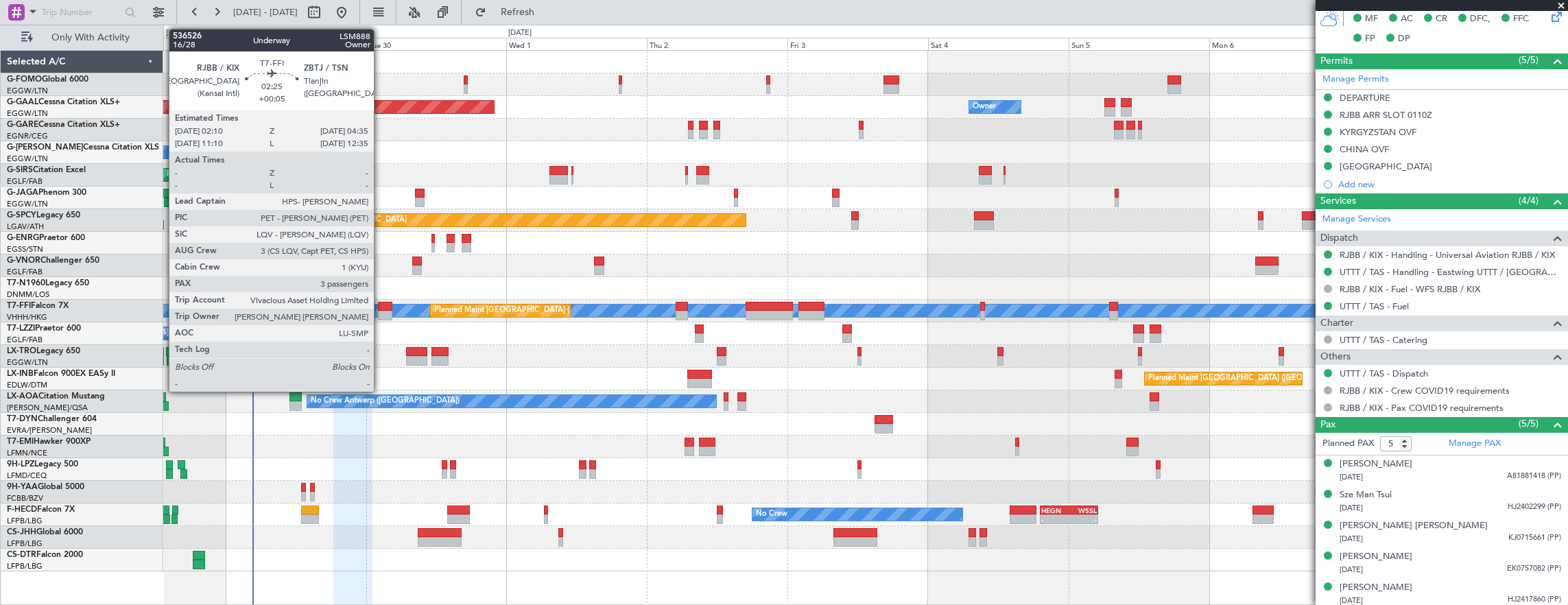
click at [380, 306] on div at bounding box center [385, 306] width 14 height 10
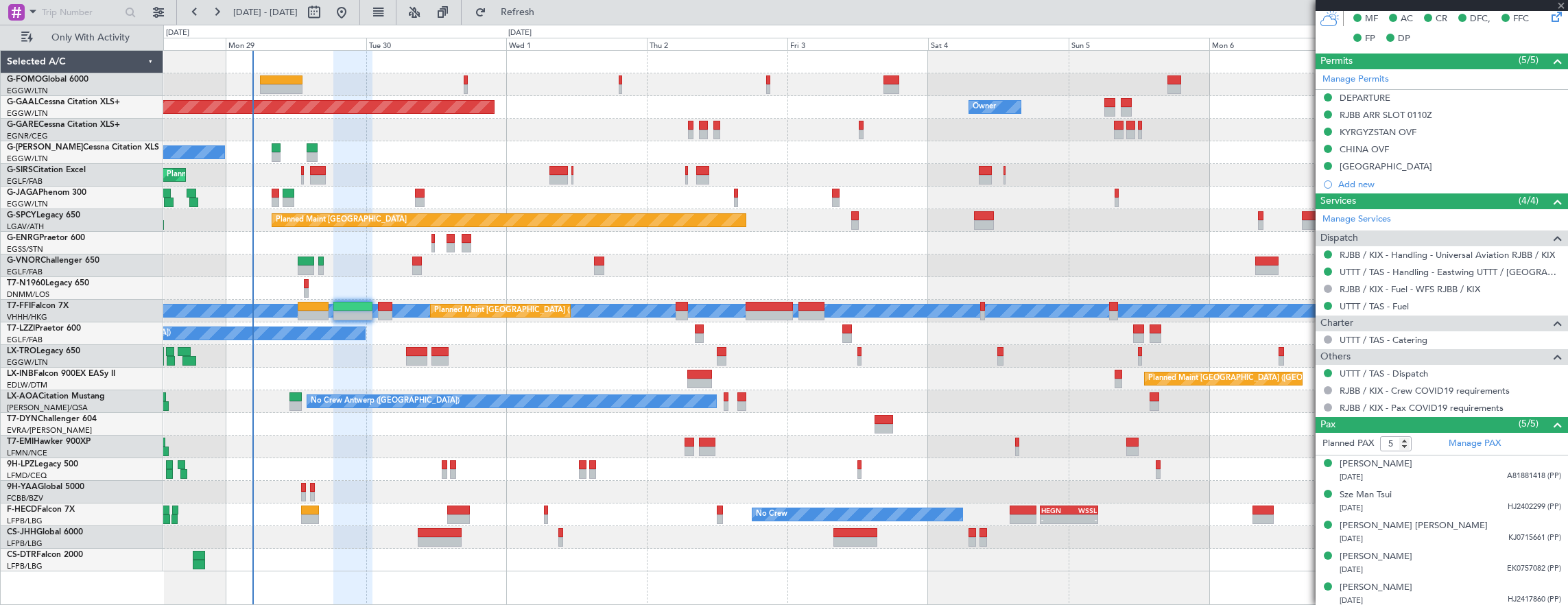
type input "+00:05"
type input "3"
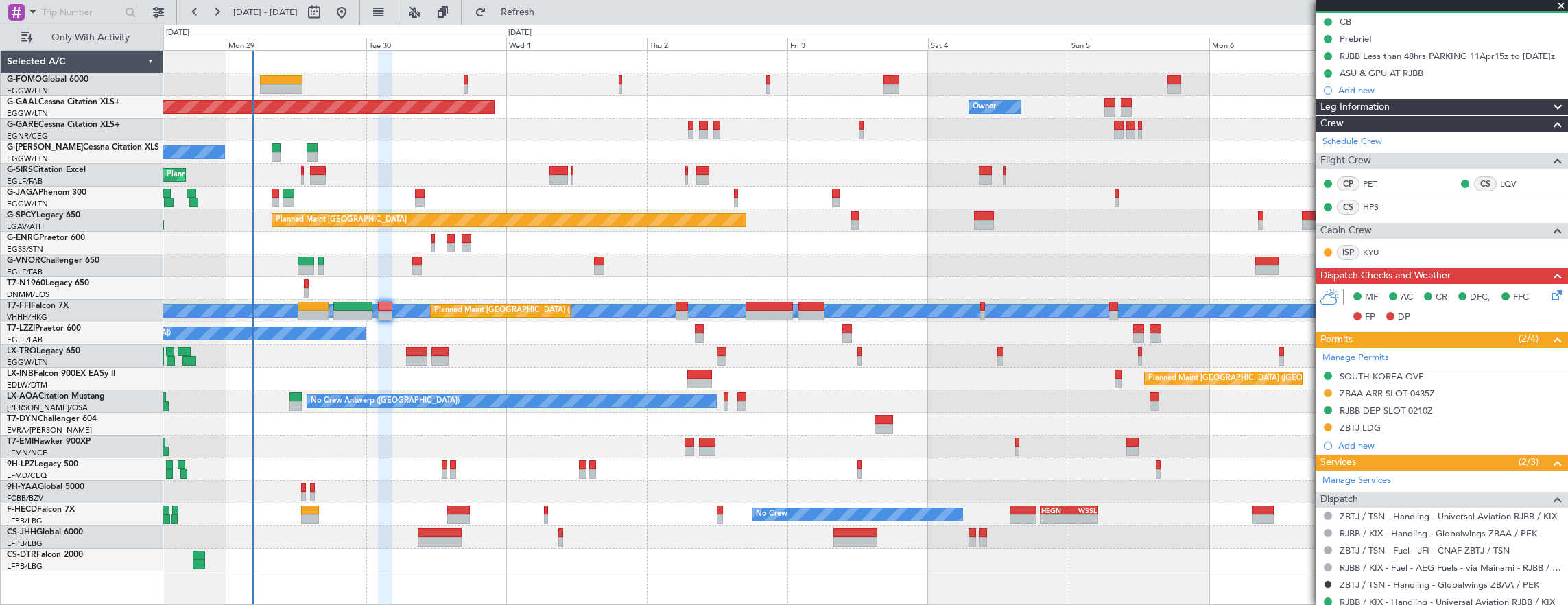
scroll to position [206, 0]
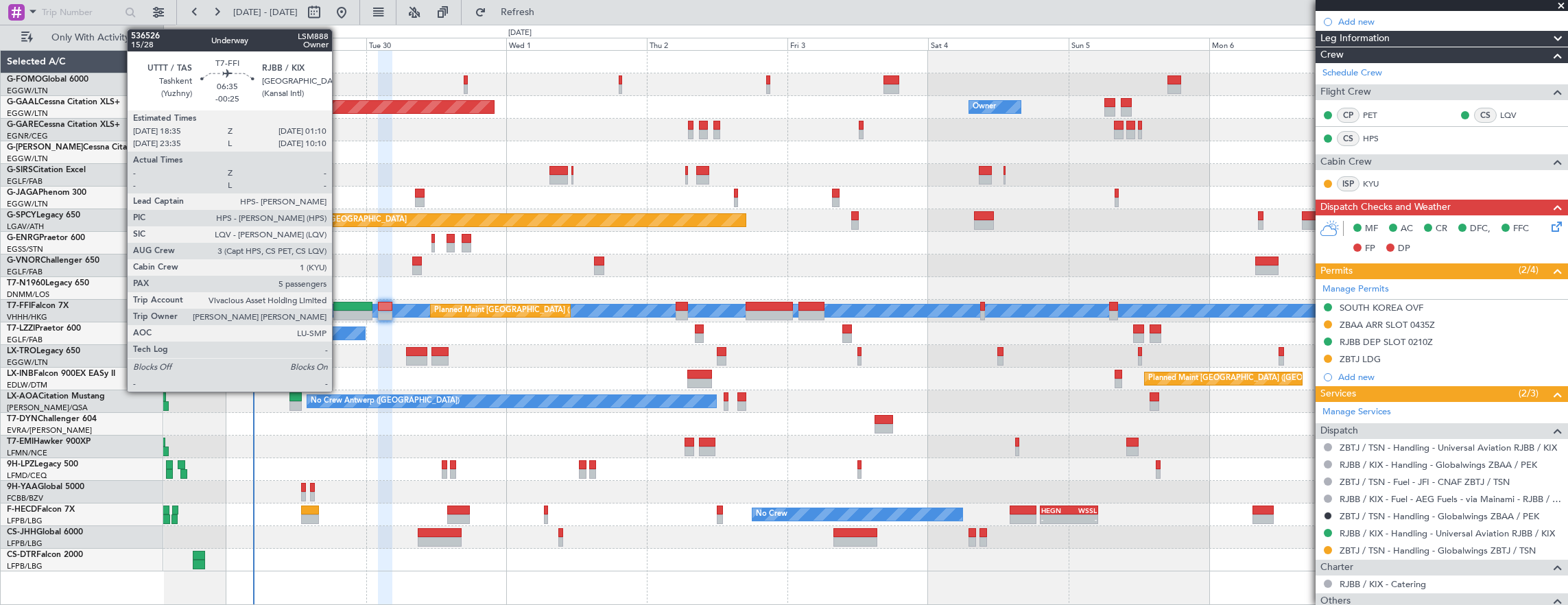
click at [339, 311] on div at bounding box center [353, 315] width 39 height 10
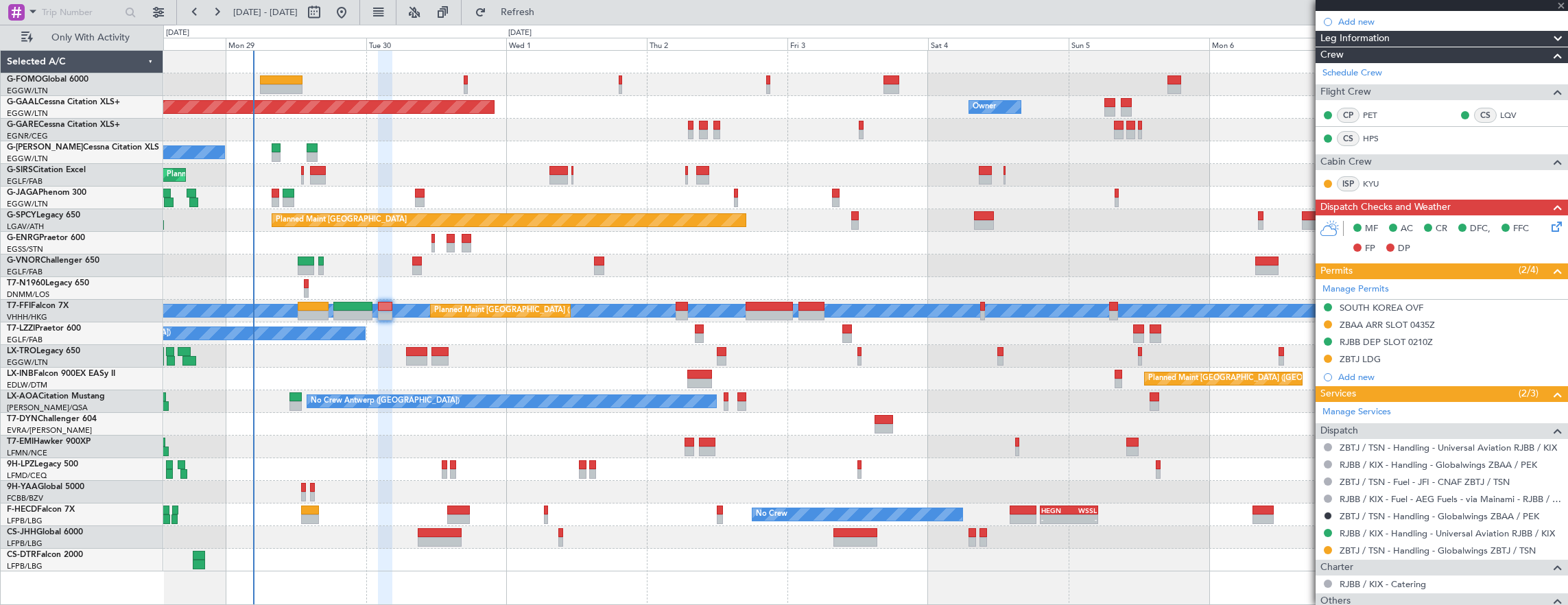
type input "-00:25"
type input "5"
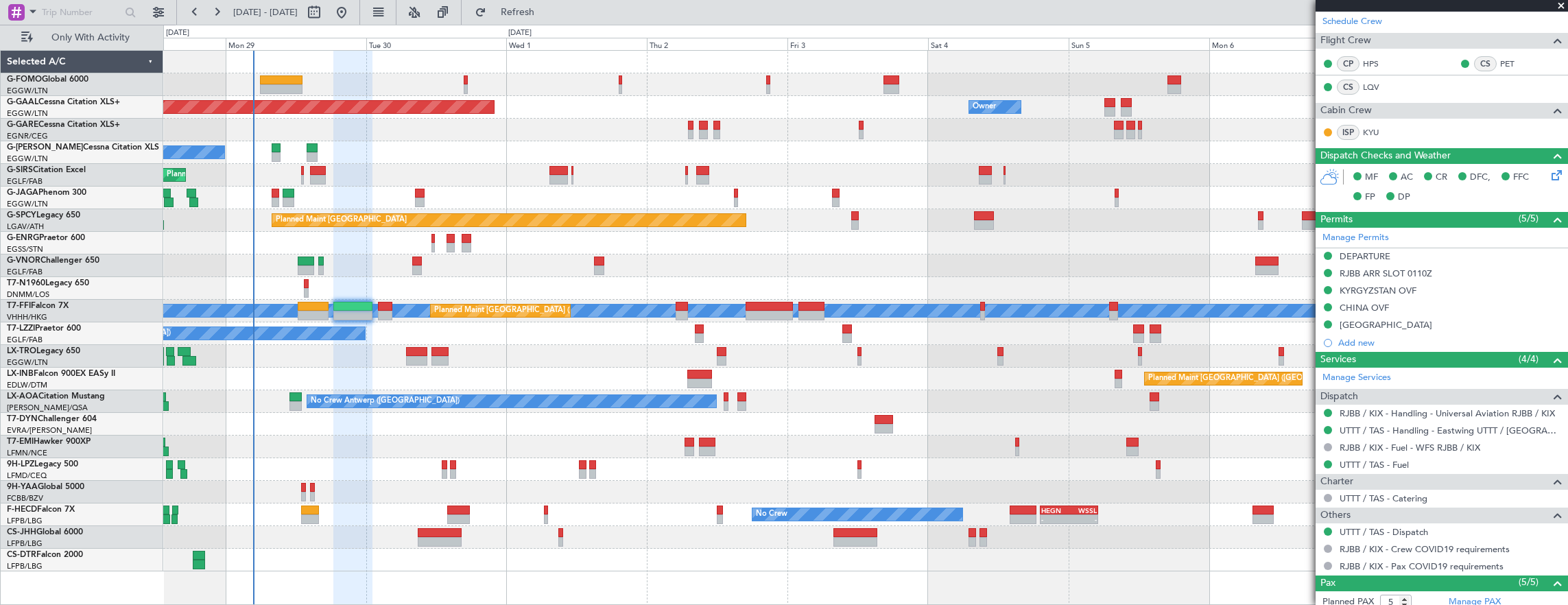
scroll to position [69, 0]
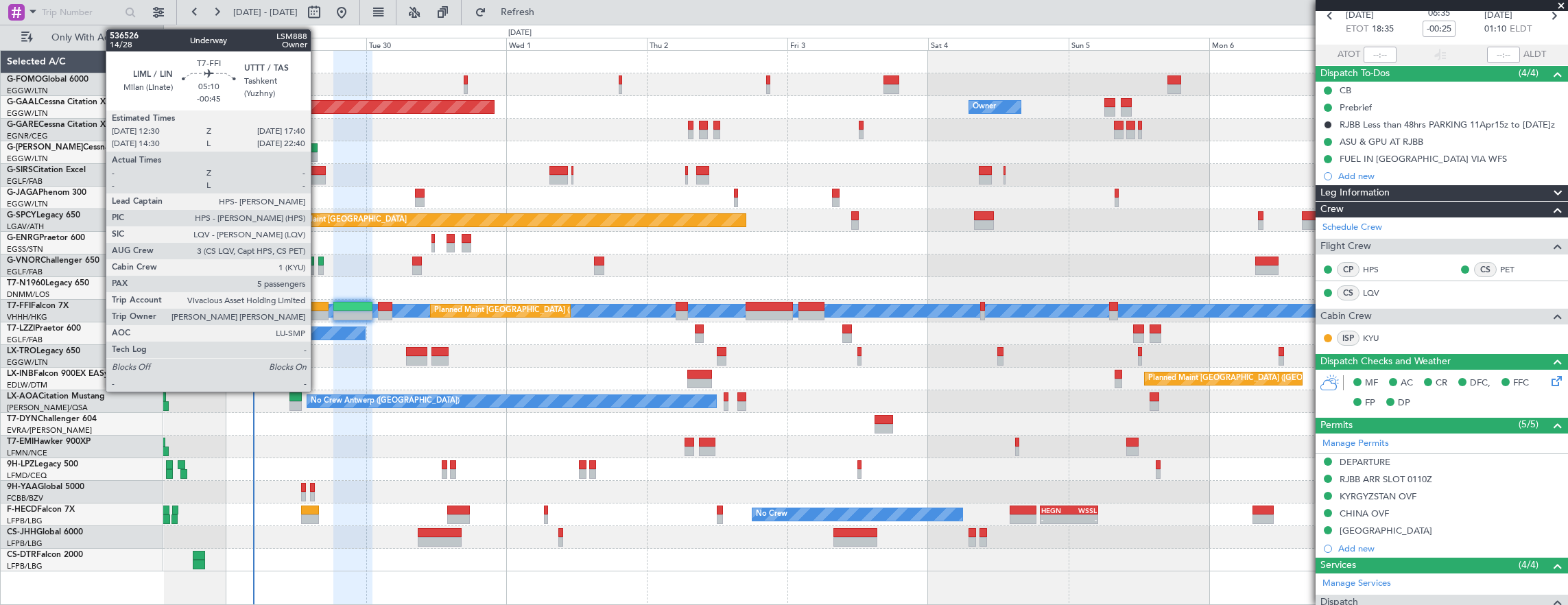
click at [318, 311] on div at bounding box center [313, 315] width 31 height 10
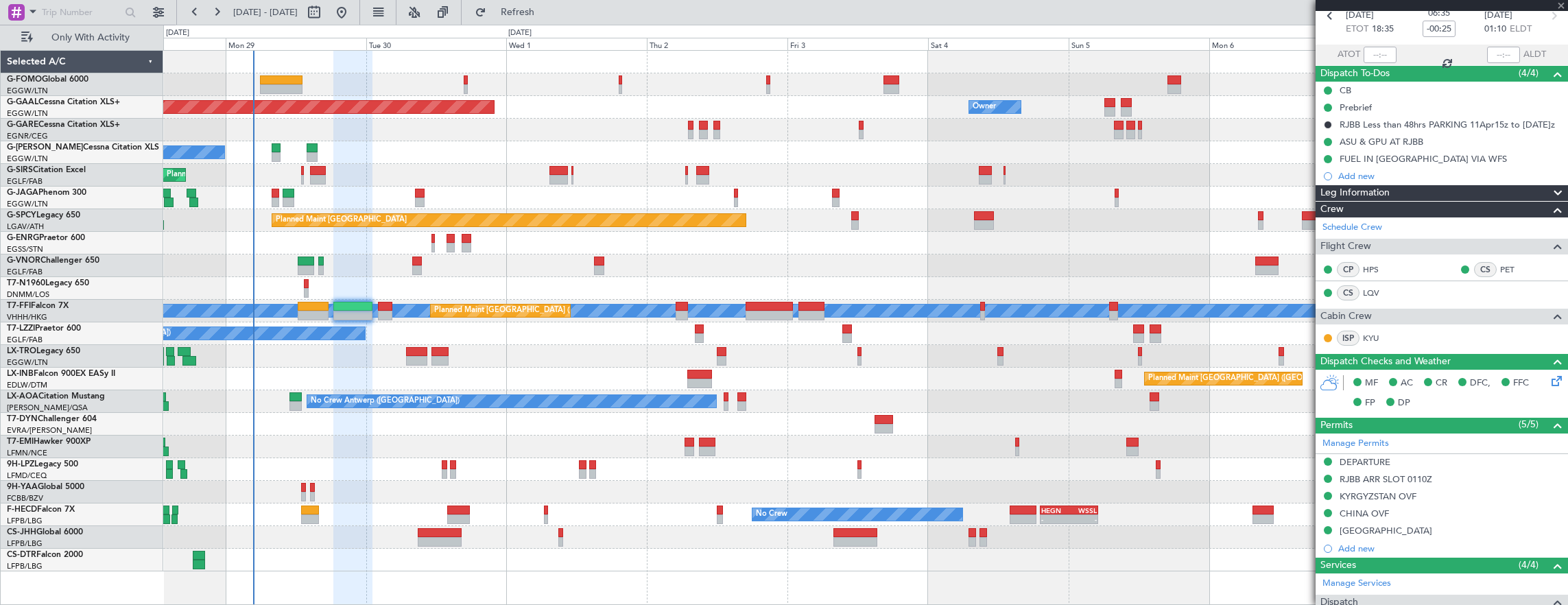
type input "-00:45"
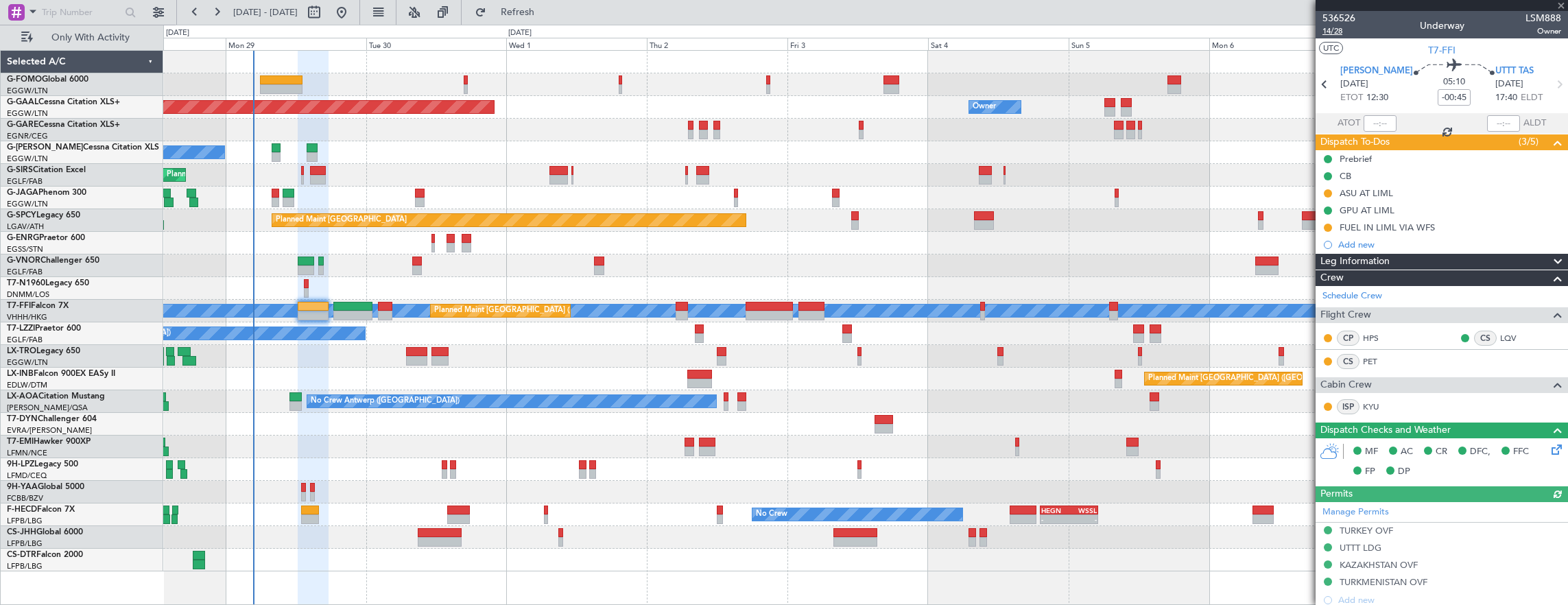
click at [1335, 34] on span "14/28" at bounding box center [1340, 31] width 33 height 11
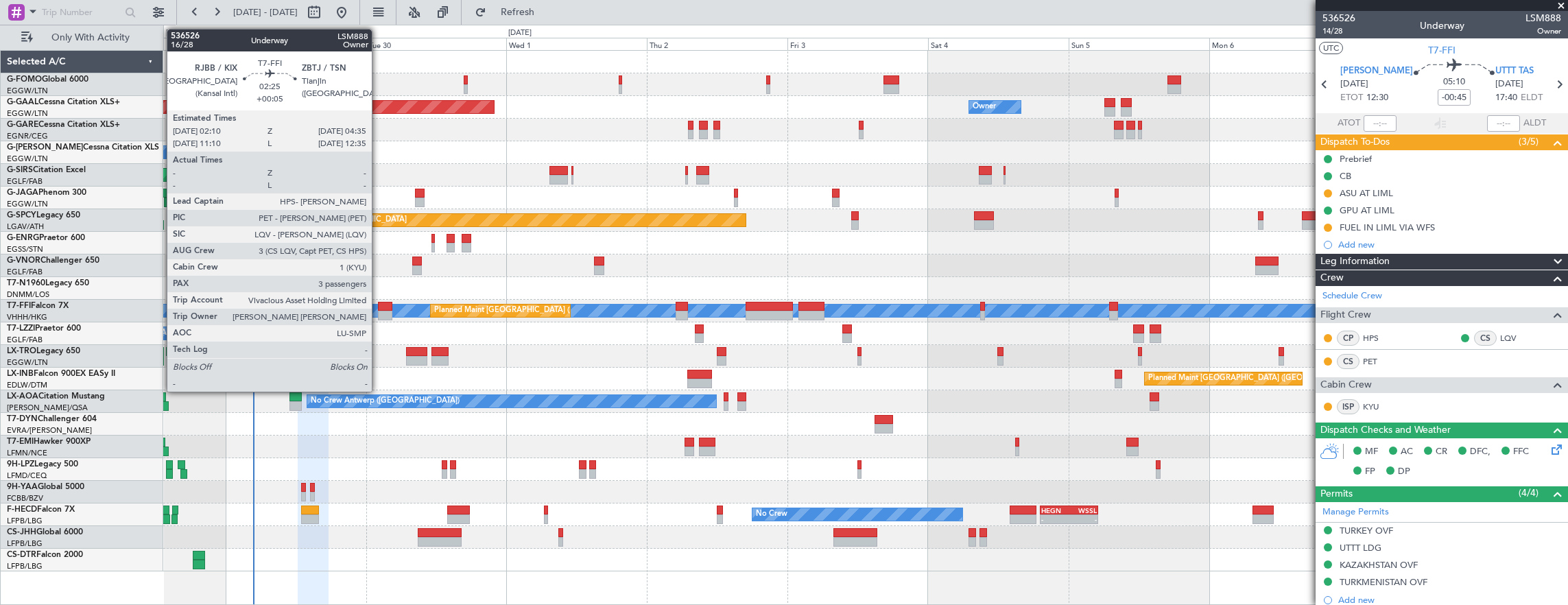
click at [379, 309] on div at bounding box center [385, 306] width 14 height 10
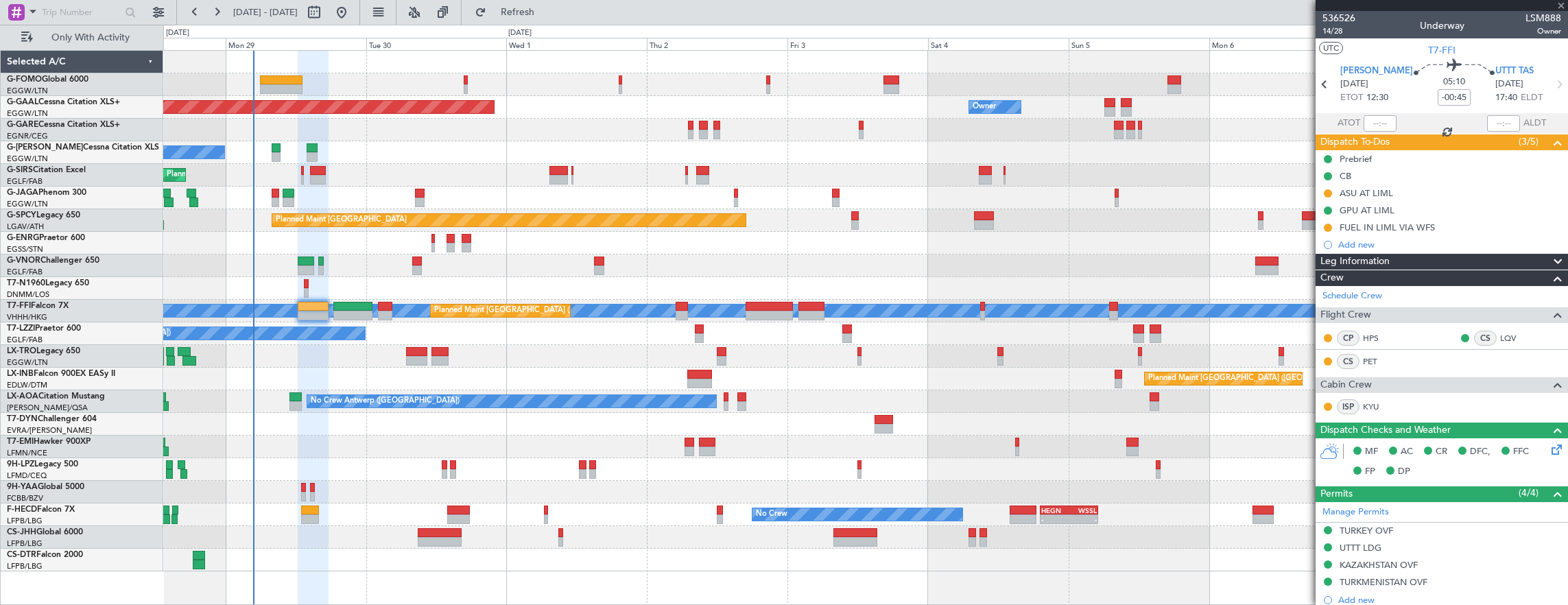
type input "+00:05"
type input "3"
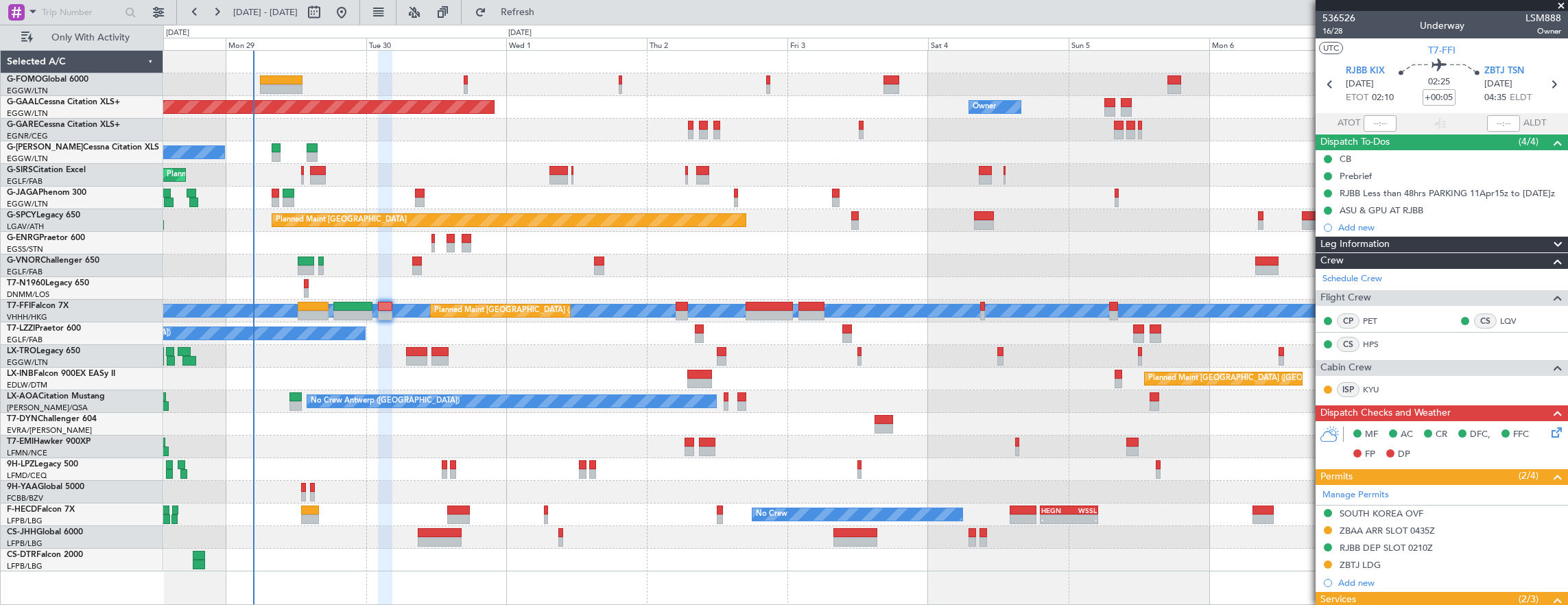
click at [433, 514] on div "No Crew - - HEGN 19:15 Z WSSL 05:10 Z No Crew No Crew Planned Maint Paris (Le B…" at bounding box center [865, 515] width 1405 height 23
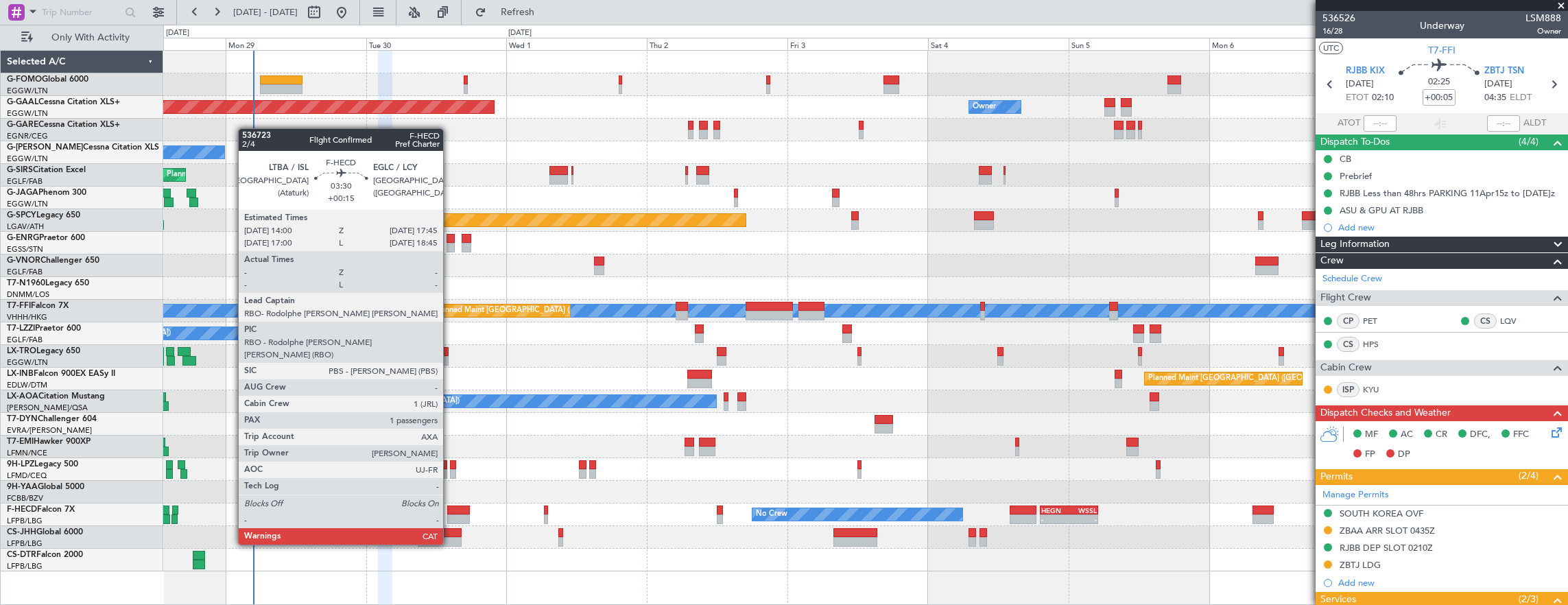
click at [450, 506] on div at bounding box center [458, 510] width 23 height 10
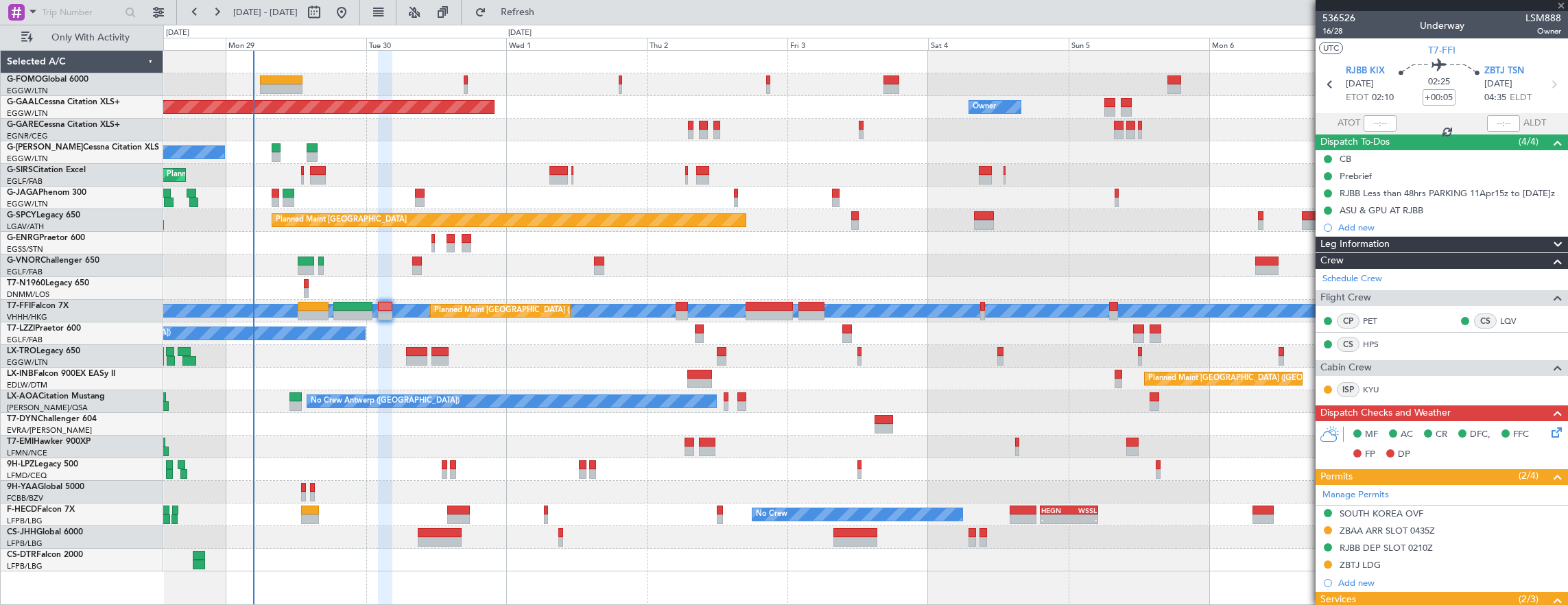
type input "+00:15"
type input "1"
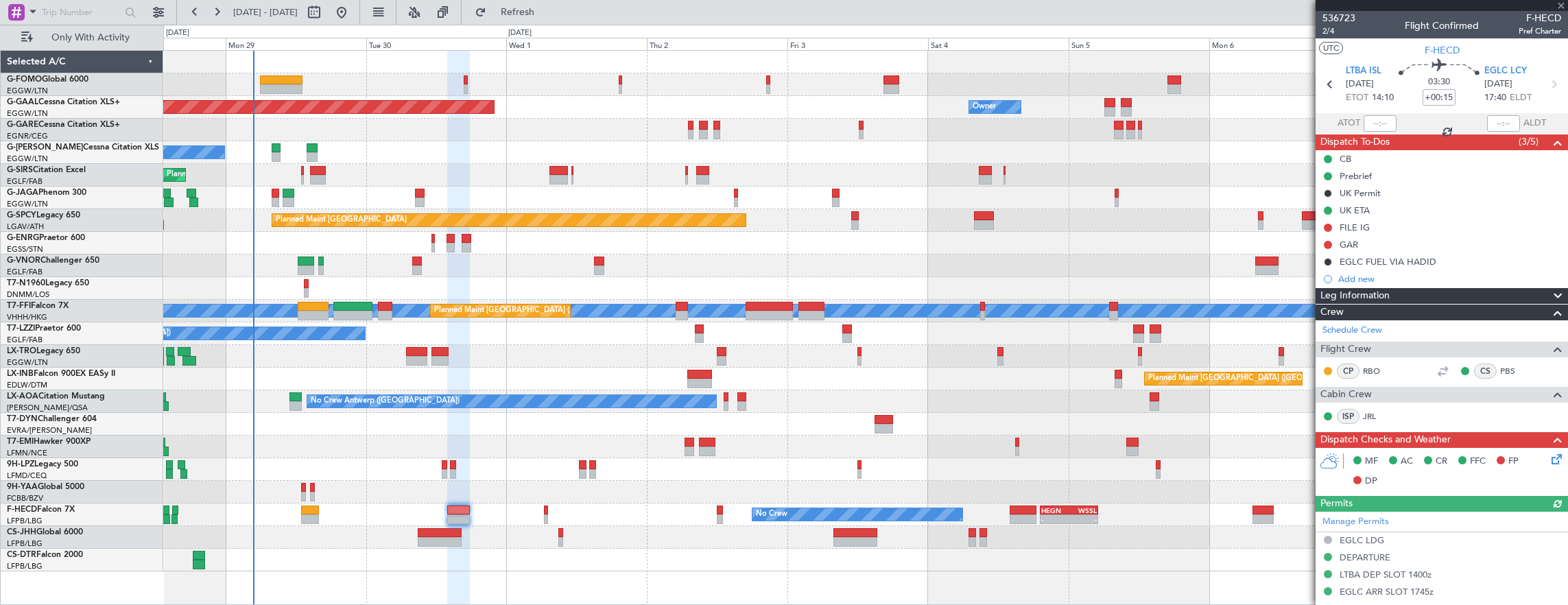
click at [299, 513] on div "No Crew - - HEGN 19:15 Z WSSL 05:10 Z No Crew No Crew Planned Maint Paris (Le B…" at bounding box center [865, 515] width 1405 height 23
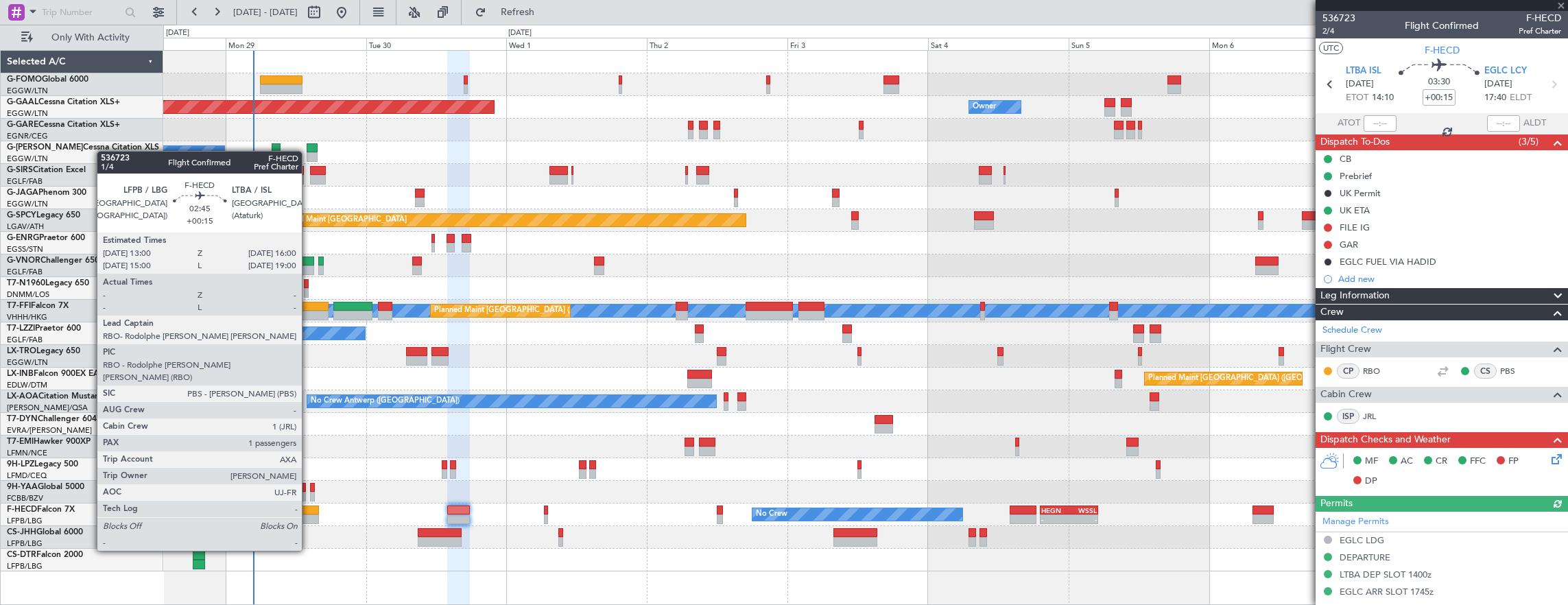
click at [309, 513] on div at bounding box center [310, 510] width 18 height 10
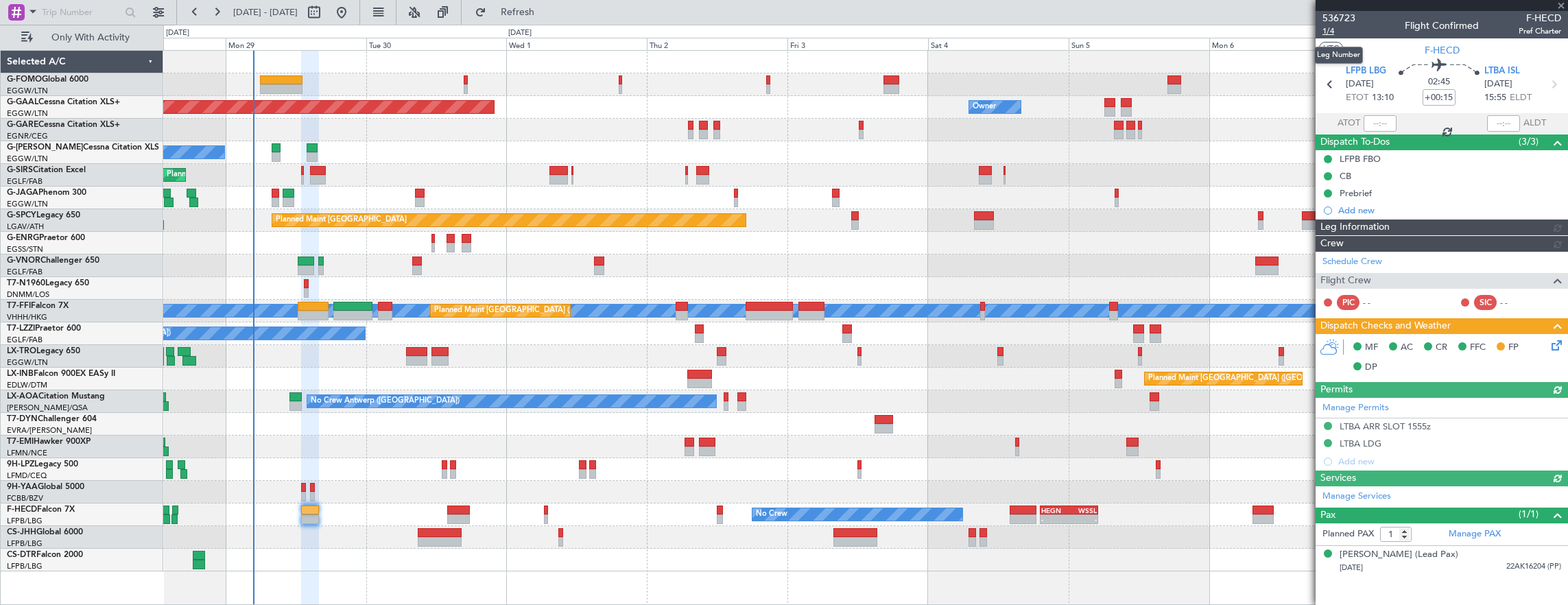
click at [1331, 32] on span "1/4" at bounding box center [1340, 31] width 33 height 11
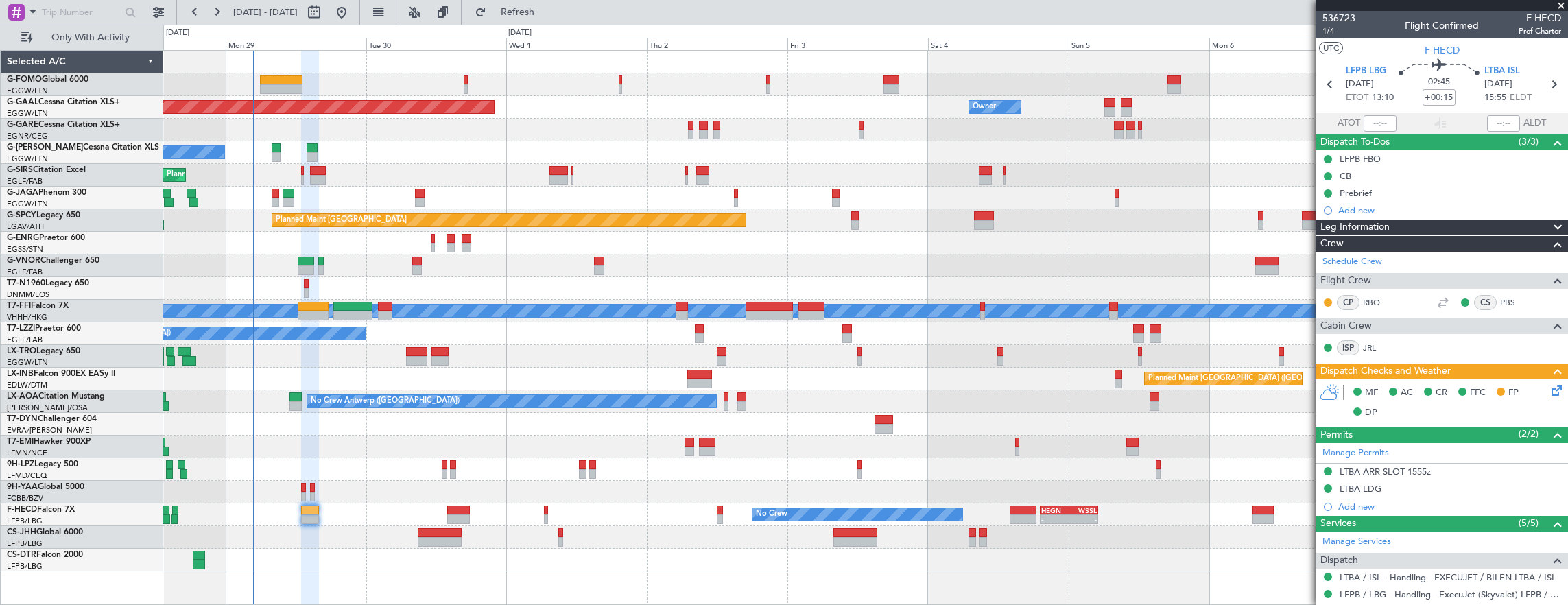
click at [267, 194] on div at bounding box center [865, 198] width 1405 height 23
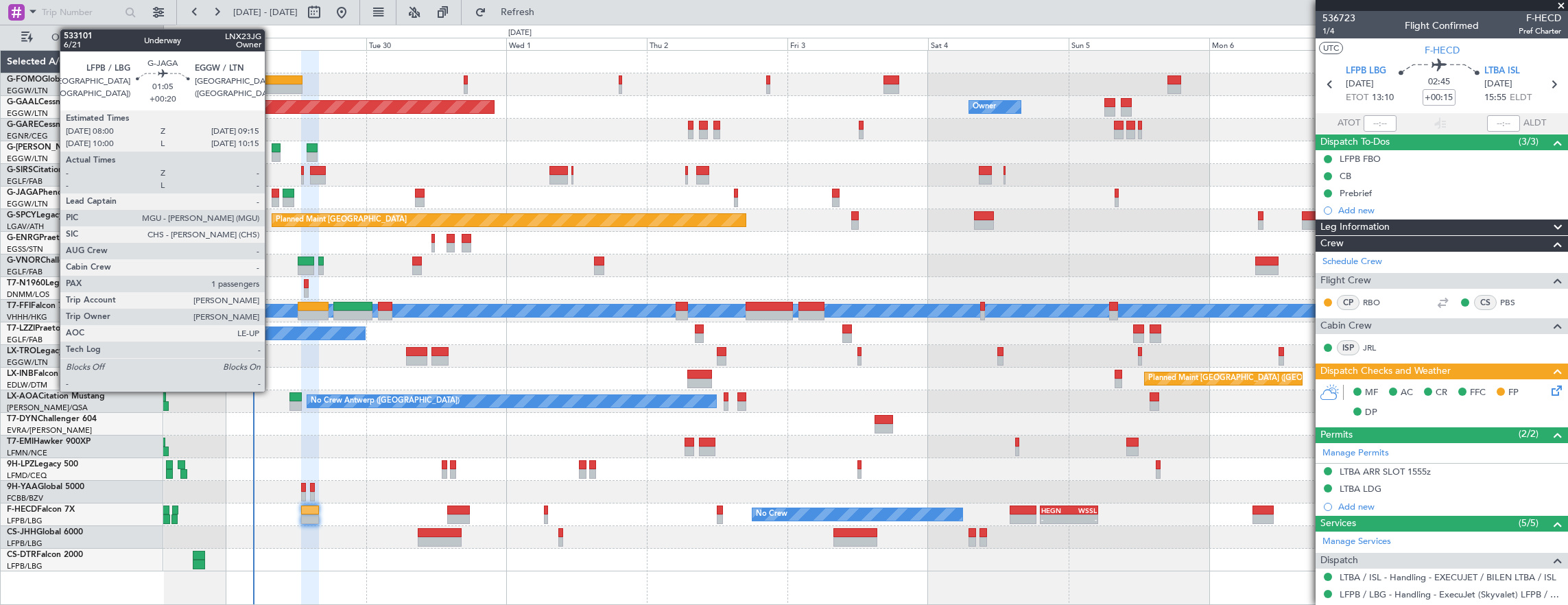
click at [273, 195] on div at bounding box center [275, 193] width 8 height 10
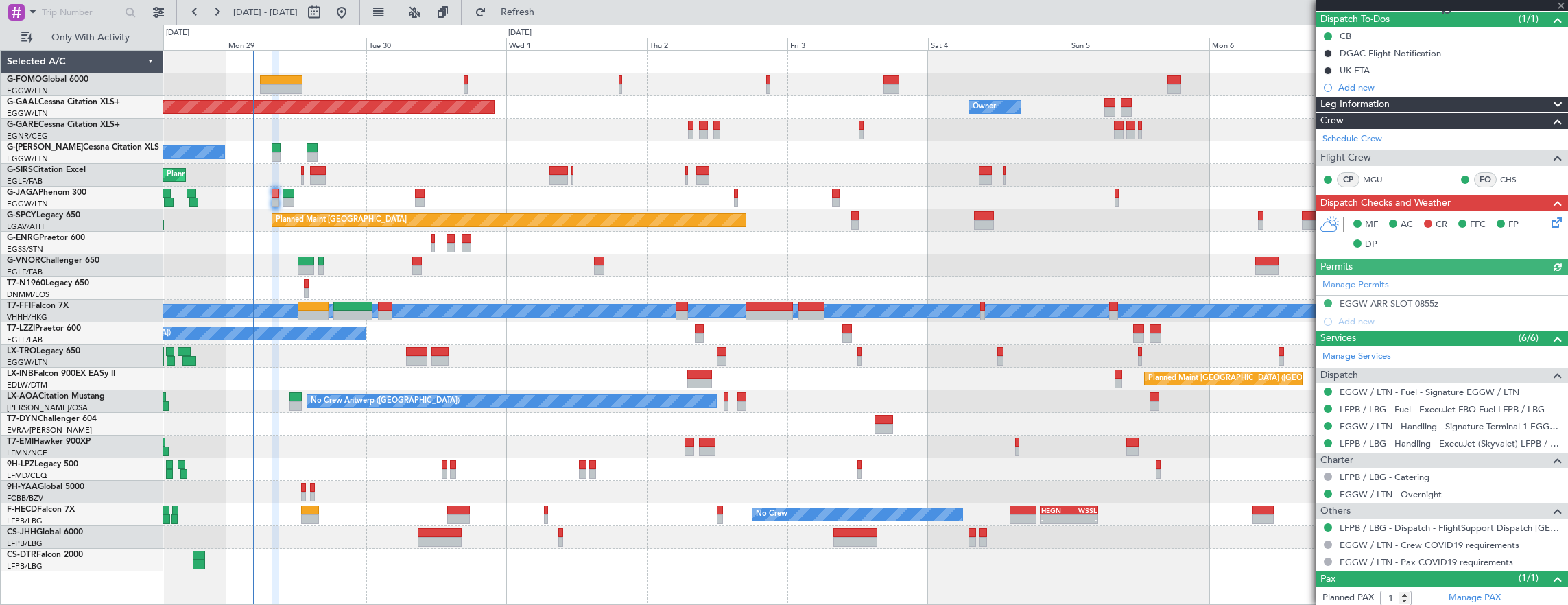
scroll to position [154, 0]
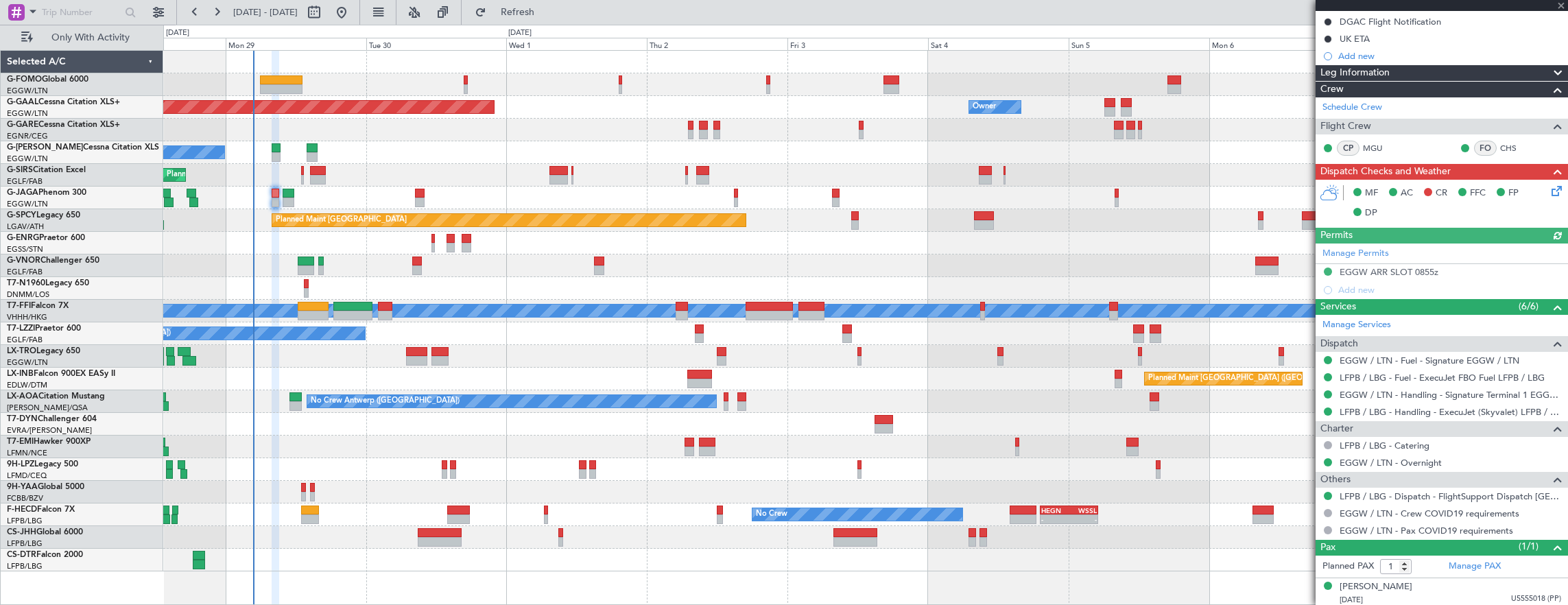
click at [1549, 188] on icon at bounding box center [1554, 188] width 11 height 11
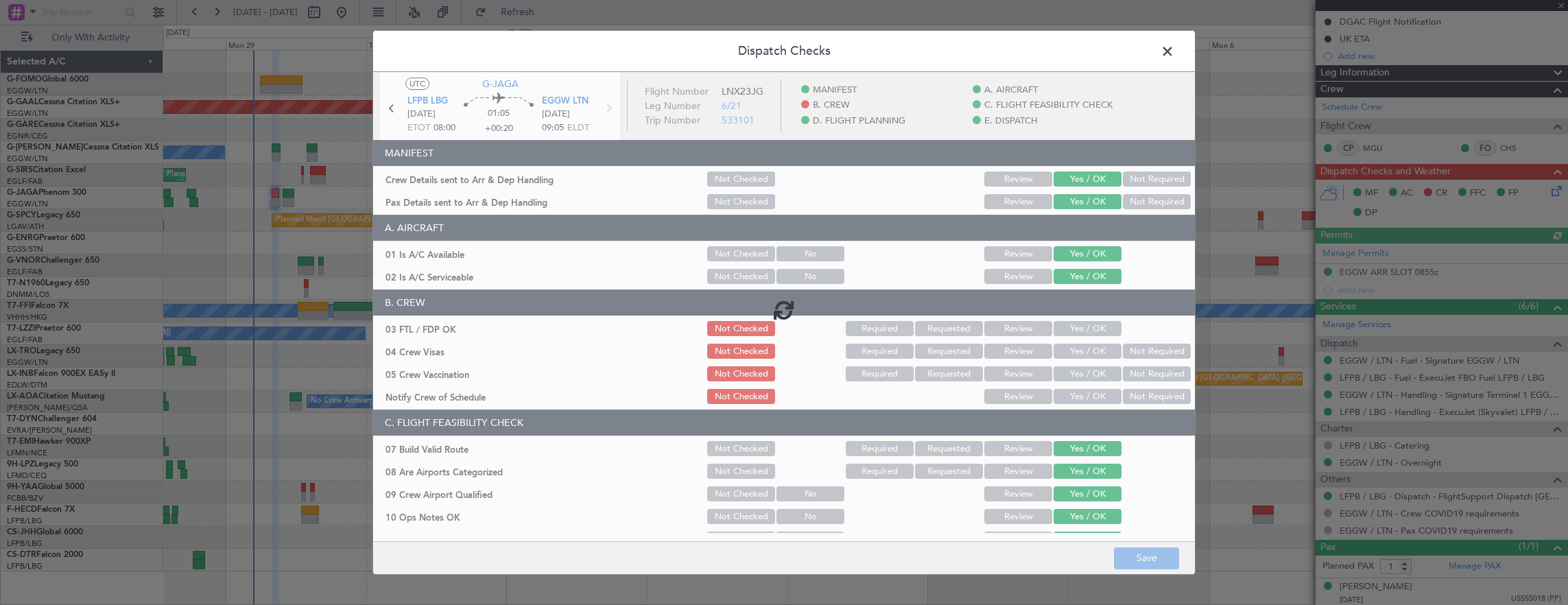
click at [1175, 55] on span at bounding box center [1175, 54] width 0 height 27
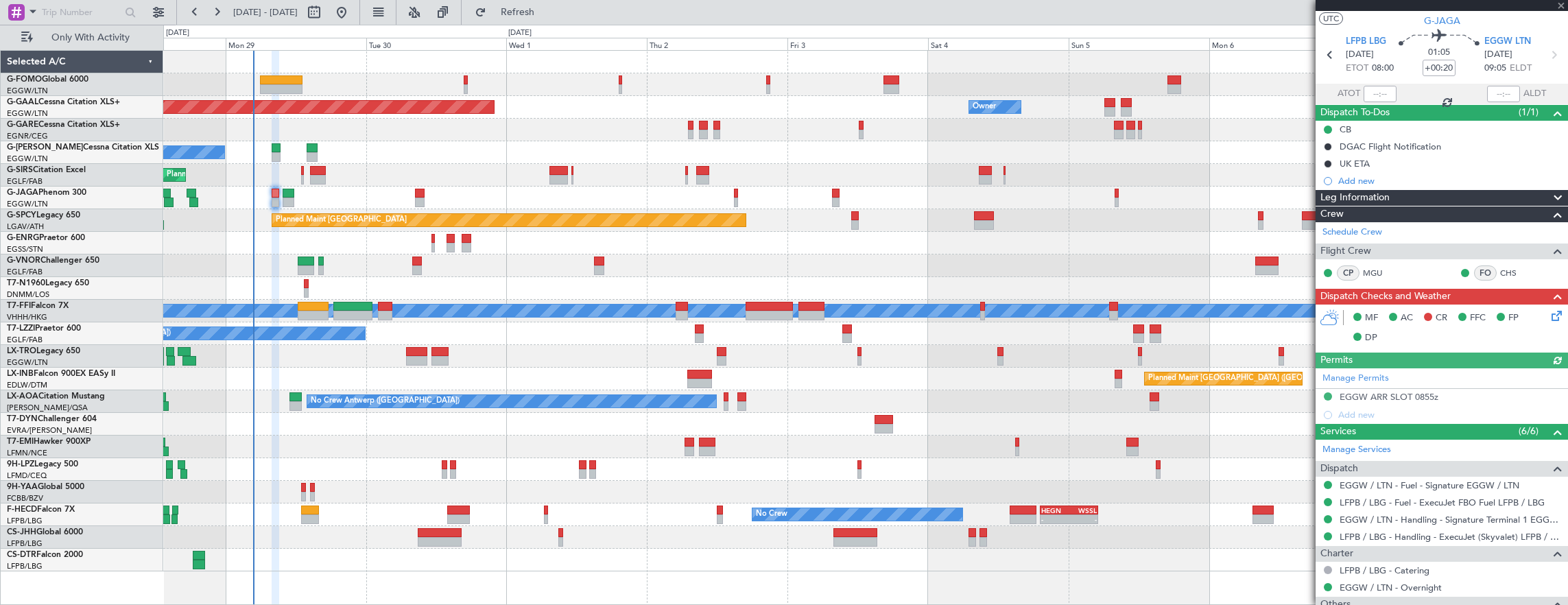
scroll to position [0, 0]
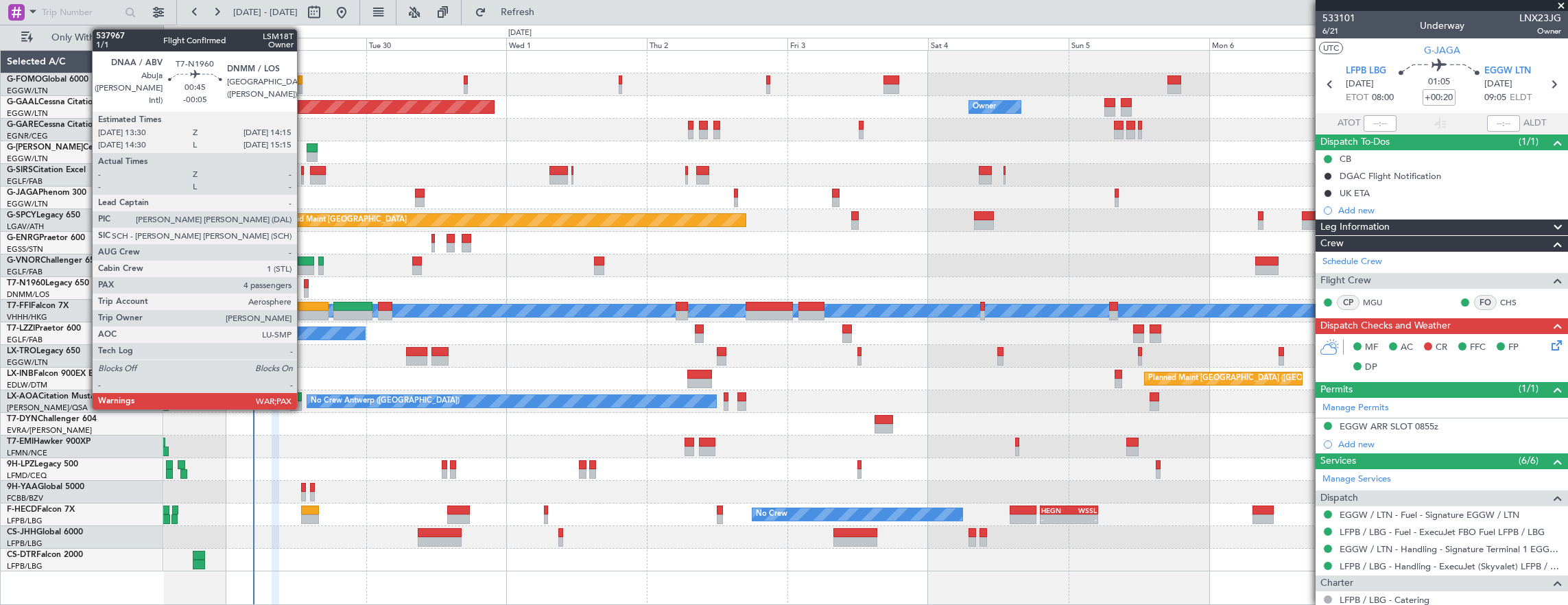
click at [304, 284] on div at bounding box center [306, 284] width 5 height 10
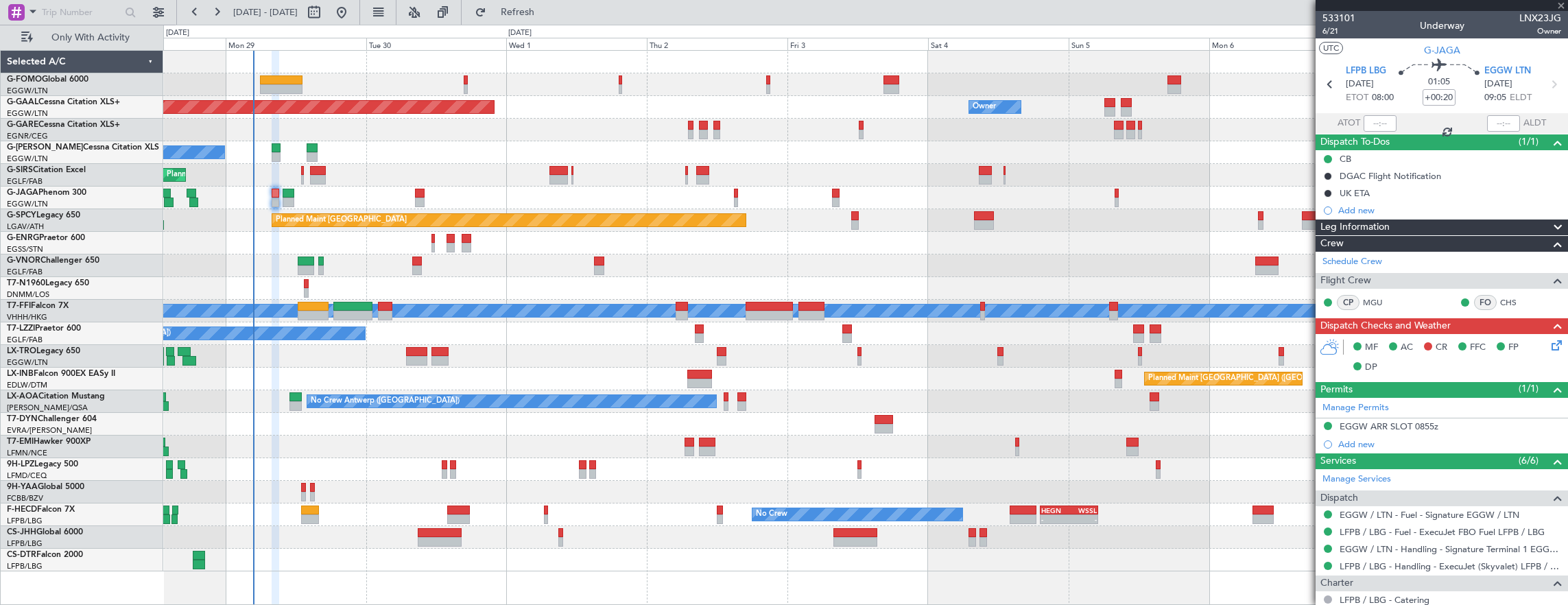
type input "-00:05"
type input "4"
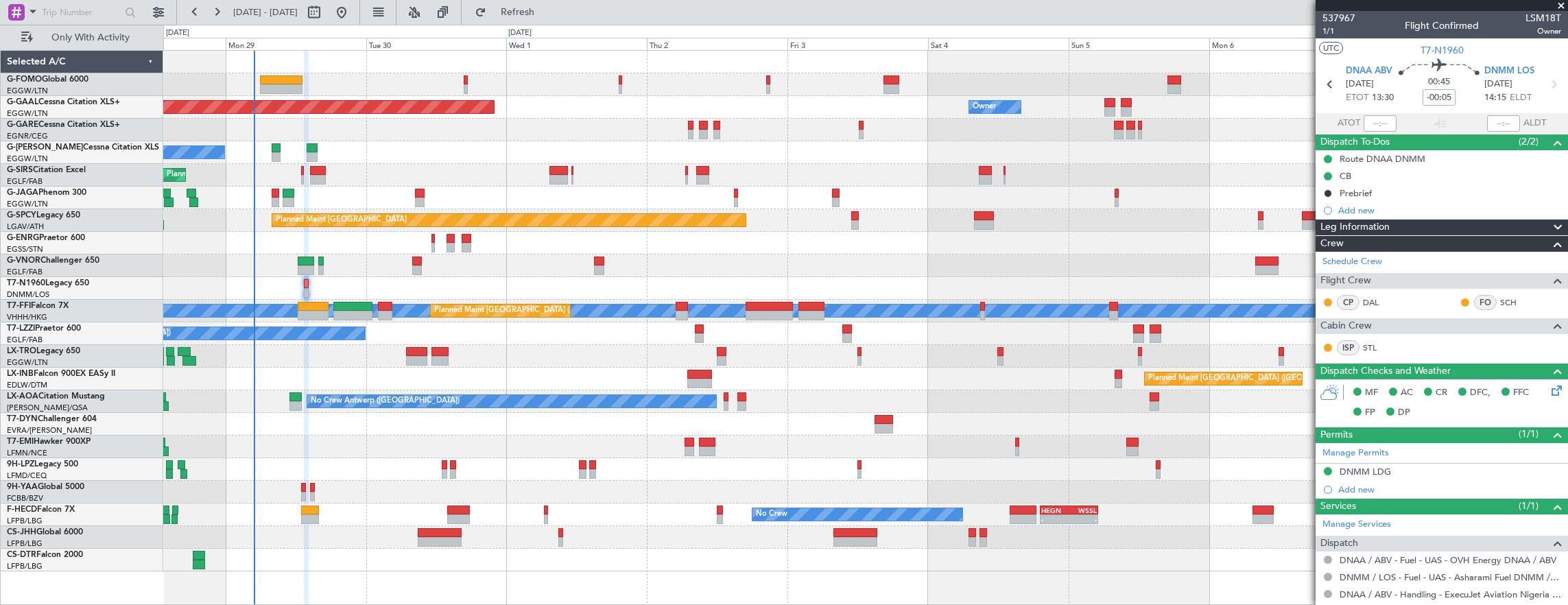
click at [390, 438] on div at bounding box center [865, 447] width 1405 height 23
